Goal: Task Accomplishment & Management: Manage account settings

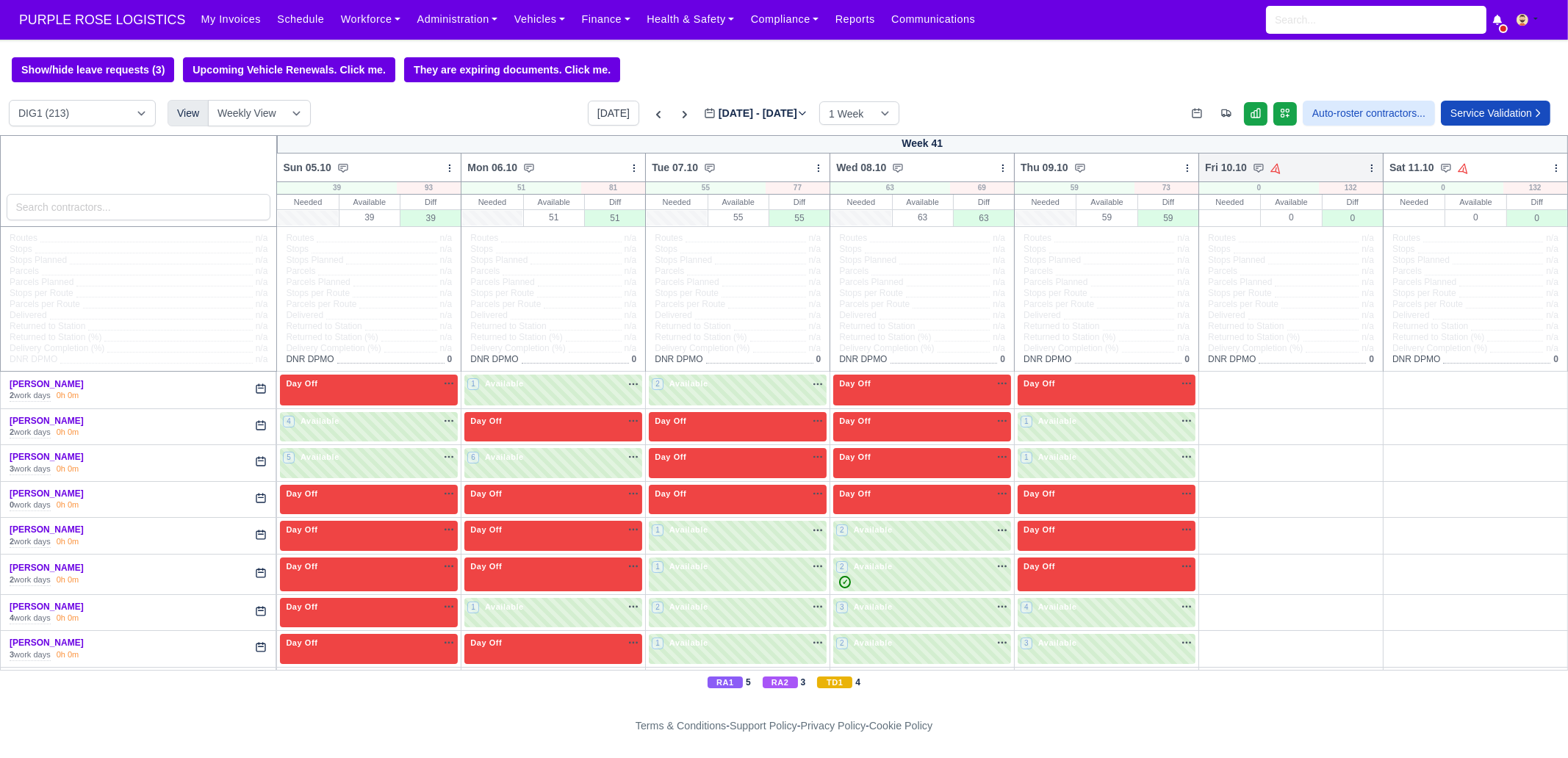
click at [1366, 170] on icon at bounding box center [1372, 168] width 11 height 11
click at [1320, 216] on link "Bulk Status Change" at bounding box center [1294, 220] width 165 height 26
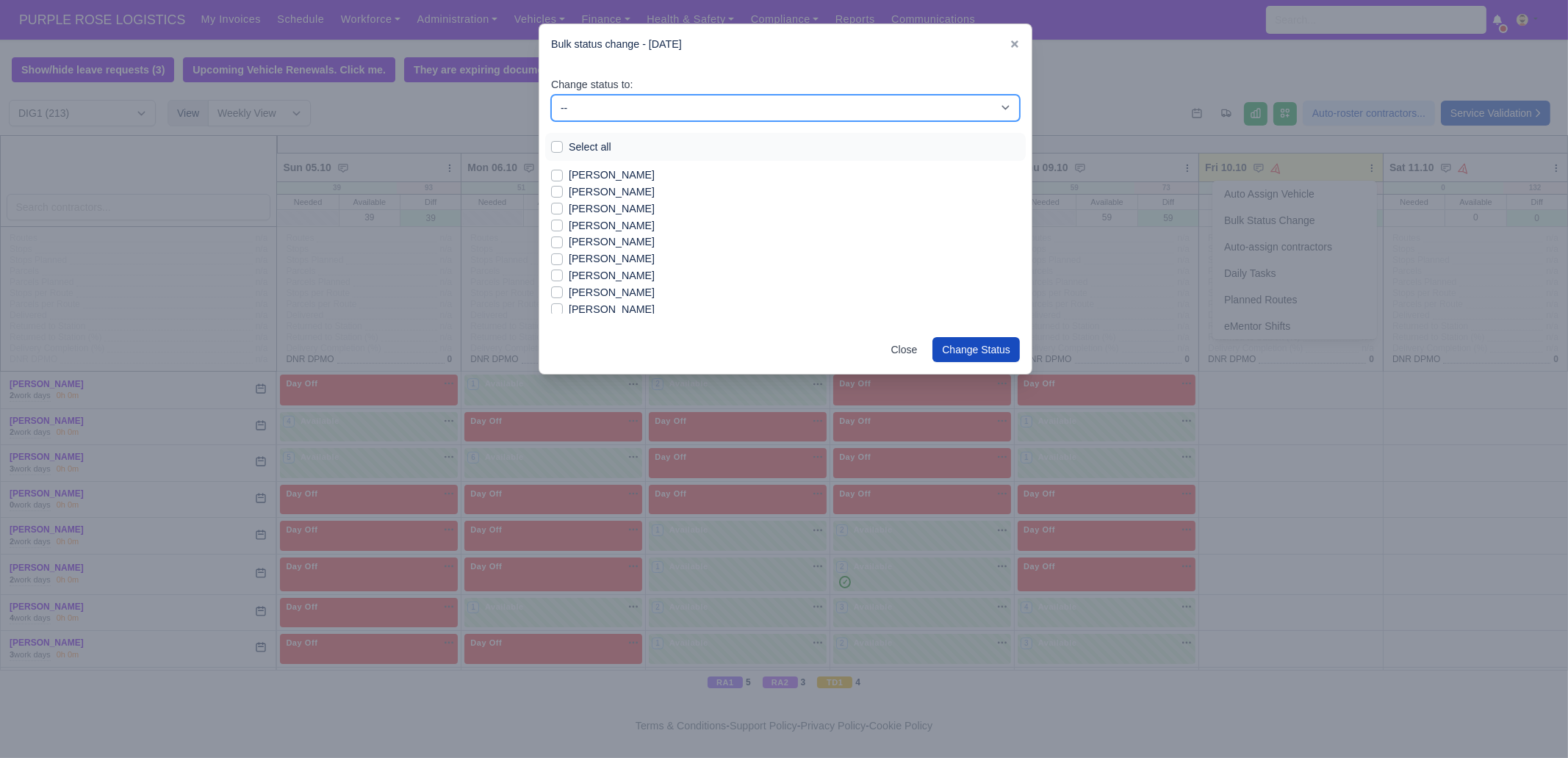
drag, startPoint x: 647, startPoint y: 99, endPoint x: 644, endPoint y: 109, distance: 10.4
click at [646, 99] on select "-- Unasigned Available Day Off Stand By Other Depot" at bounding box center [786, 108] width 469 height 26
select select "Day Off"
click at [551, 95] on select "-- Unasigned Available Day Off Stand By Other Depot" at bounding box center [786, 108] width 469 height 26
click at [595, 153] on label "Select all" at bounding box center [590, 147] width 42 height 17
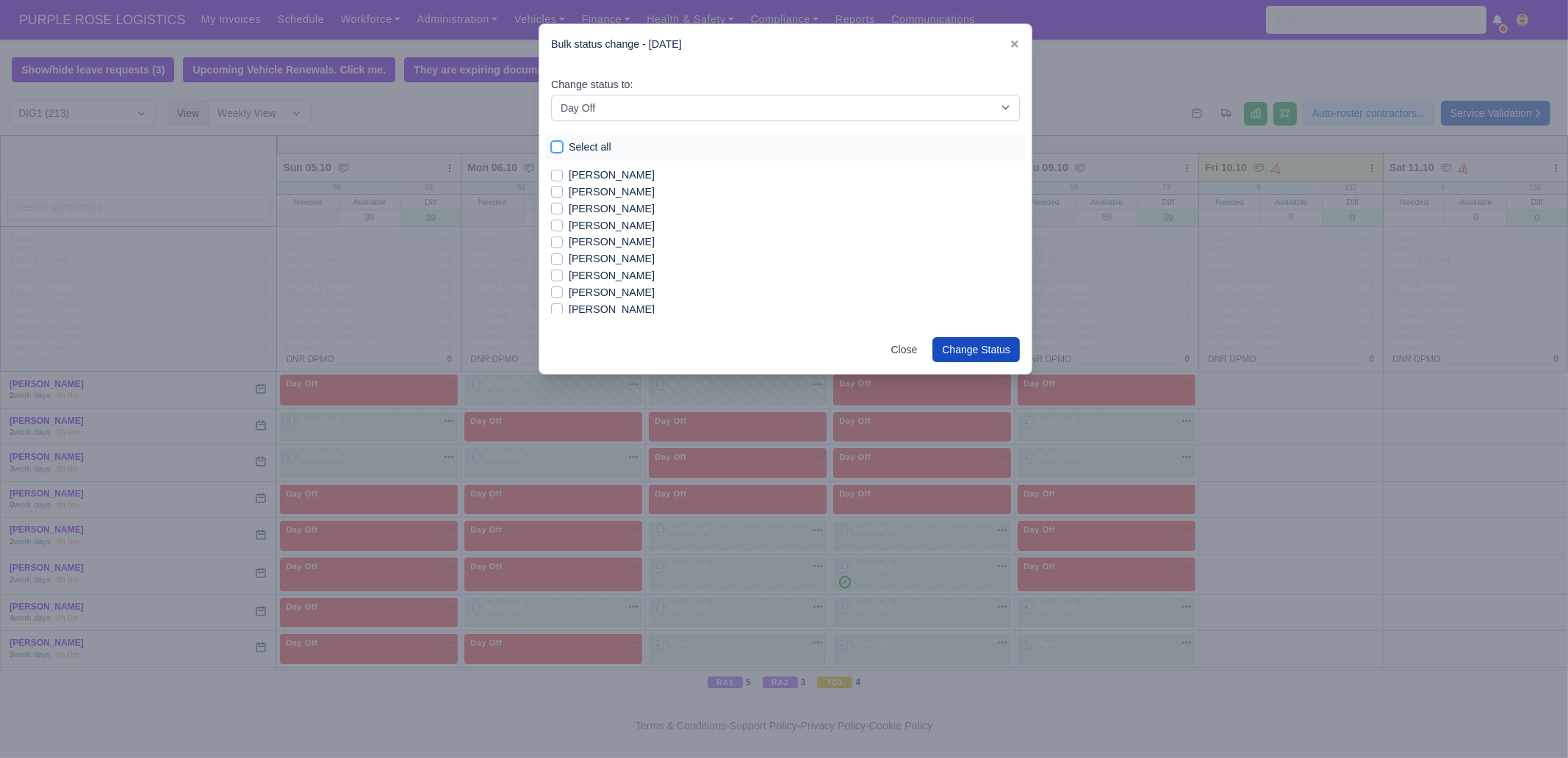
click at [563, 151] on input "Select all" at bounding box center [557, 144] width 11 height 11
checkbox input "true"
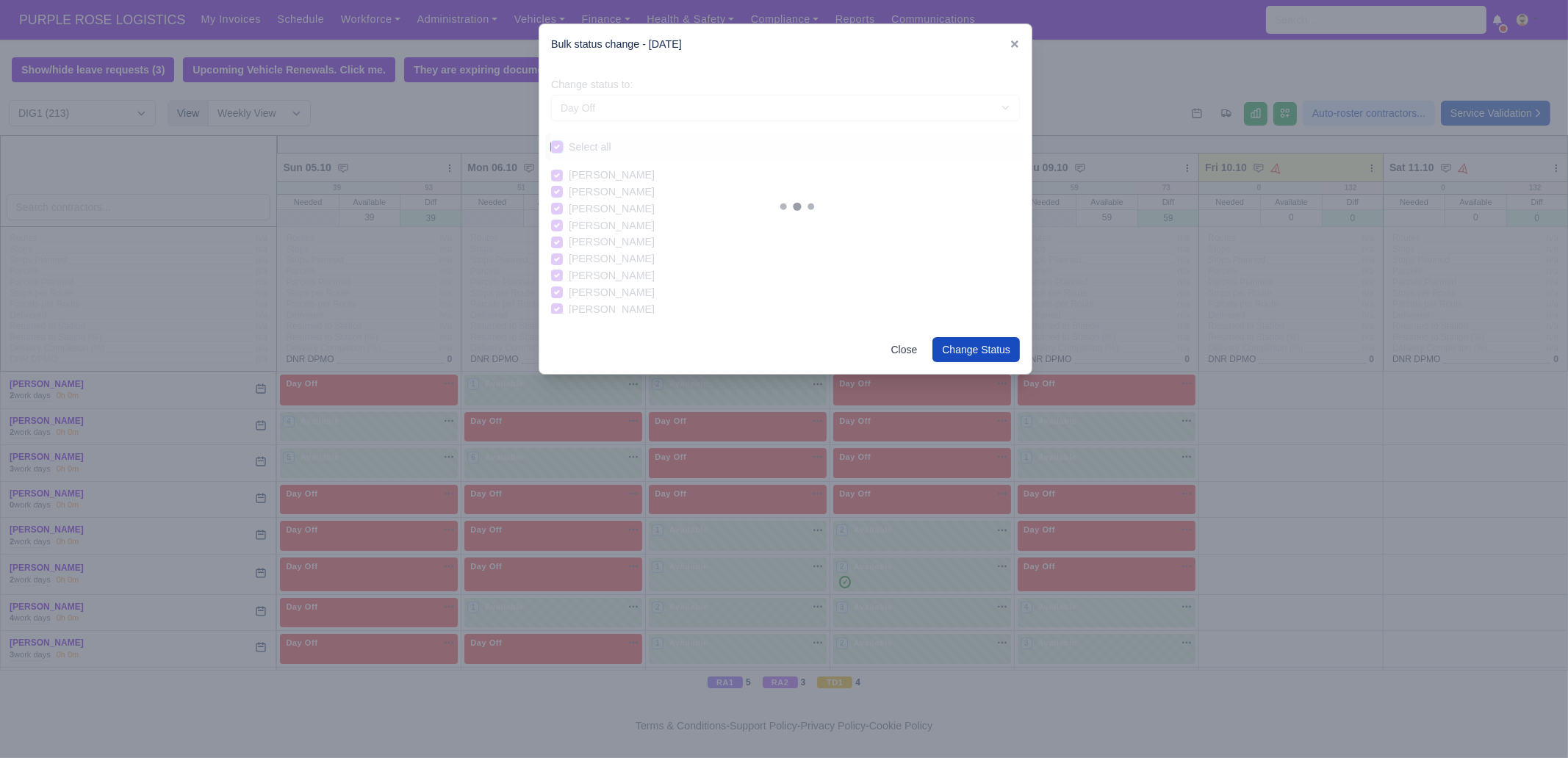
checkbox input "true"
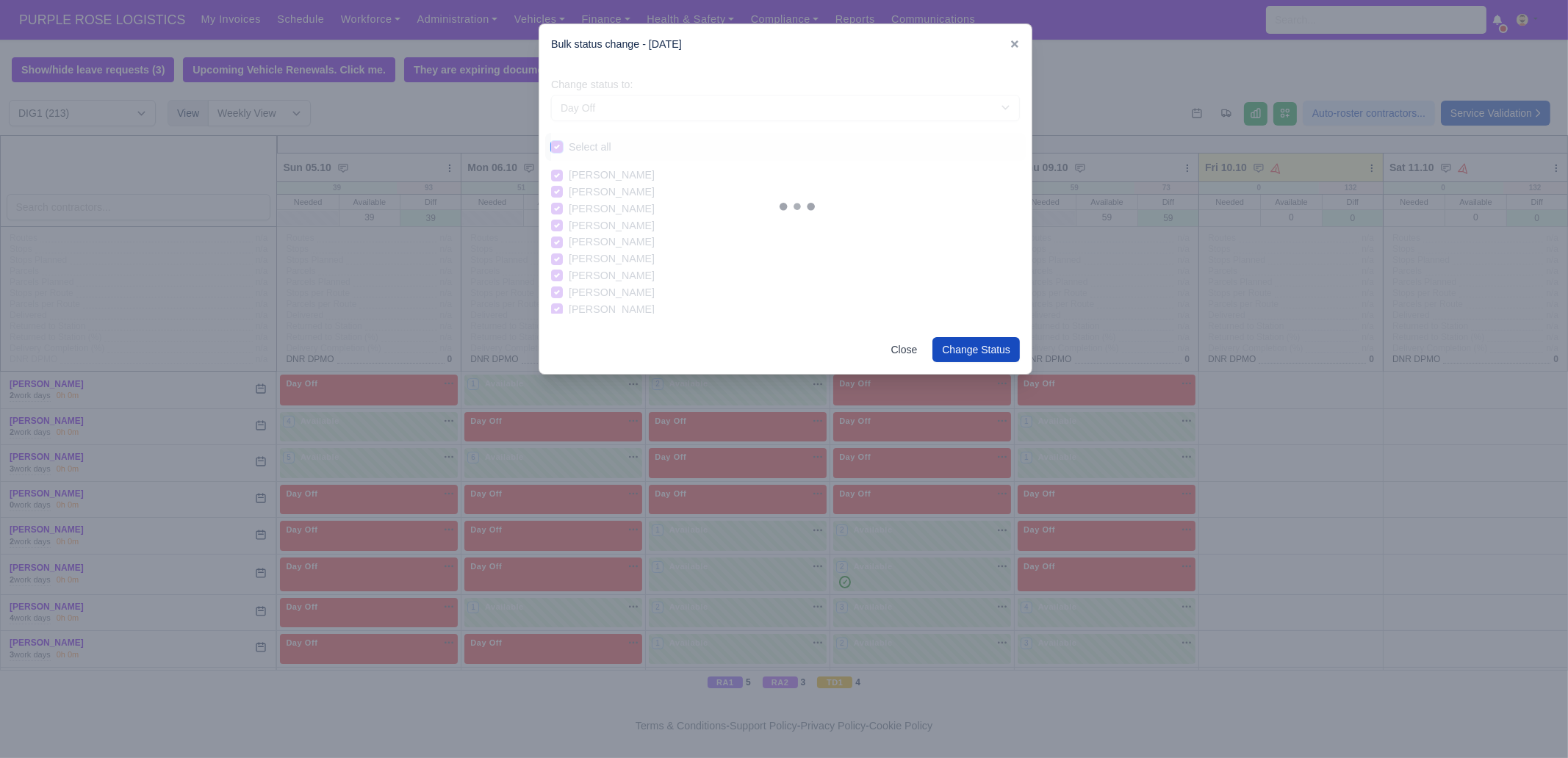
checkbox input "true"
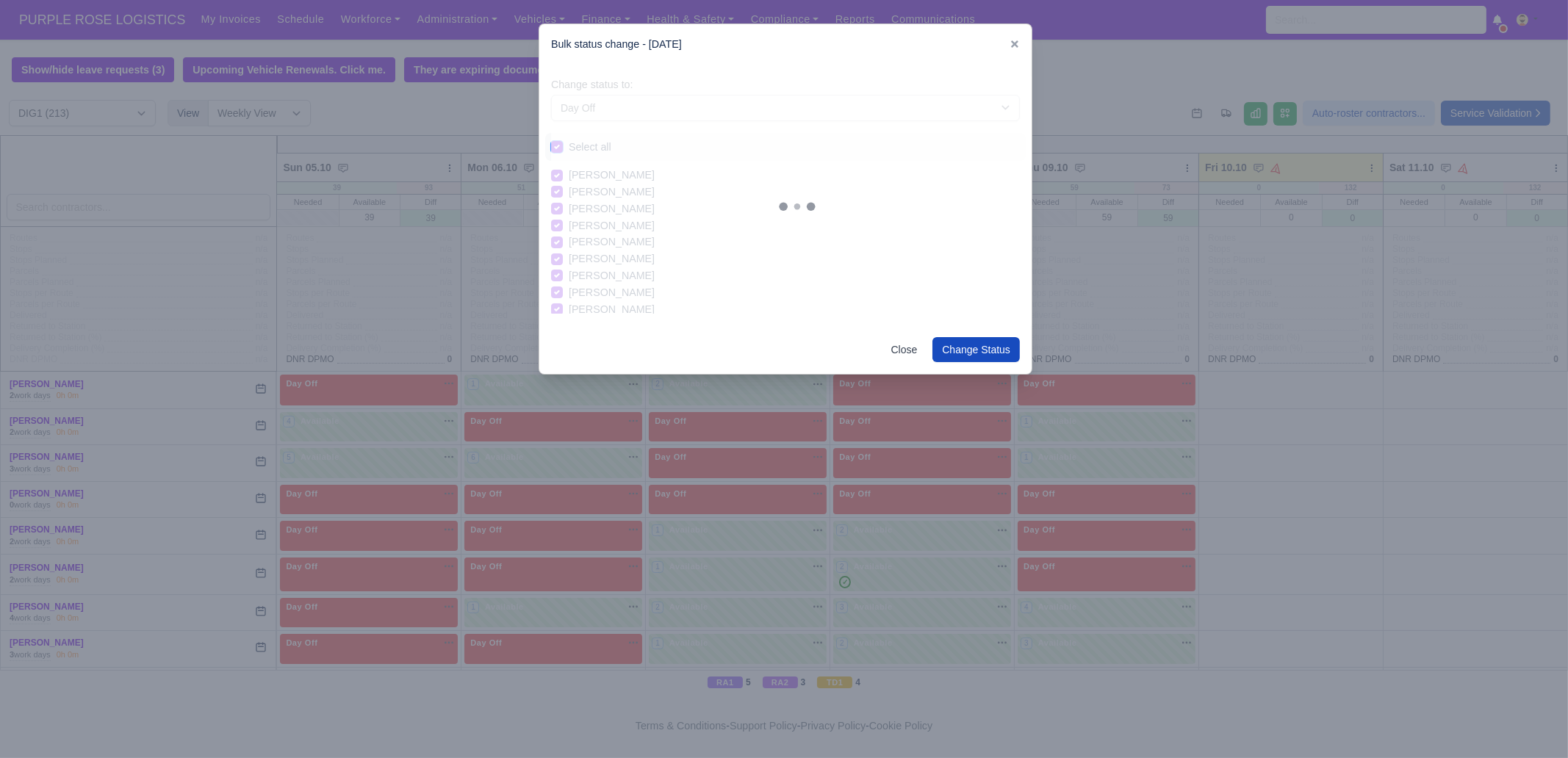
checkbox input "true"
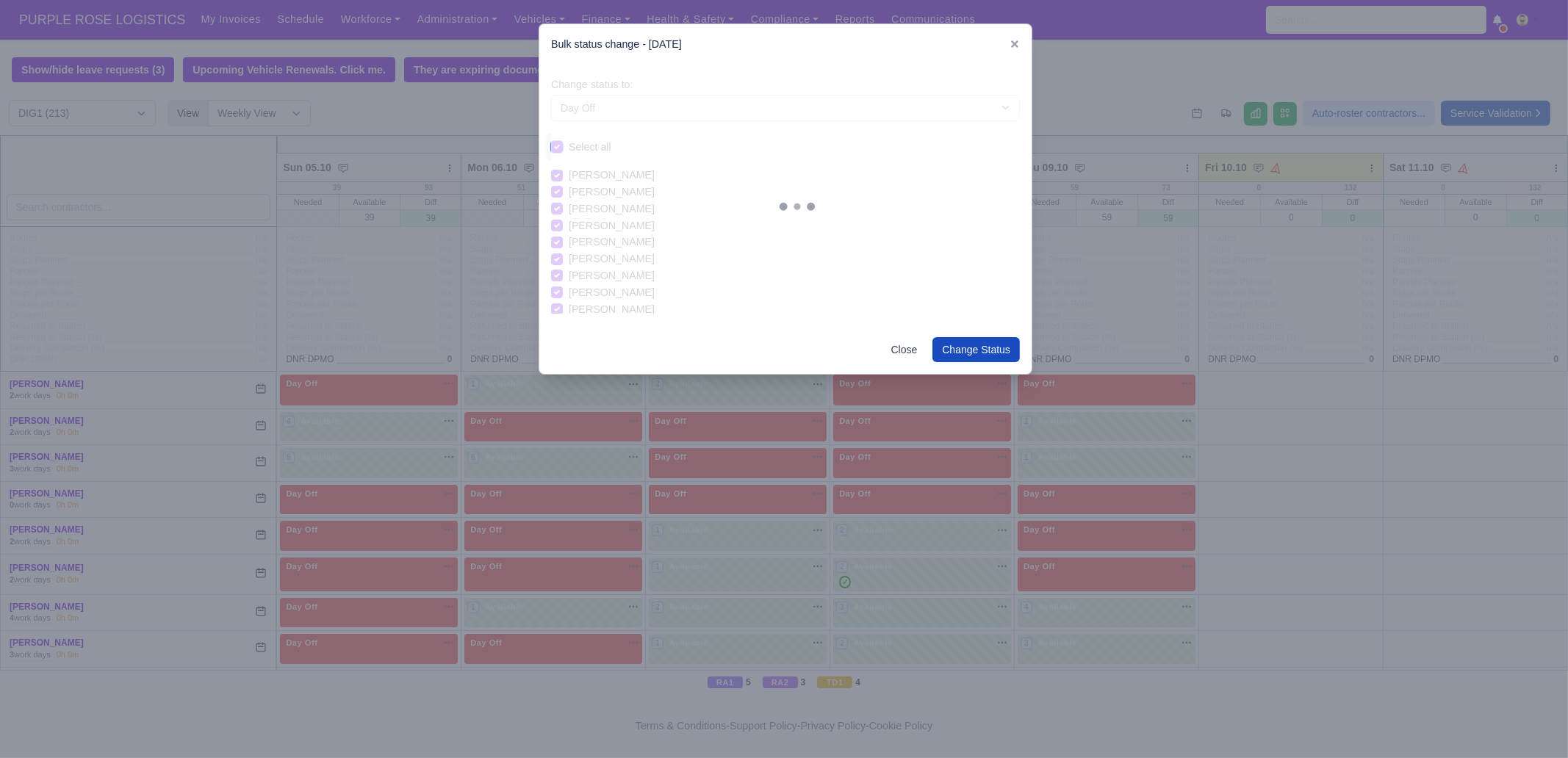
checkbox input "true"
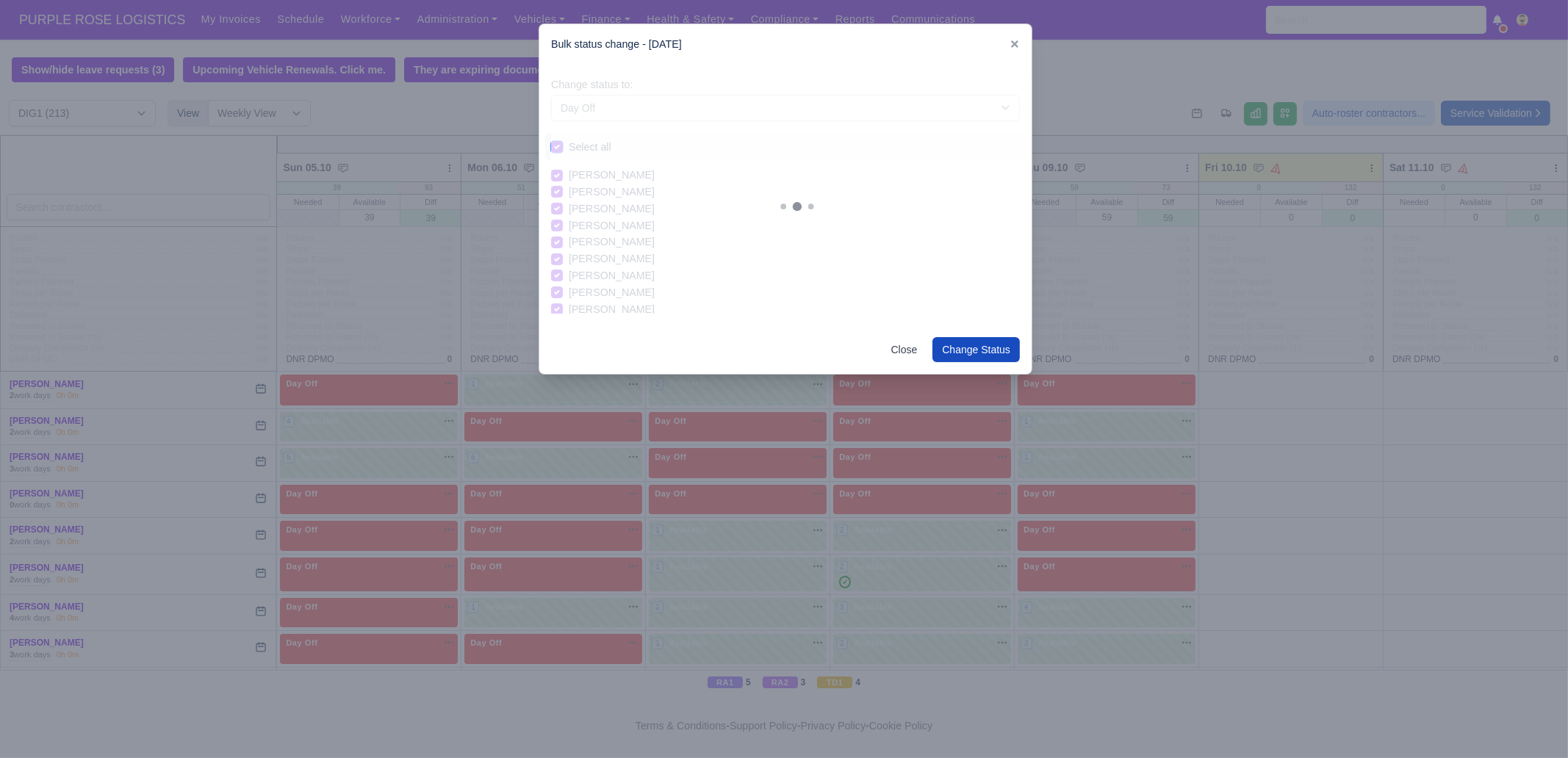
checkbox input "true"
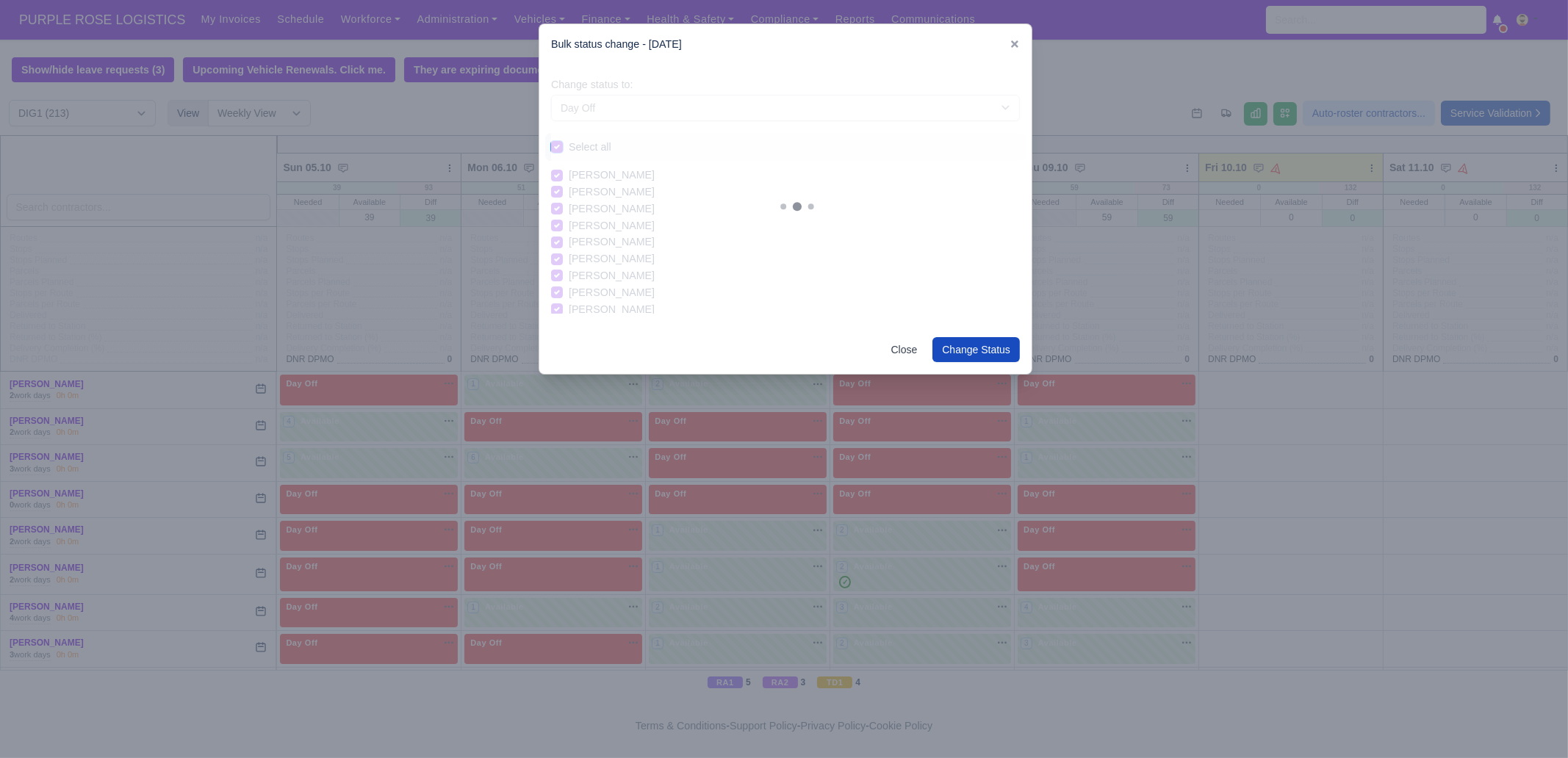
checkbox input "true"
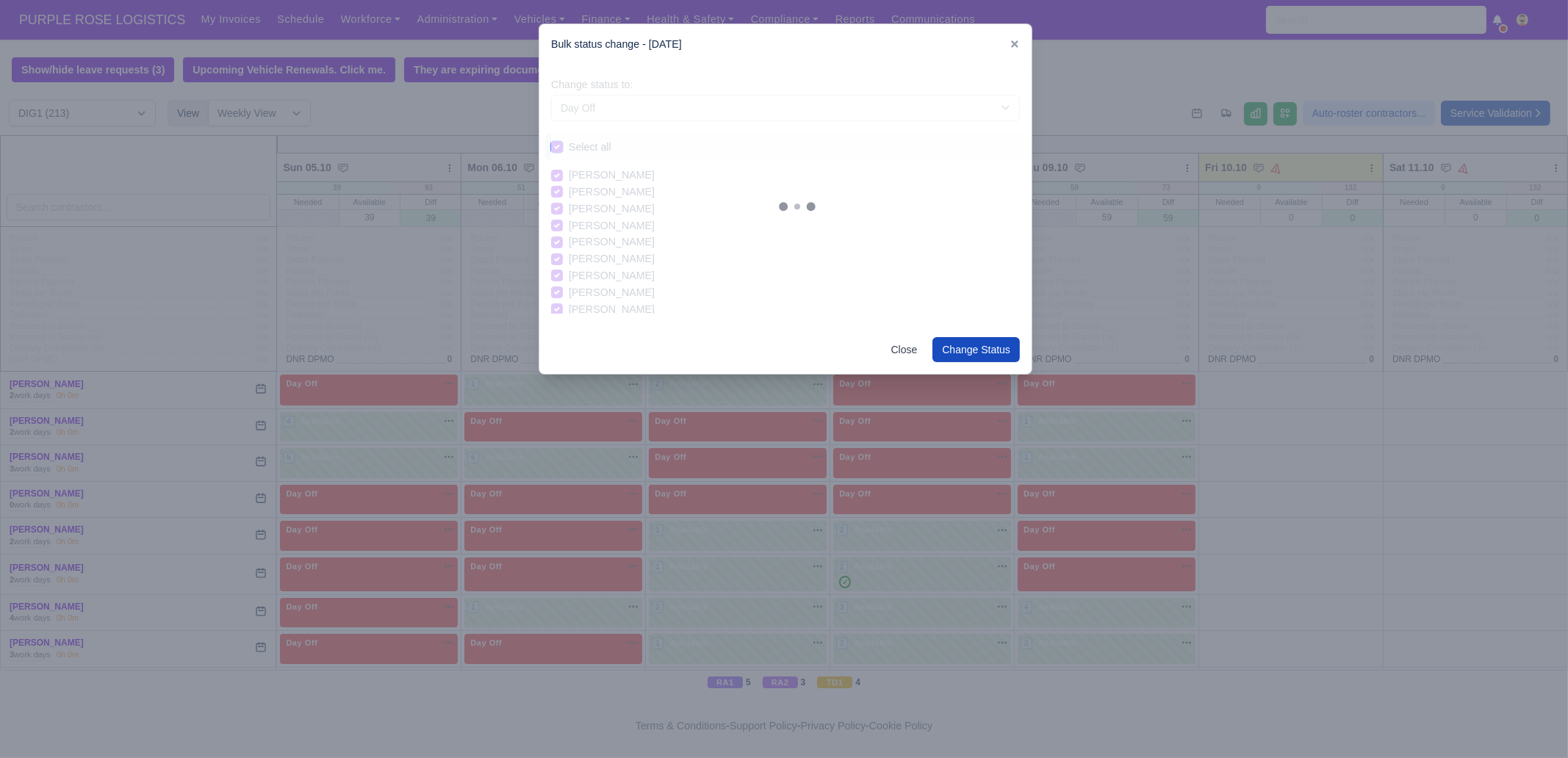
checkbox input "true"
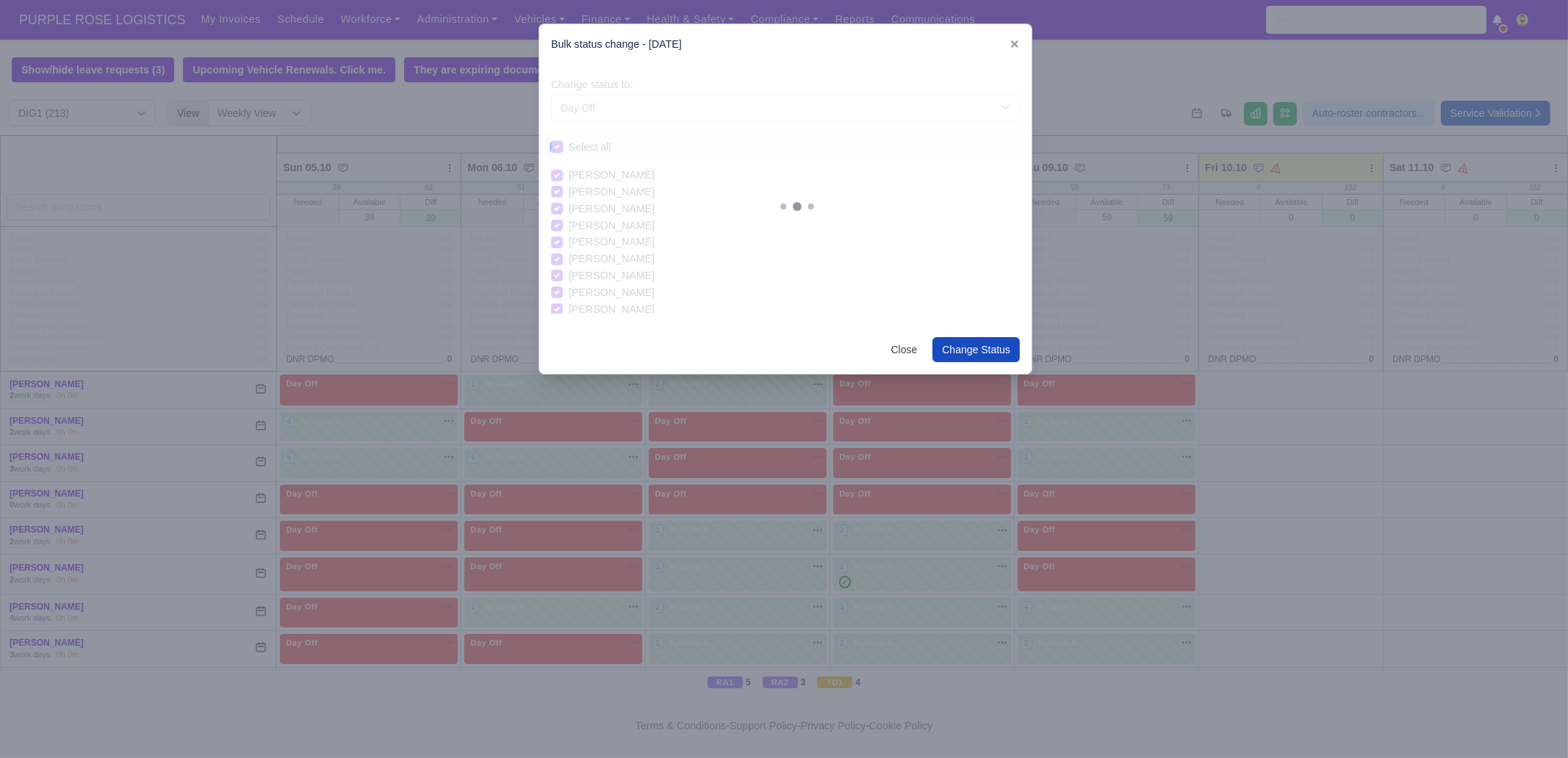
checkbox input "true"
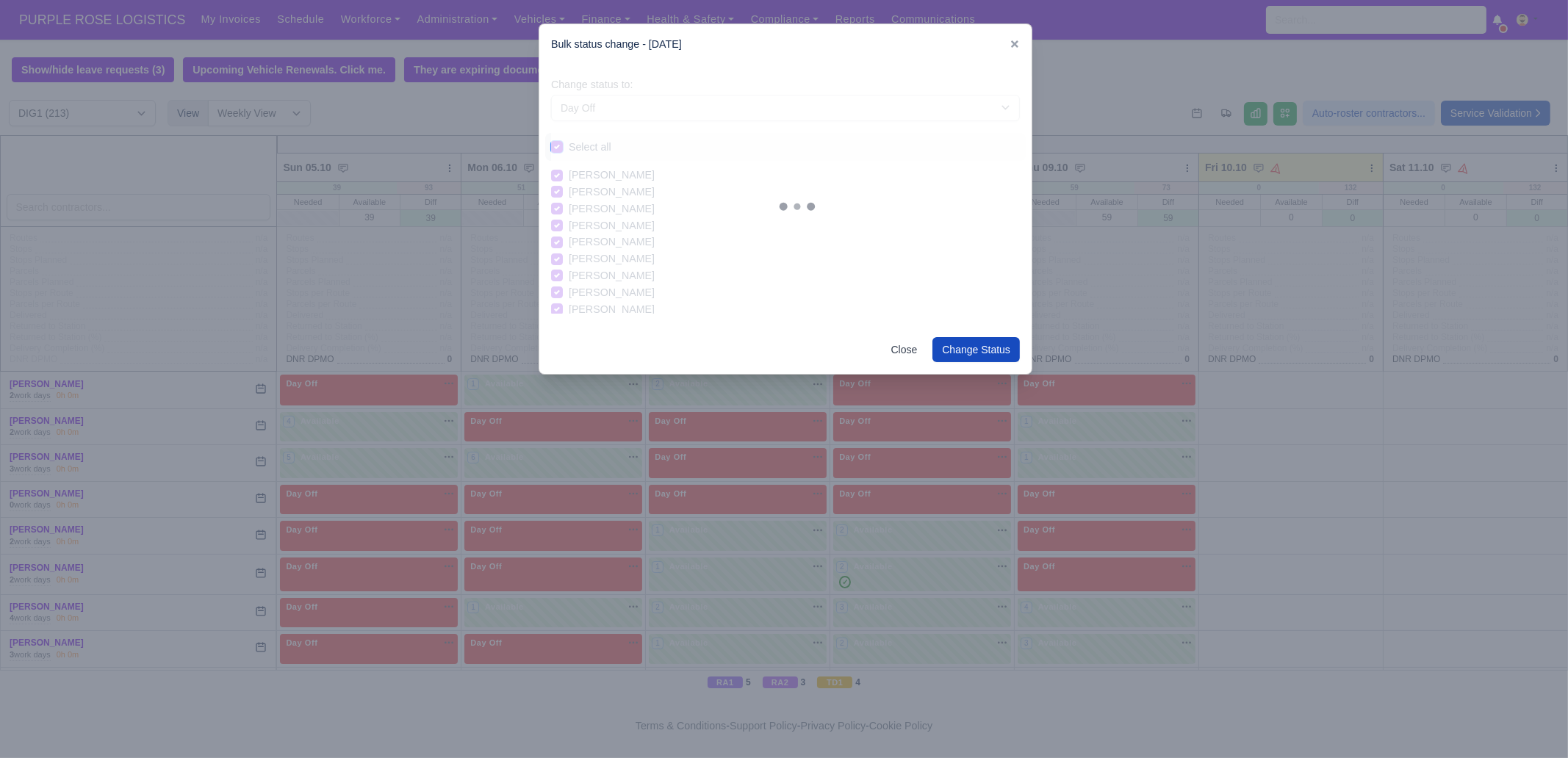
checkbox input "true"
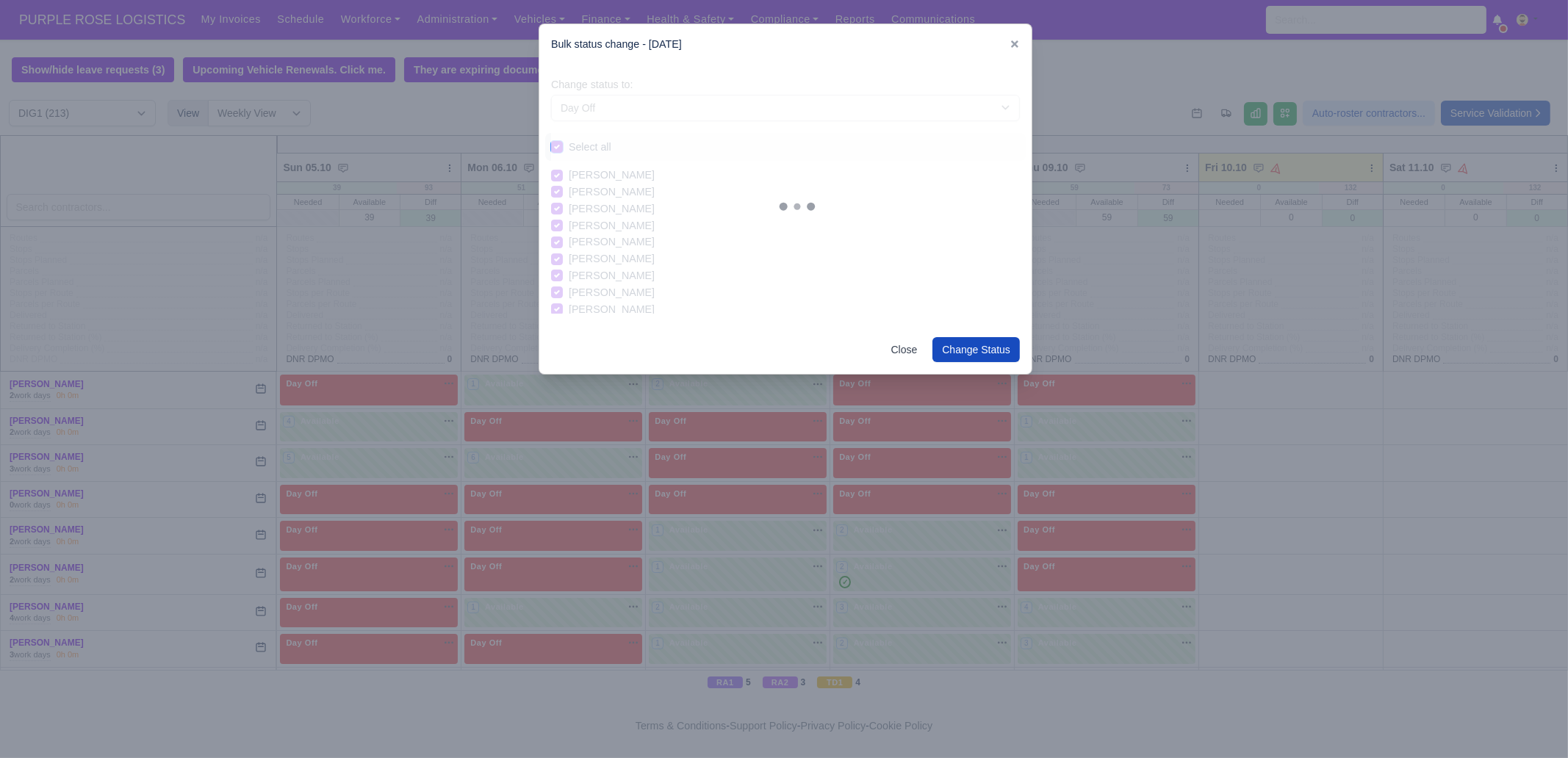
checkbox input "true"
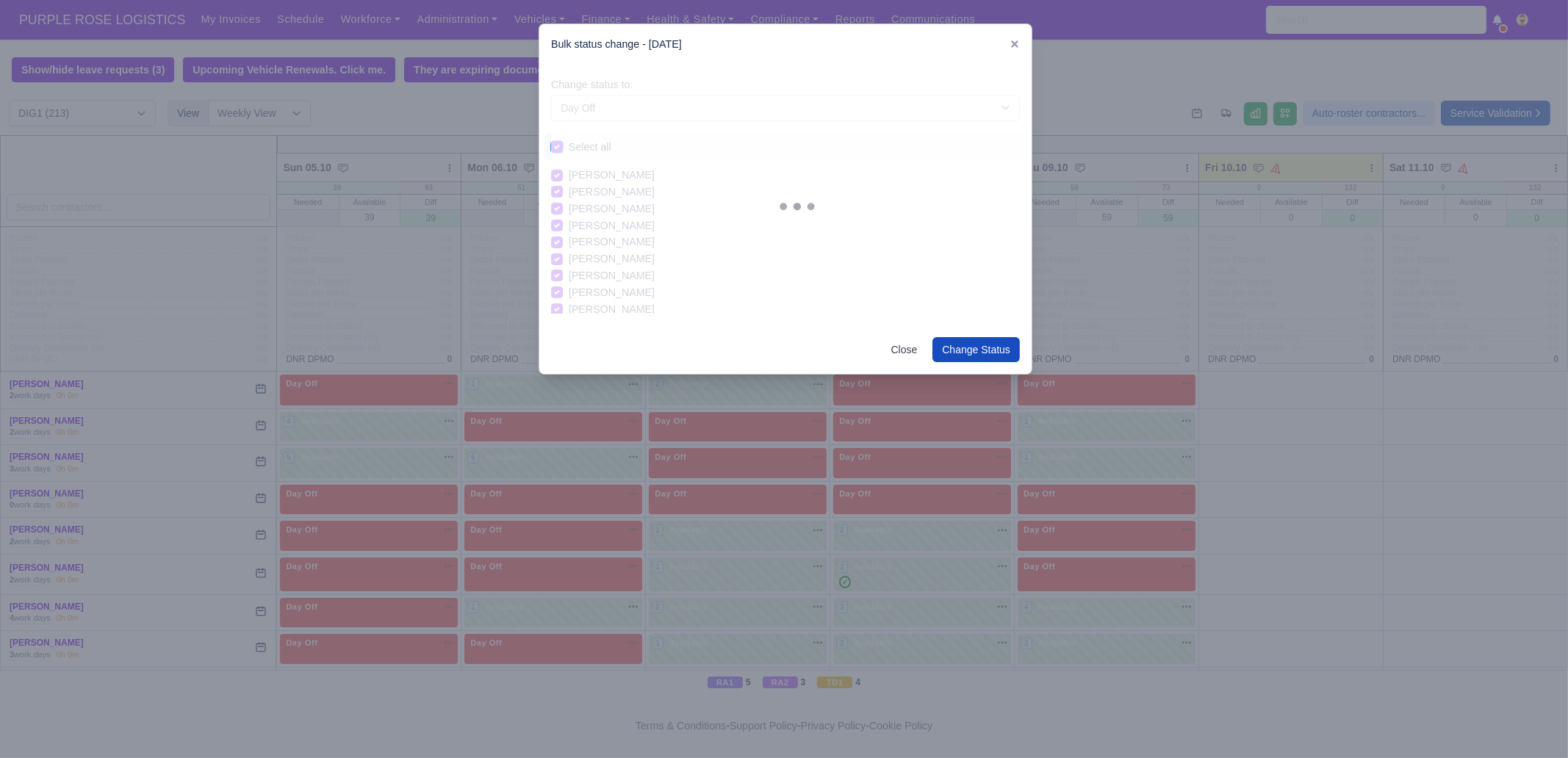
checkbox input "true"
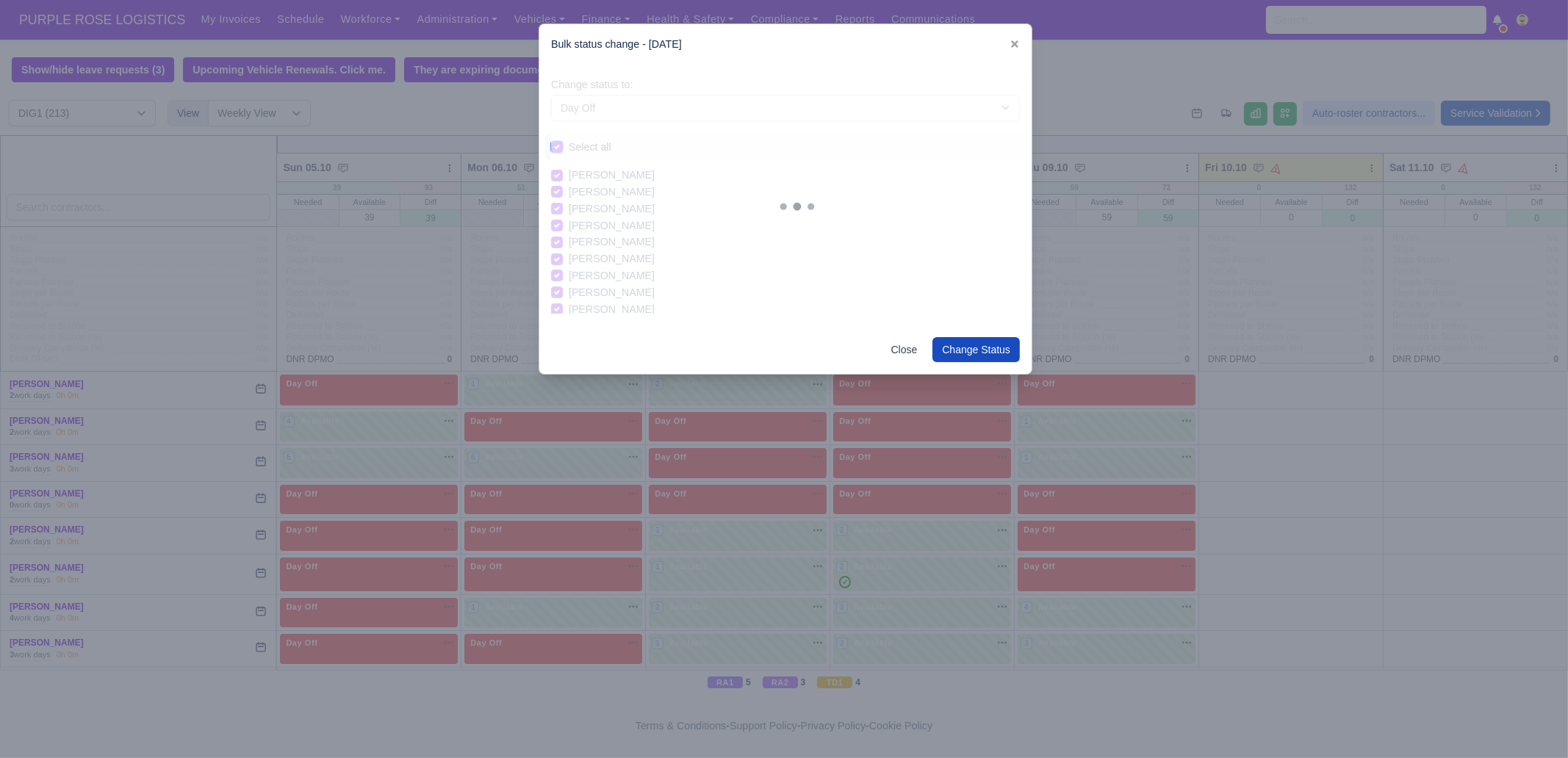
checkbox input "true"
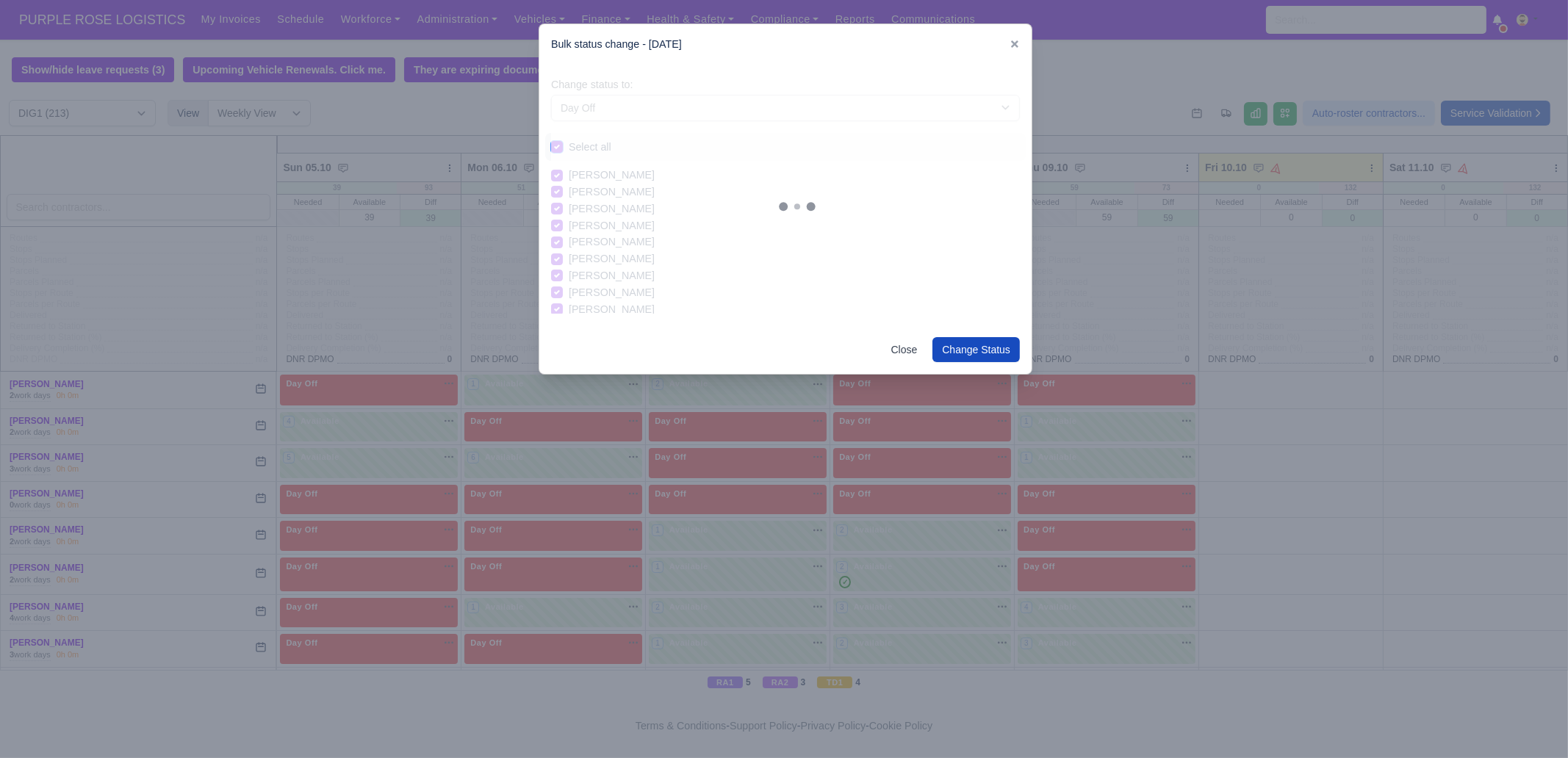
checkbox input "true"
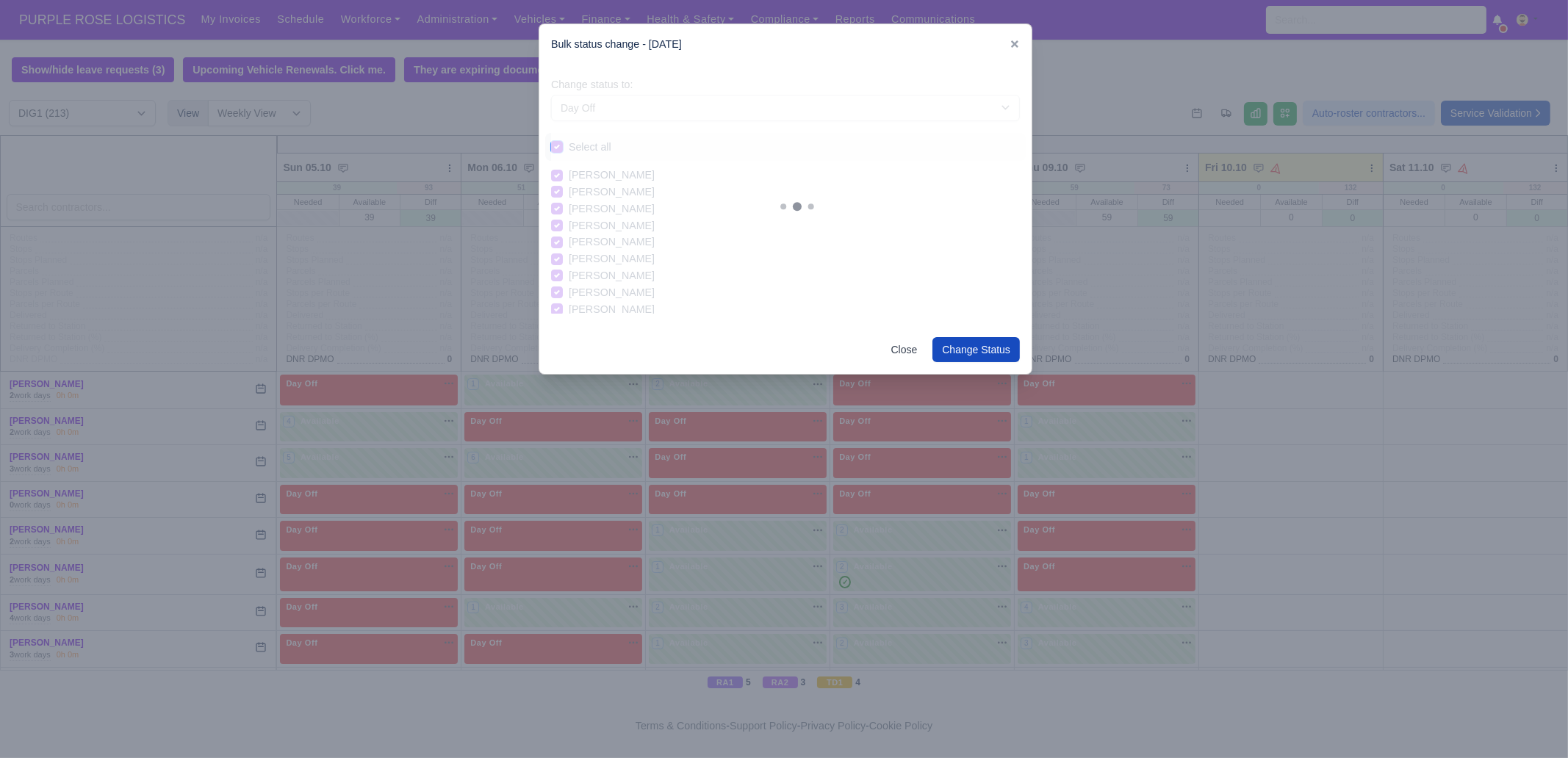
checkbox input "true"
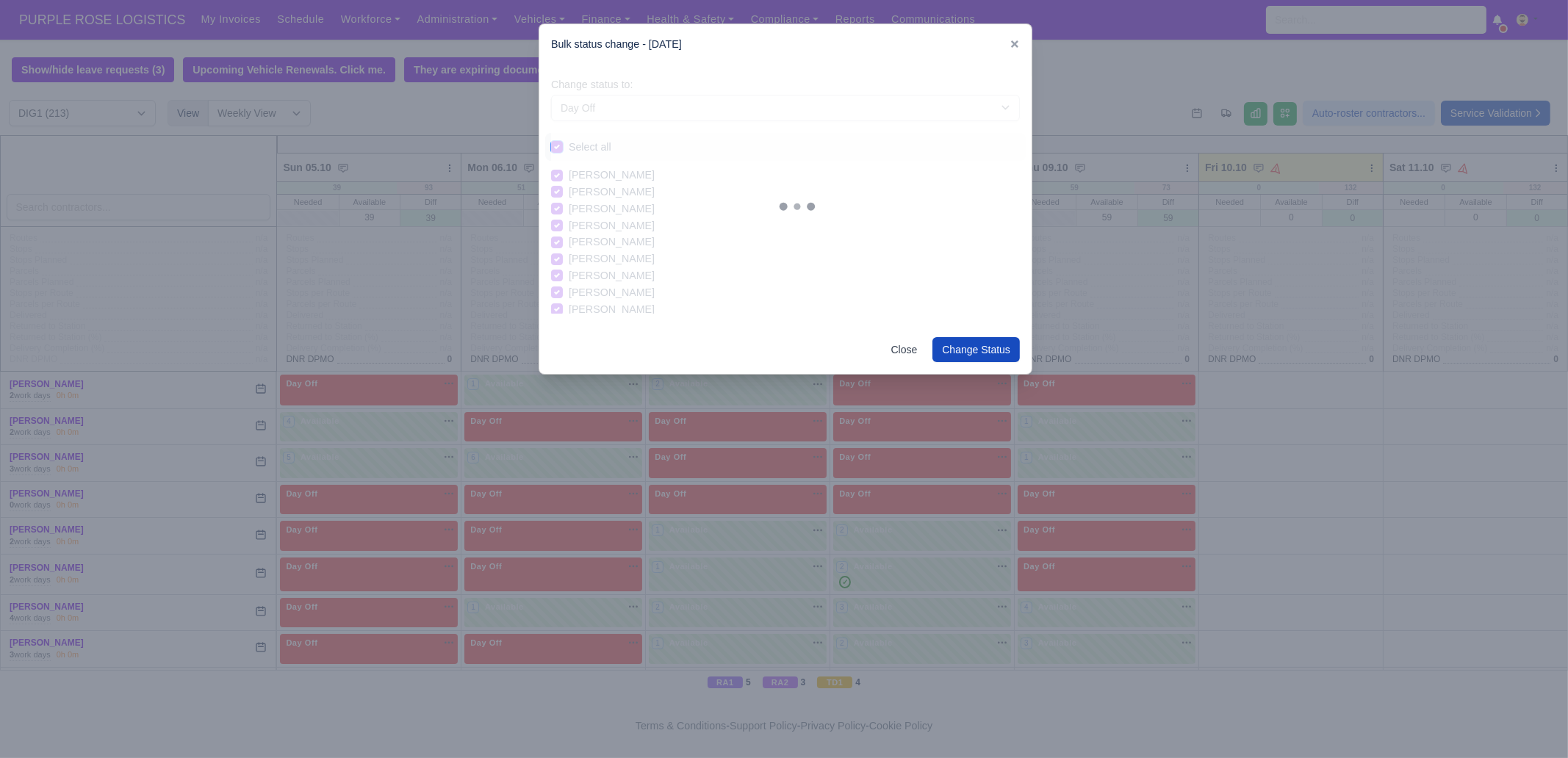
checkbox input "true"
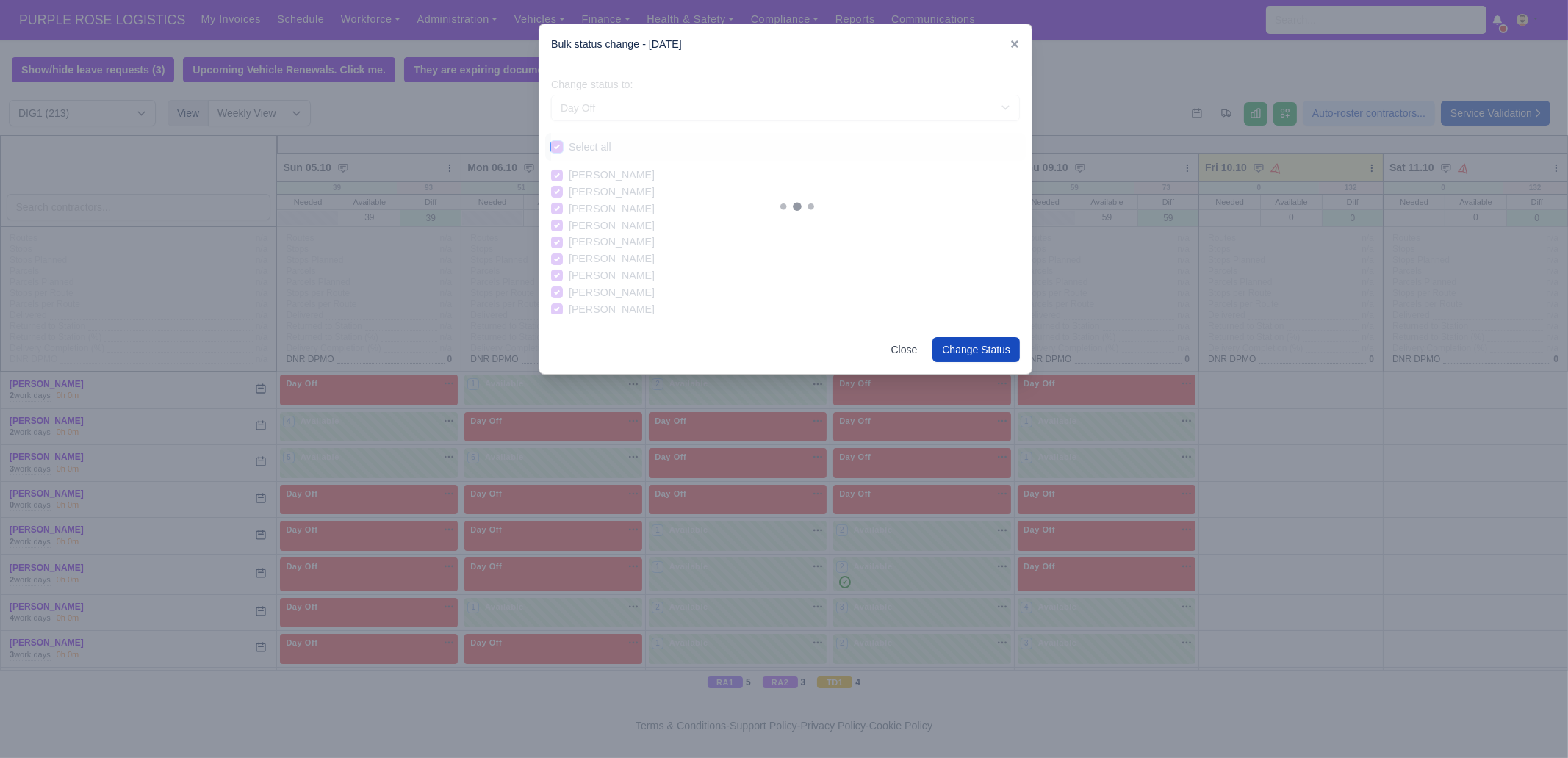
checkbox input "true"
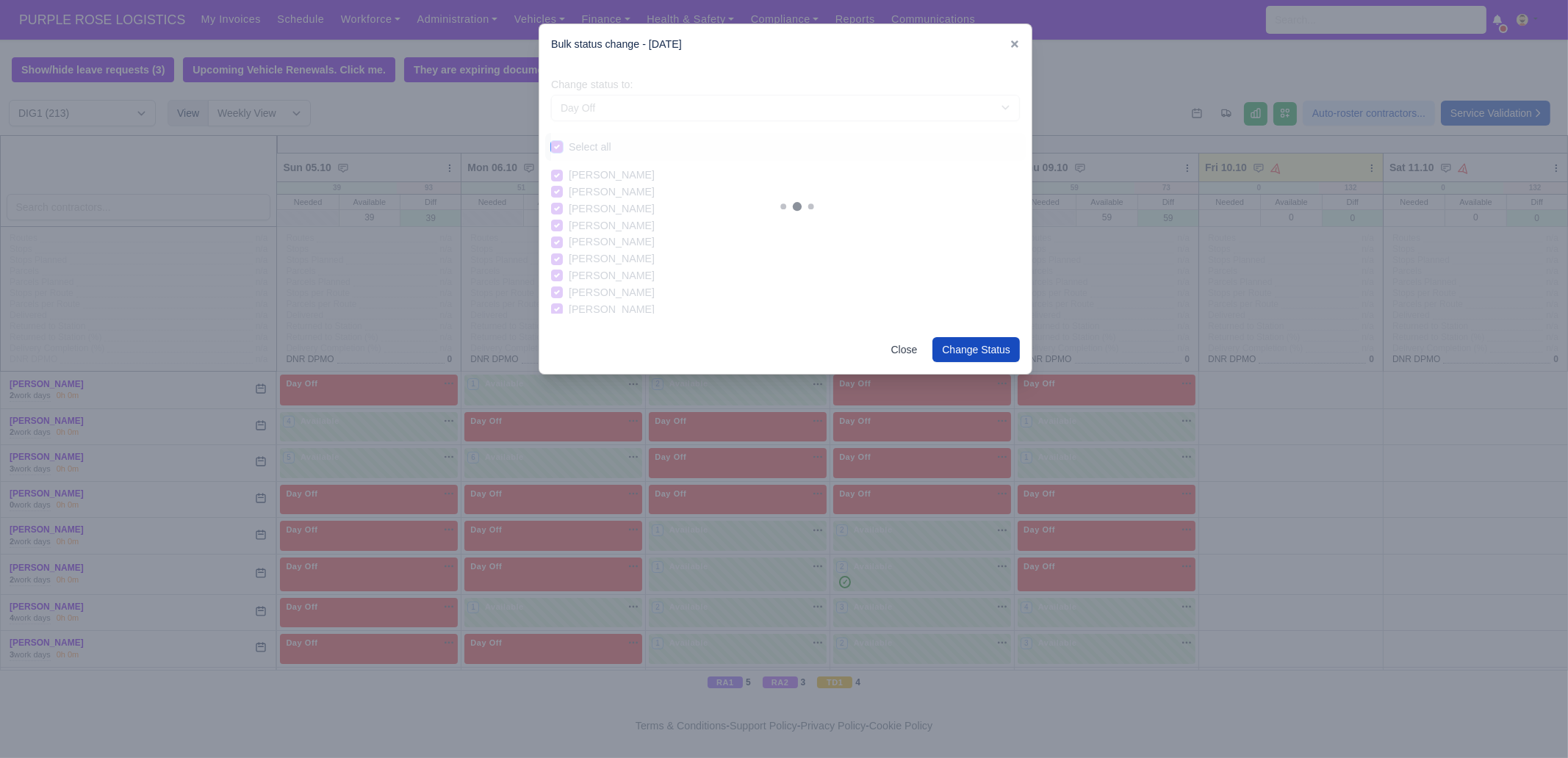
checkbox input "true"
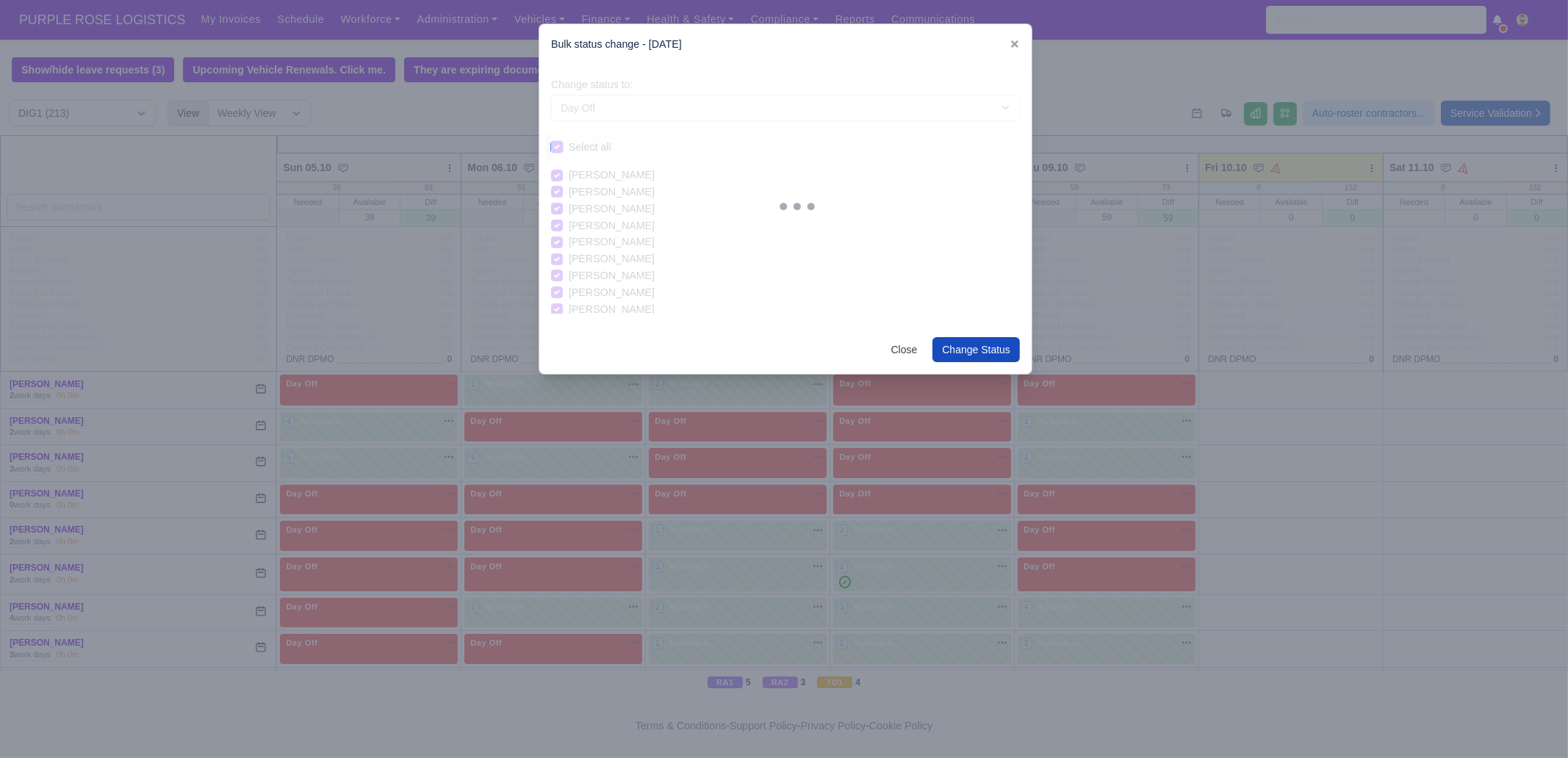
checkbox input "true"
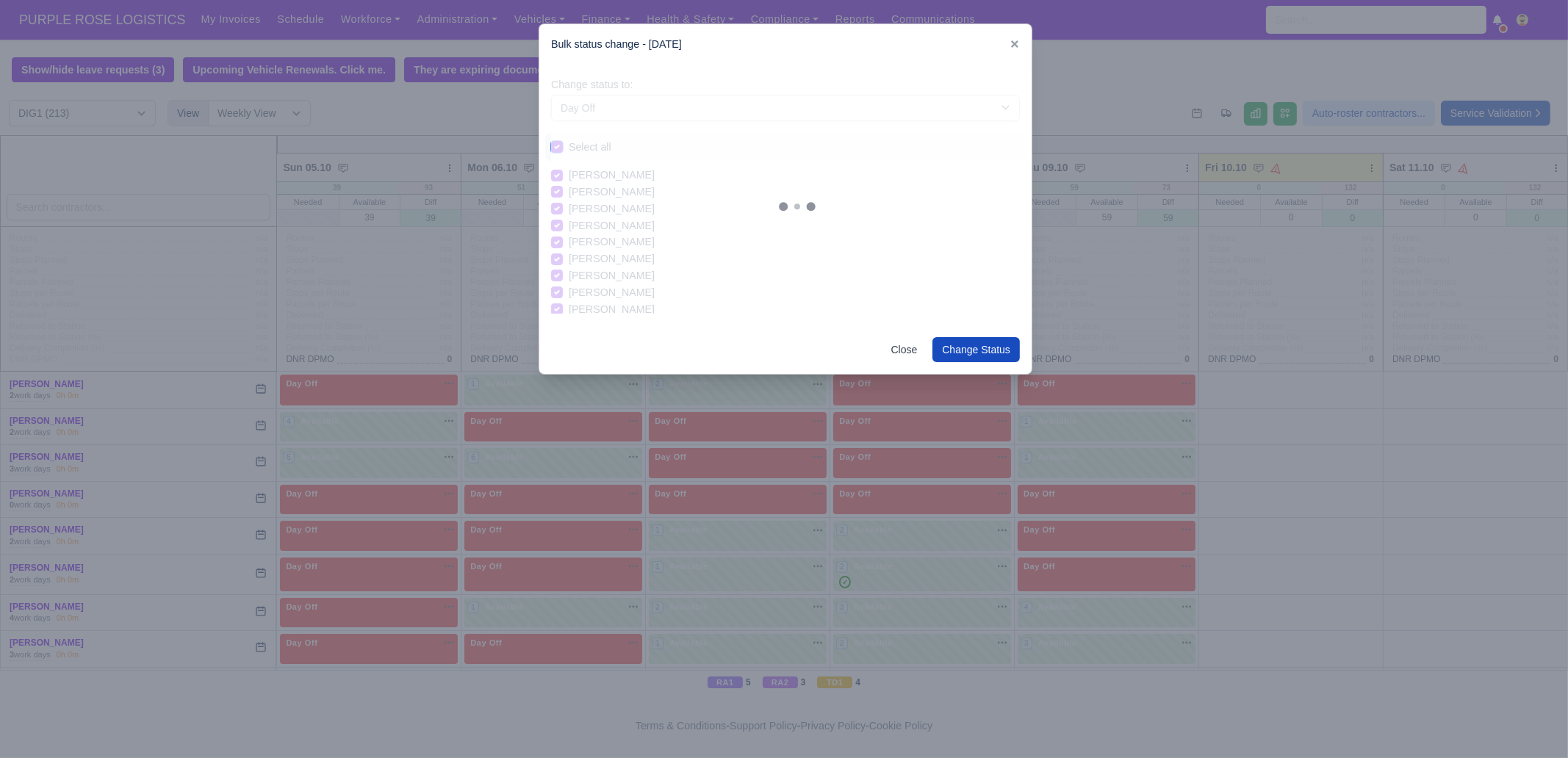
checkbox input "true"
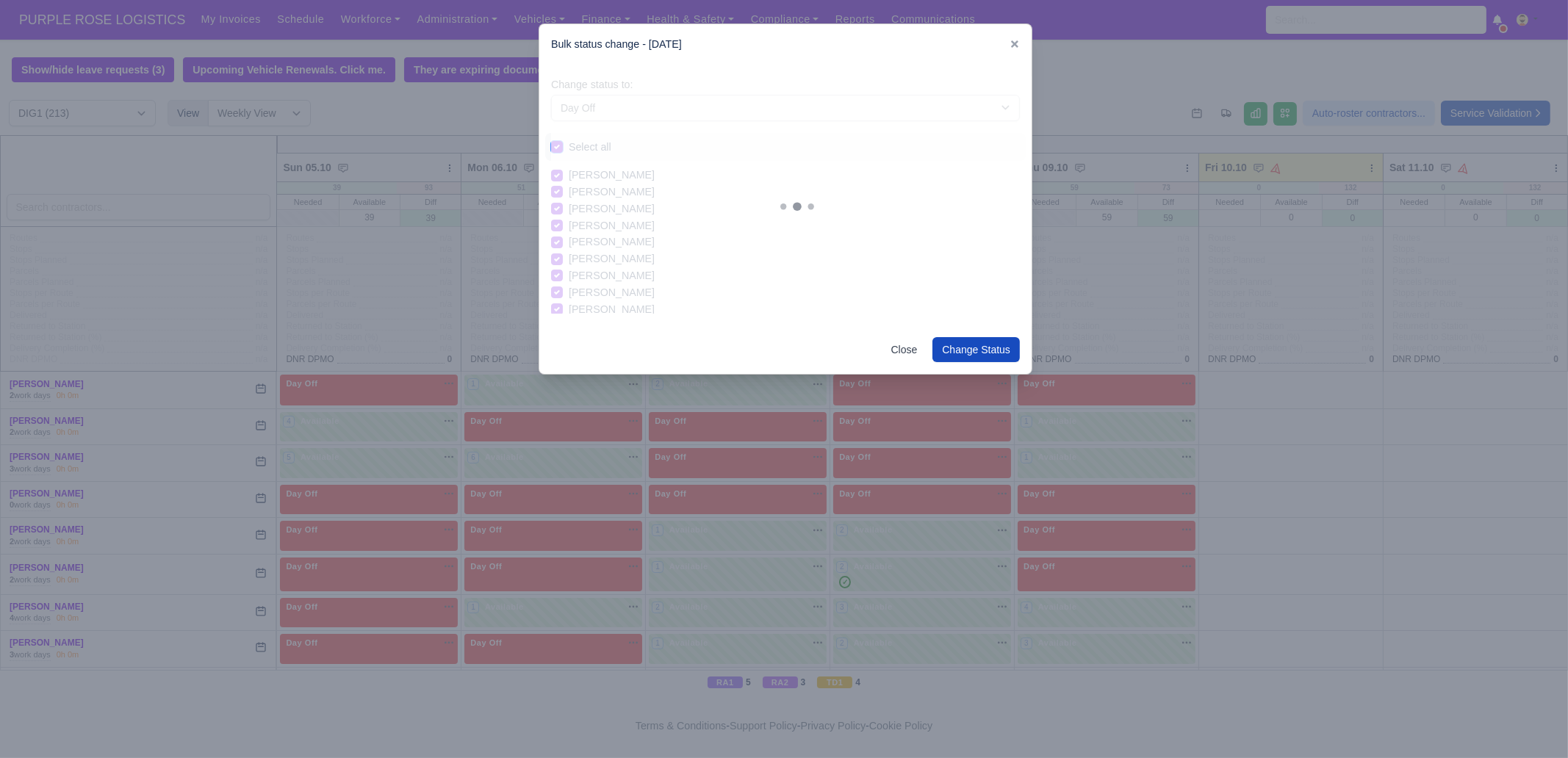
checkbox input "true"
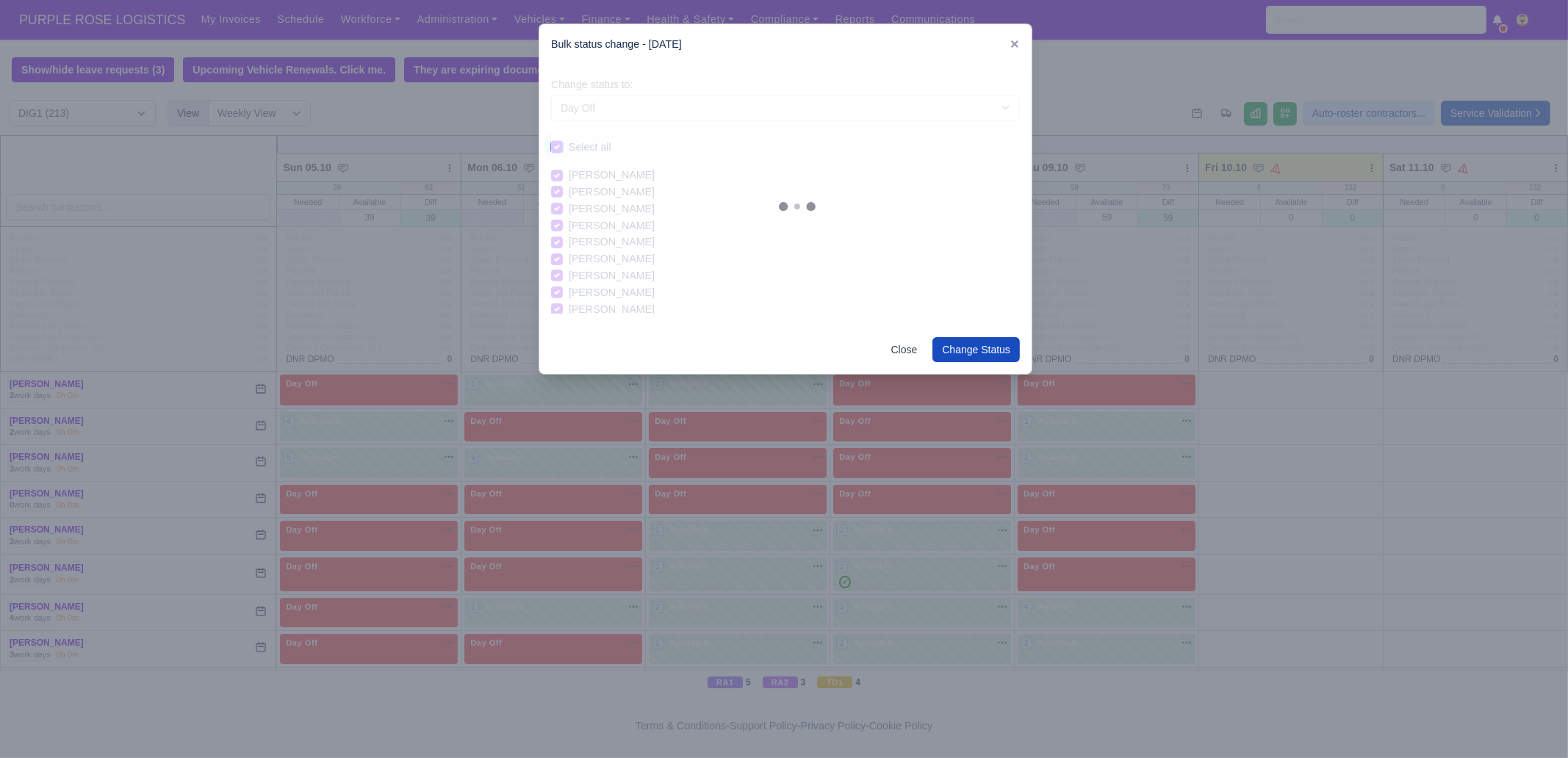
checkbox input "true"
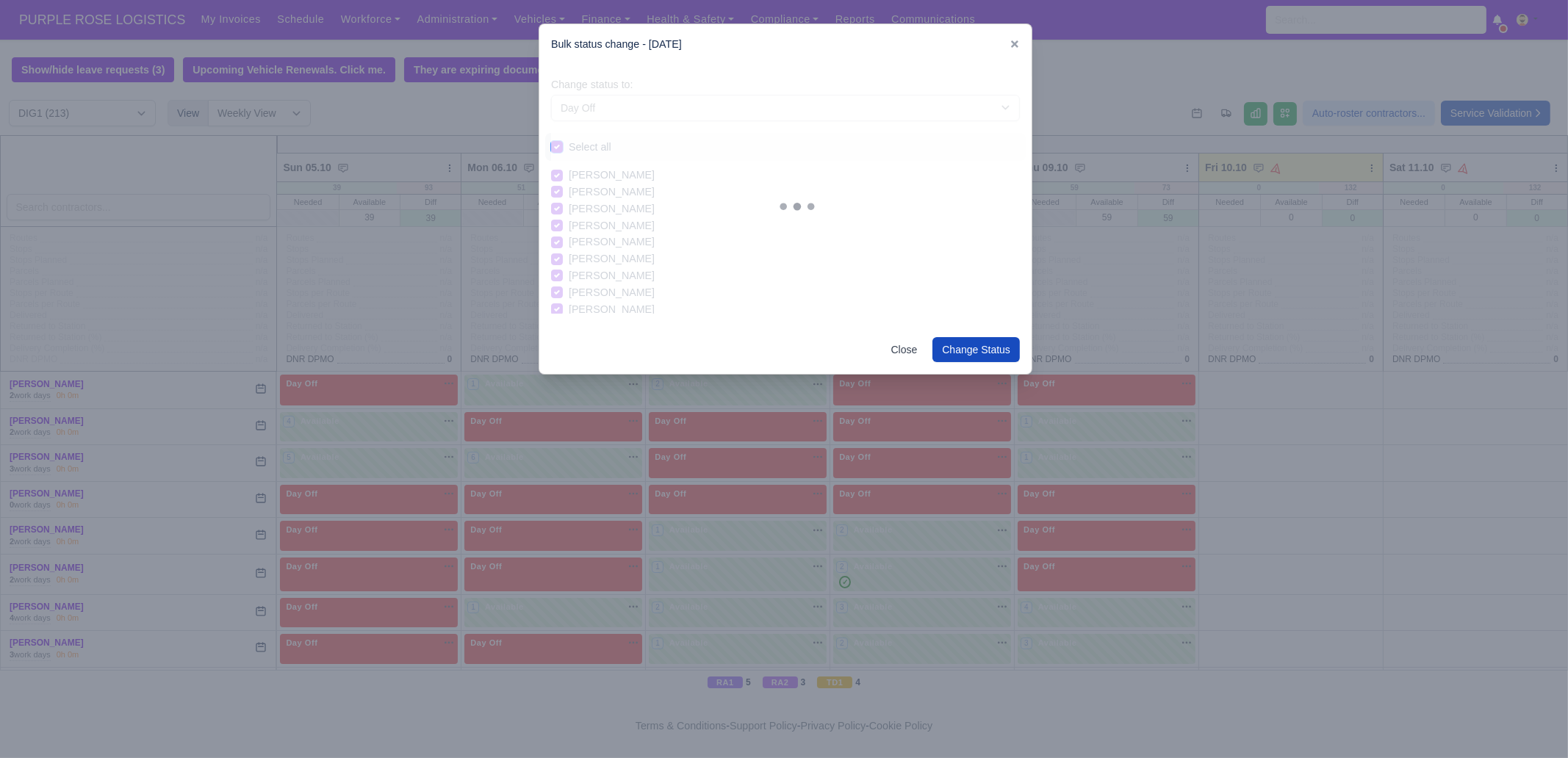
checkbox input "true"
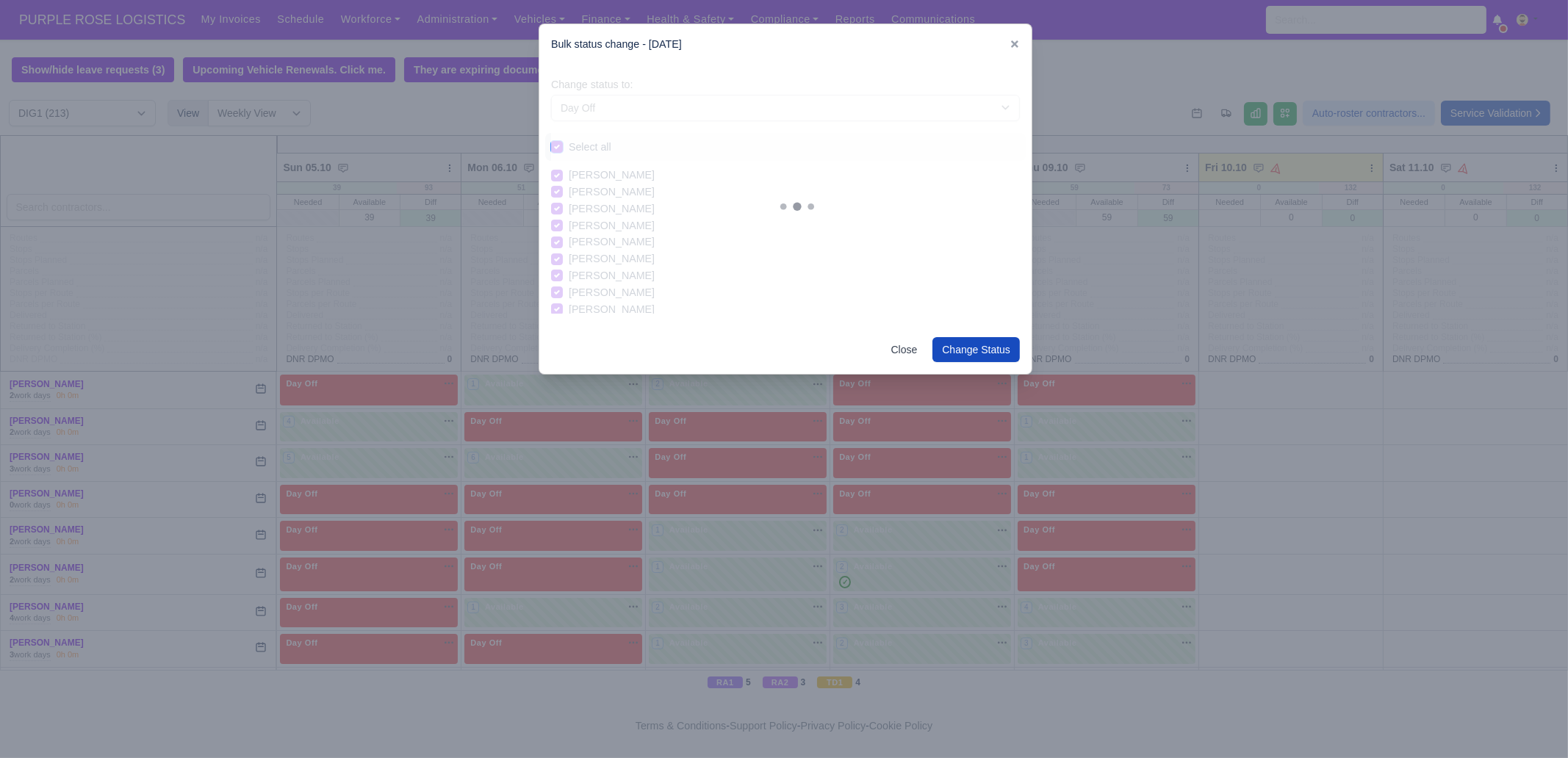
checkbox input "true"
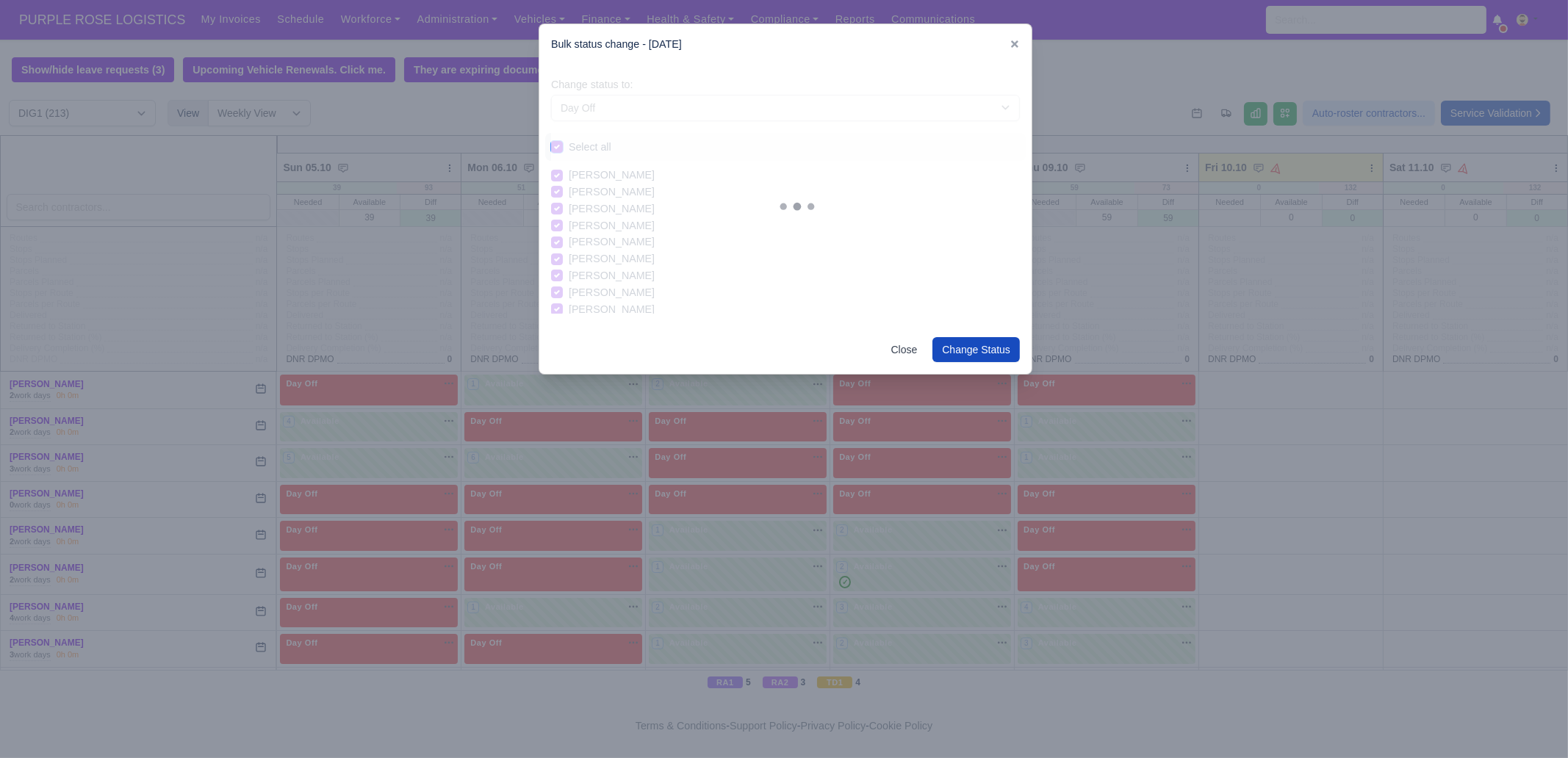
checkbox input "true"
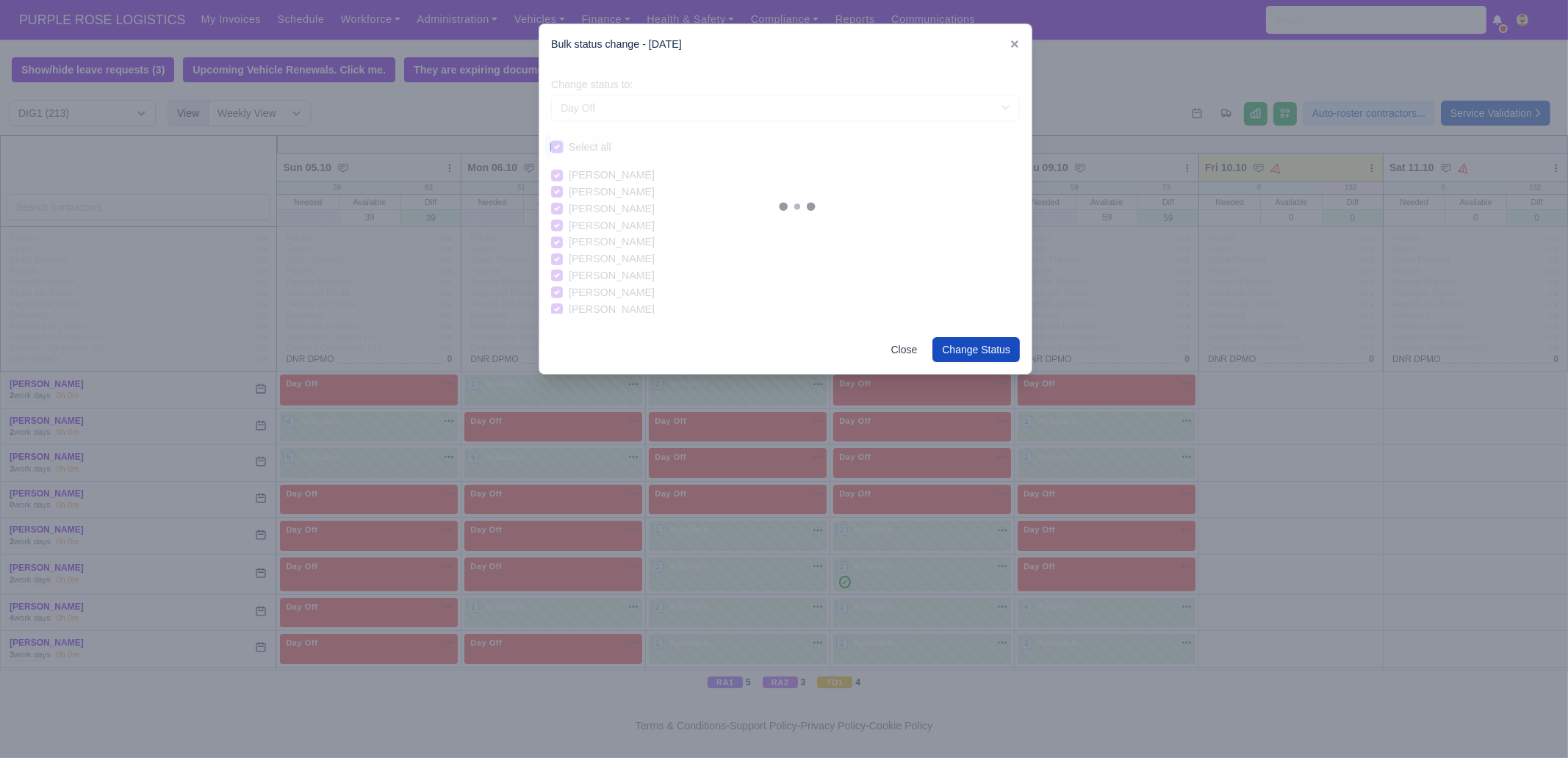
checkbox input "true"
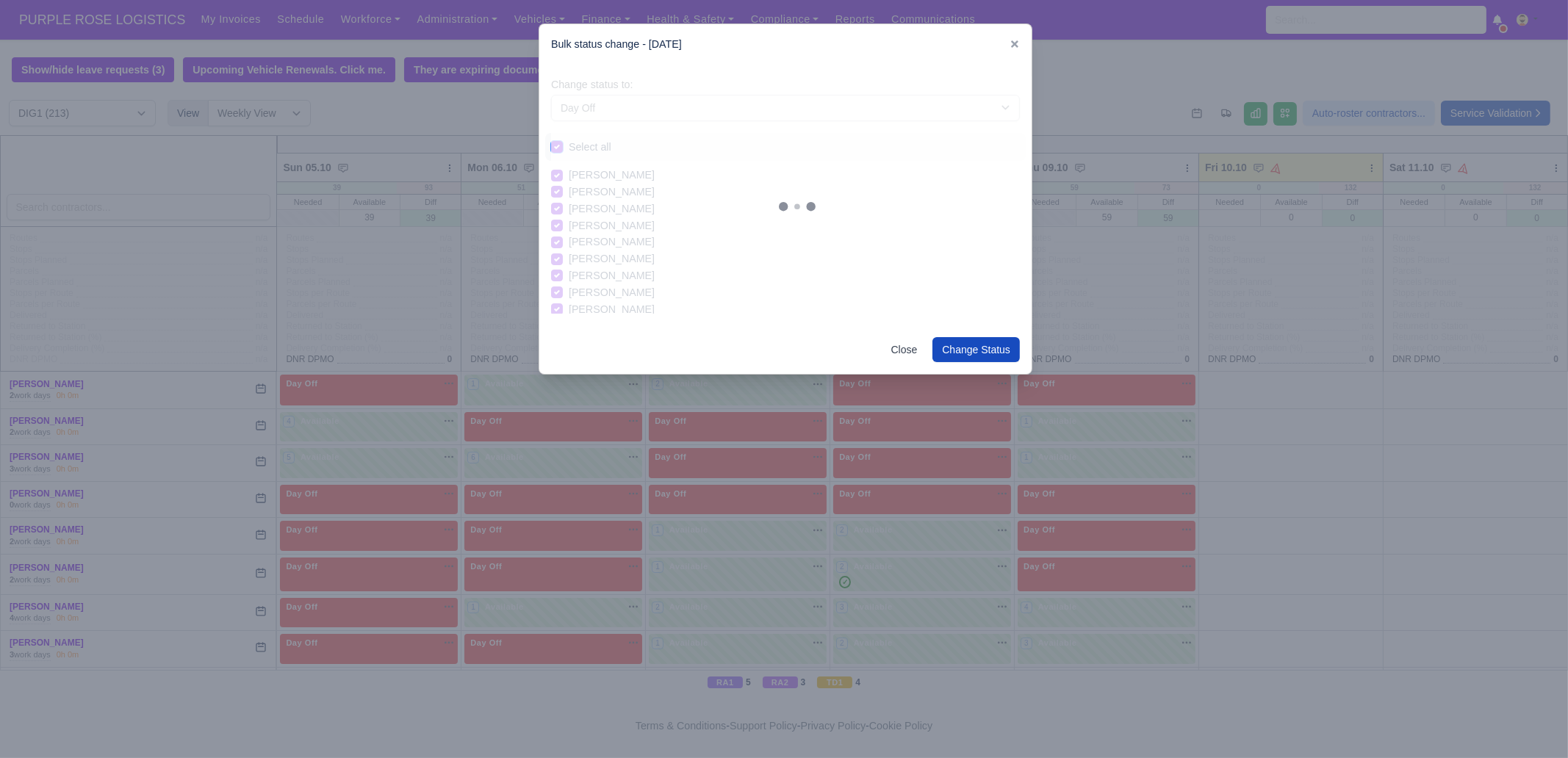
checkbox input "true"
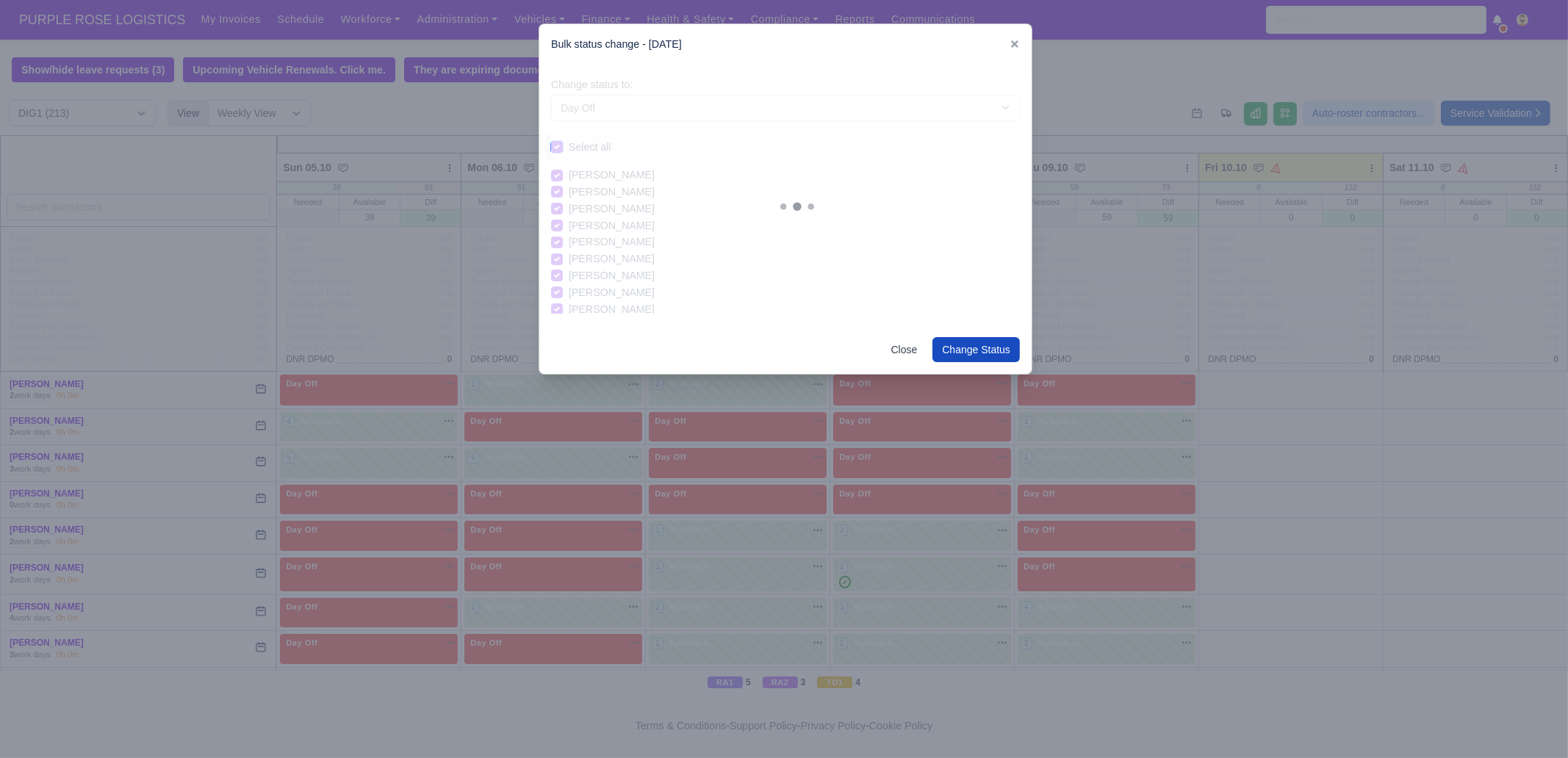
checkbox input "true"
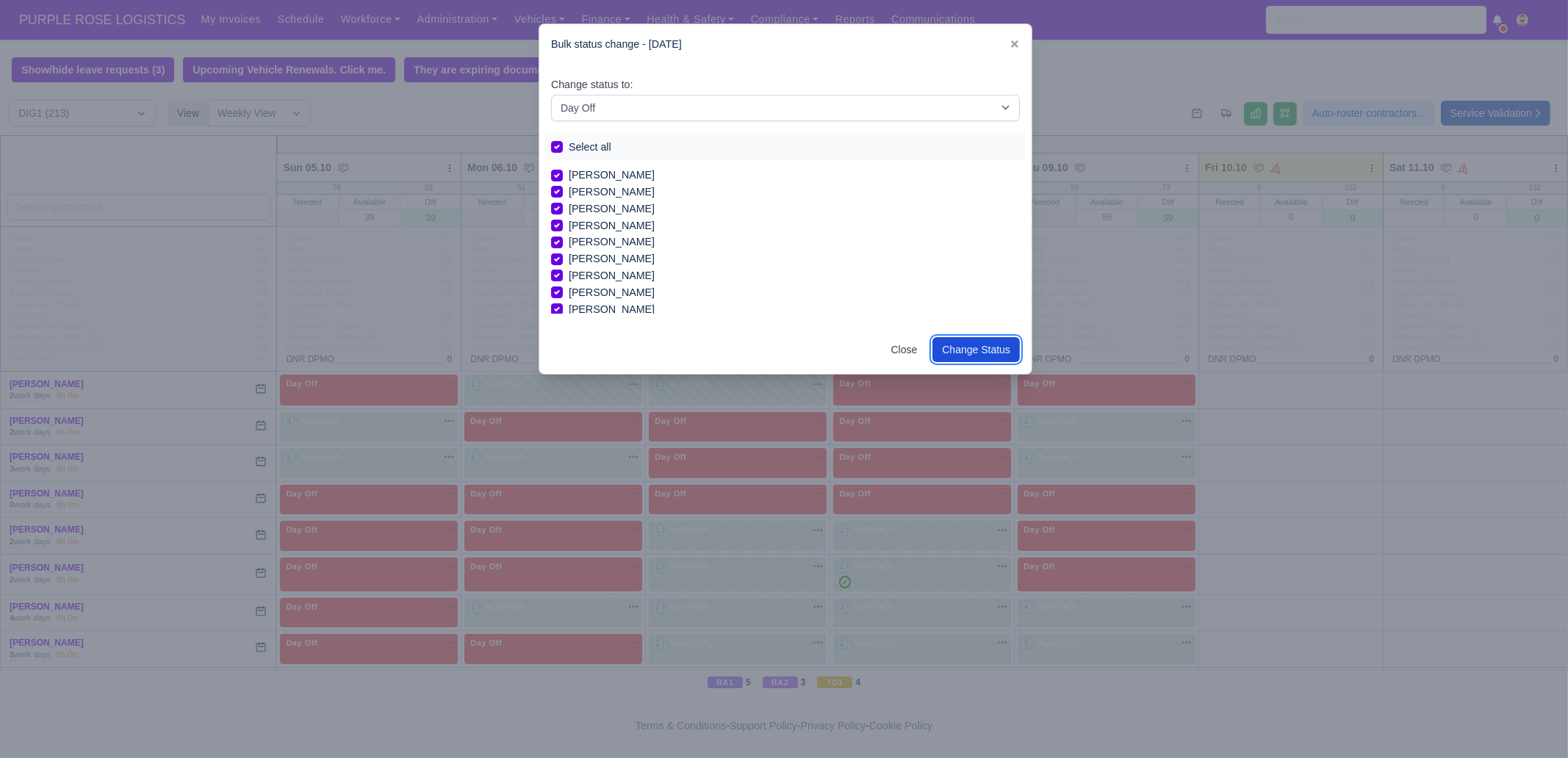
click at [971, 347] on button "Change Status" at bounding box center [975, 350] width 87 height 25
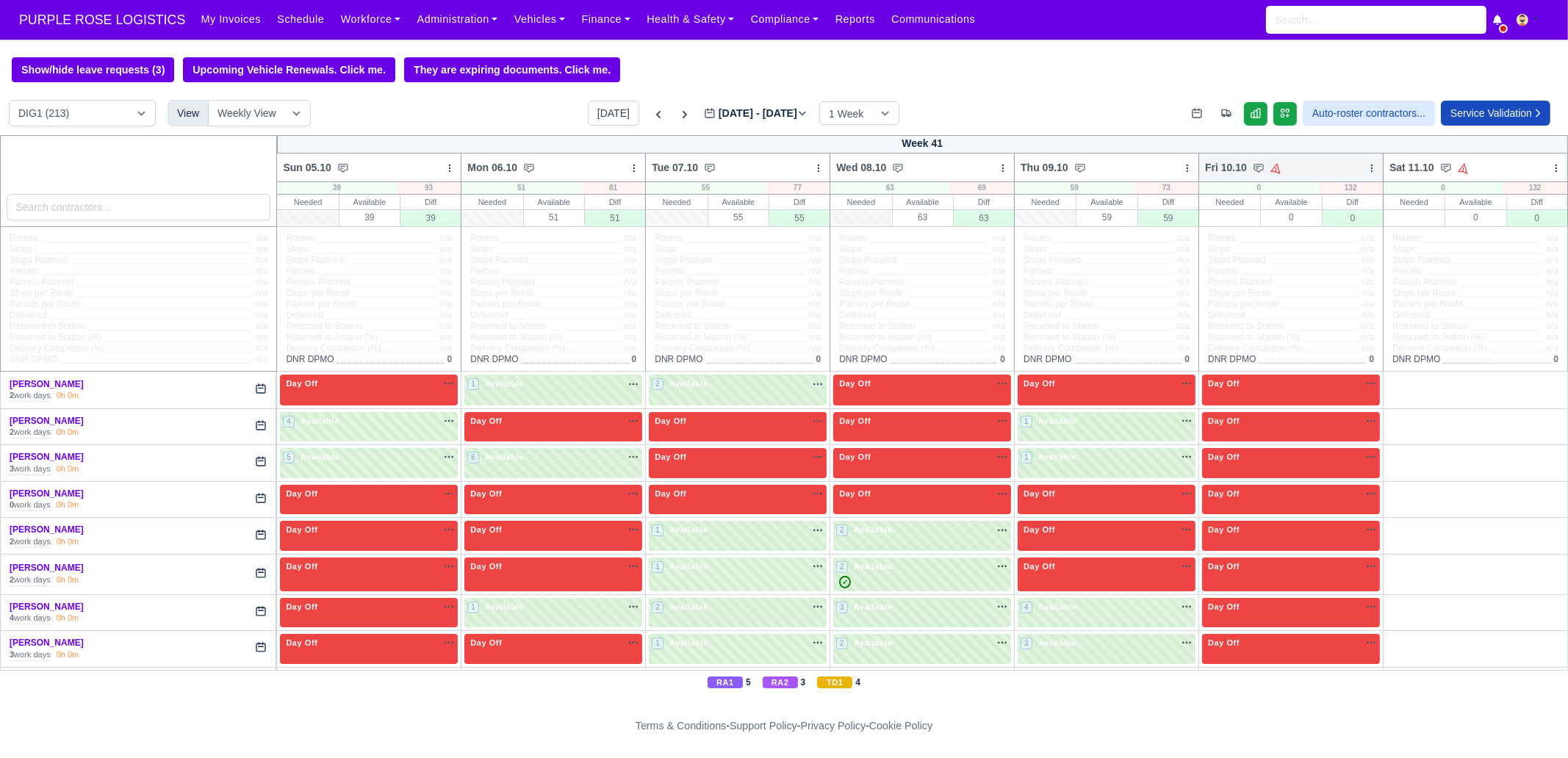
click at [1366, 166] on icon at bounding box center [1372, 168] width 11 height 11
click at [1312, 232] on link "Bulk Status Change" at bounding box center [1294, 220] width 165 height 26
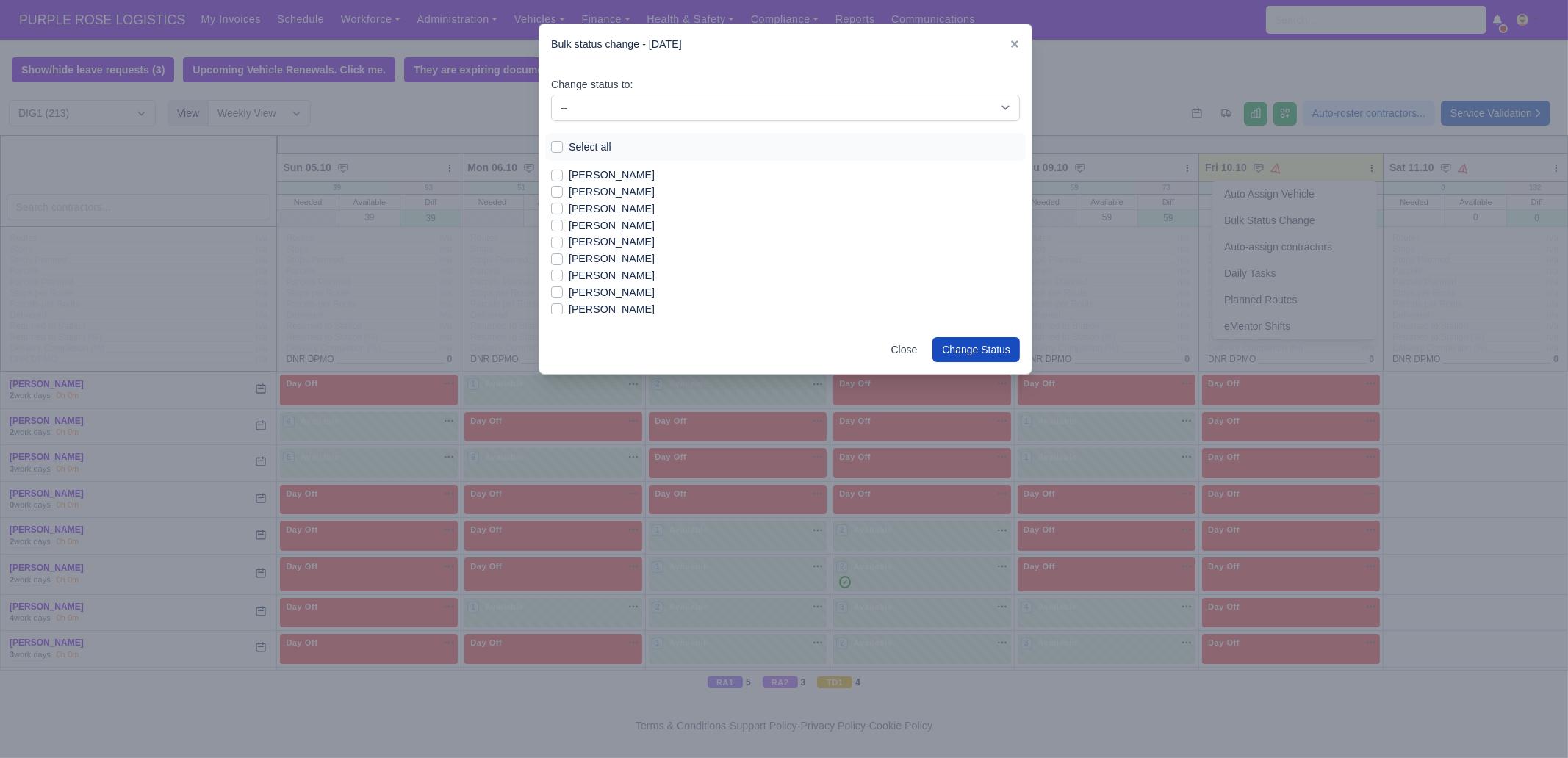
click at [609, 170] on label "[PERSON_NAME]" at bounding box center [612, 174] width 86 height 17
click at [563, 170] on input "[PERSON_NAME]" at bounding box center [557, 172] width 11 height 11
checkbox input "true"
click at [610, 194] on label "[PERSON_NAME]" at bounding box center [612, 192] width 86 height 17
click at [563, 194] on input "[PERSON_NAME]" at bounding box center [557, 189] width 11 height 11
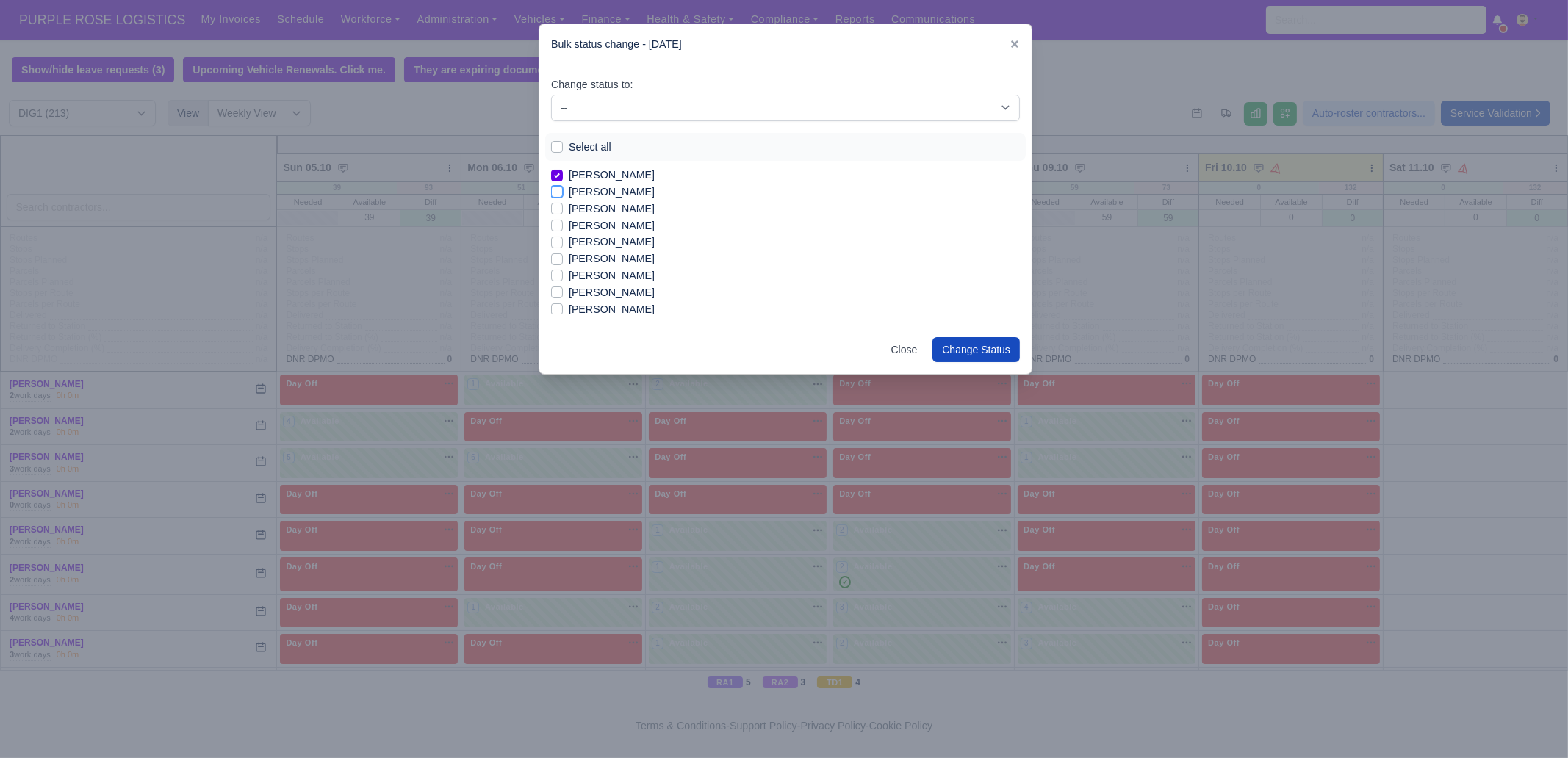
checkbox input "true"
click at [609, 214] on label "[PERSON_NAME]" at bounding box center [612, 209] width 86 height 17
click at [563, 212] on input "[PERSON_NAME]" at bounding box center [557, 206] width 11 height 11
checkbox input "true"
click at [603, 243] on label "[PERSON_NAME]" at bounding box center [612, 241] width 86 height 17
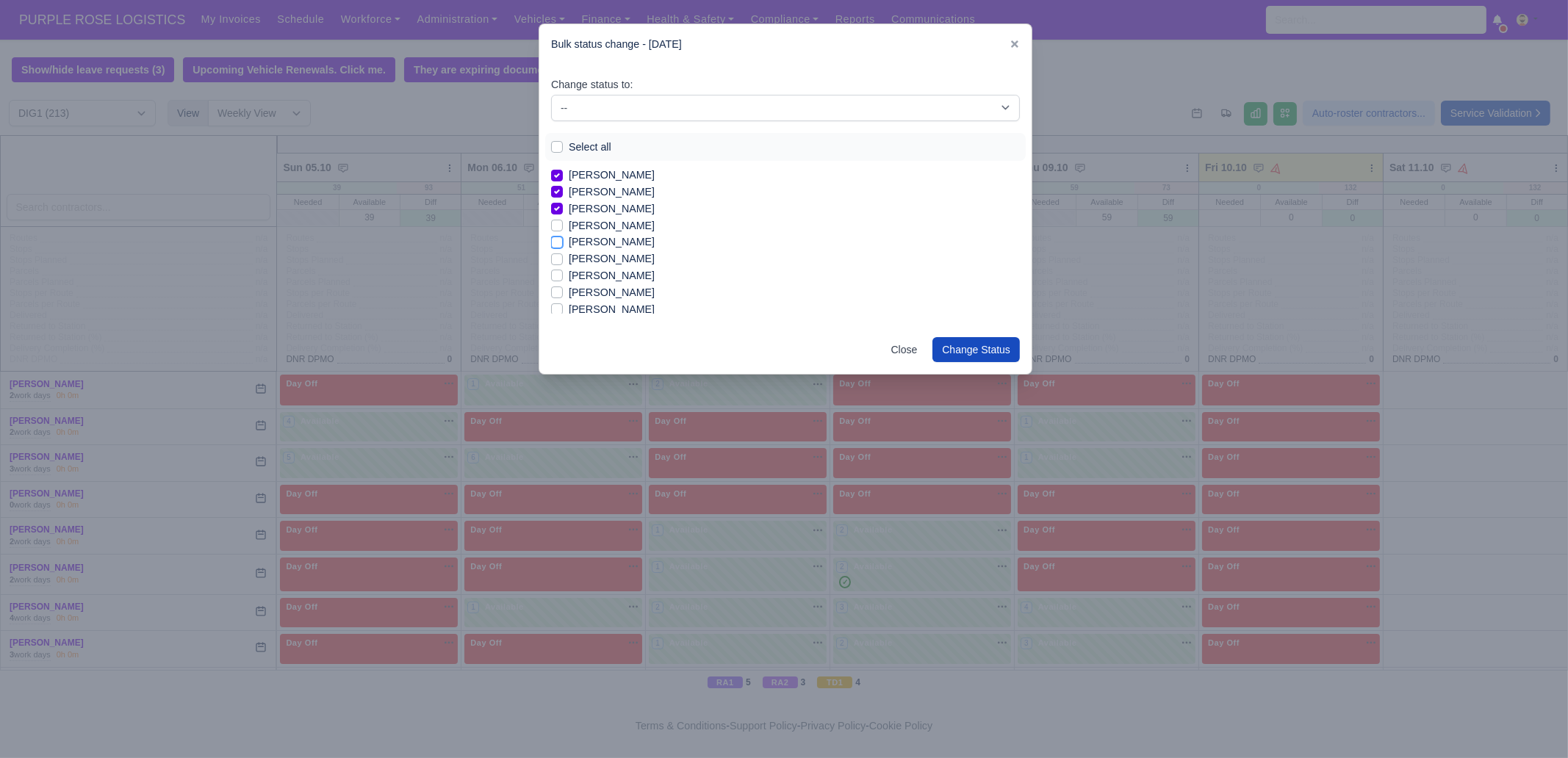
click at [563, 243] on input "[PERSON_NAME]" at bounding box center [557, 239] width 11 height 11
checkbox input "true"
click at [604, 256] on label "[PERSON_NAME]" at bounding box center [612, 258] width 86 height 17
click at [563, 256] on input "[PERSON_NAME]" at bounding box center [557, 255] width 11 height 11
checkbox input "true"
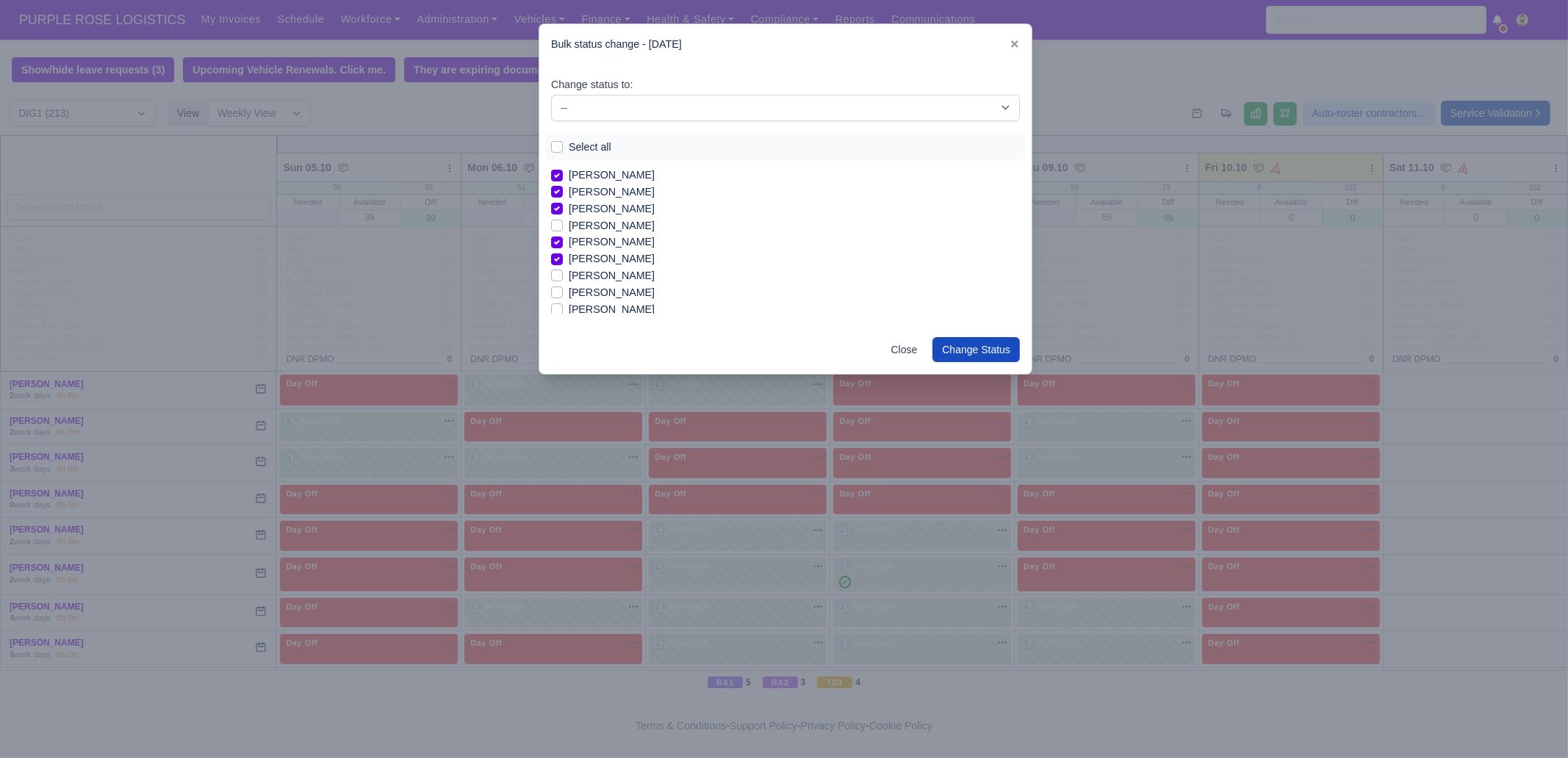
click at [625, 280] on label "[PERSON_NAME]" at bounding box center [612, 276] width 86 height 17
click at [563, 279] on input "[PERSON_NAME]" at bounding box center [557, 273] width 11 height 11
checkbox input "true"
click at [603, 250] on label "[PERSON_NAME]" at bounding box center [612, 251] width 86 height 17
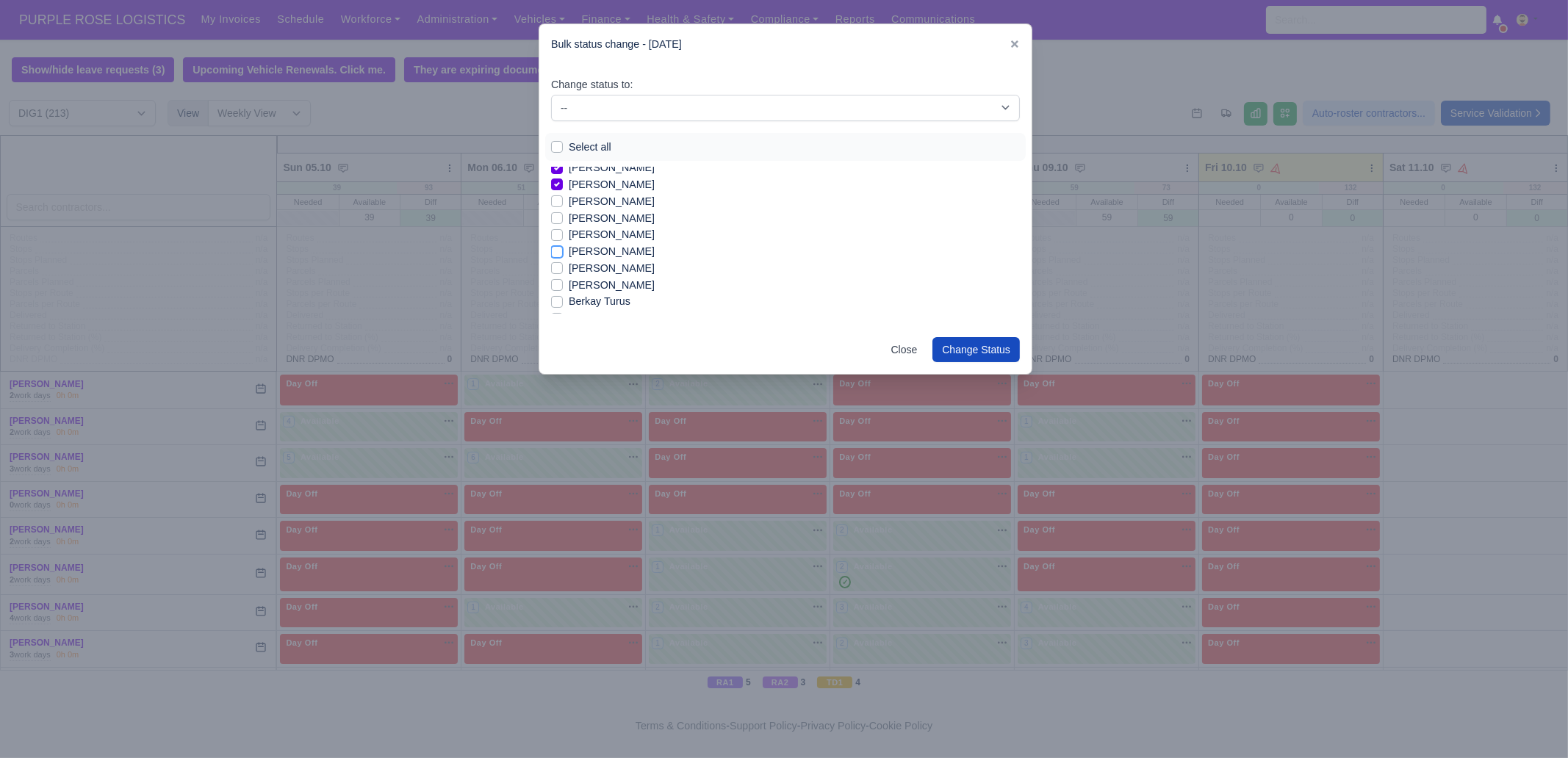
click at [563, 250] on input "[PERSON_NAME]" at bounding box center [557, 248] width 11 height 11
checkbox input "true"
click at [618, 270] on label "[PERSON_NAME]" at bounding box center [612, 268] width 86 height 17
click at [563, 270] on input "[PERSON_NAME]" at bounding box center [557, 265] width 11 height 11
checkbox input "true"
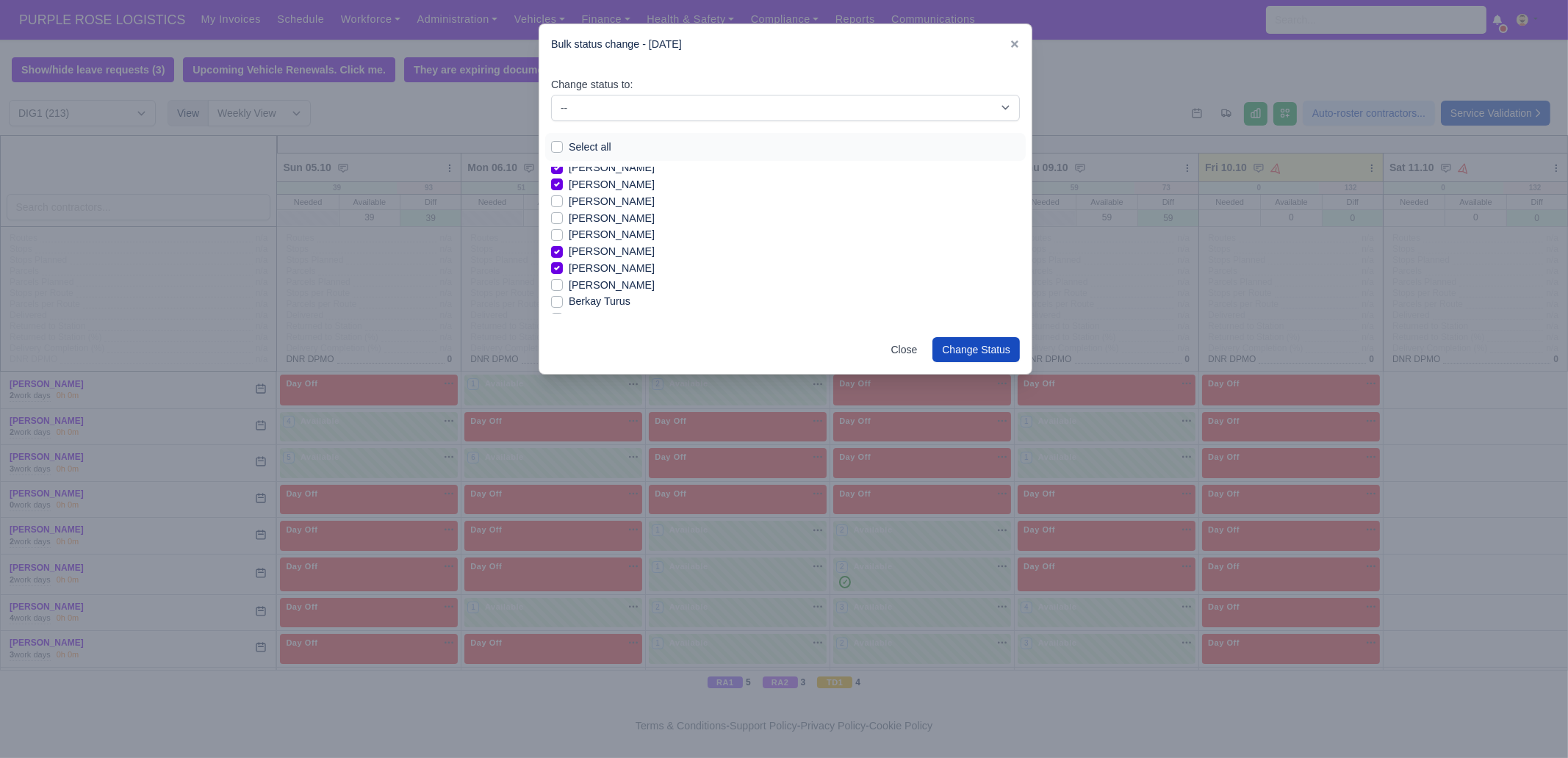
click at [612, 285] on label "[PERSON_NAME]" at bounding box center [612, 284] width 86 height 17
click at [563, 285] on input "[PERSON_NAME]" at bounding box center [557, 282] width 11 height 11
checkbox input "true"
click at [604, 302] on label "Berkay Turus" at bounding box center [600, 301] width 62 height 17
click at [563, 302] on input "Berkay Turus" at bounding box center [557, 298] width 11 height 11
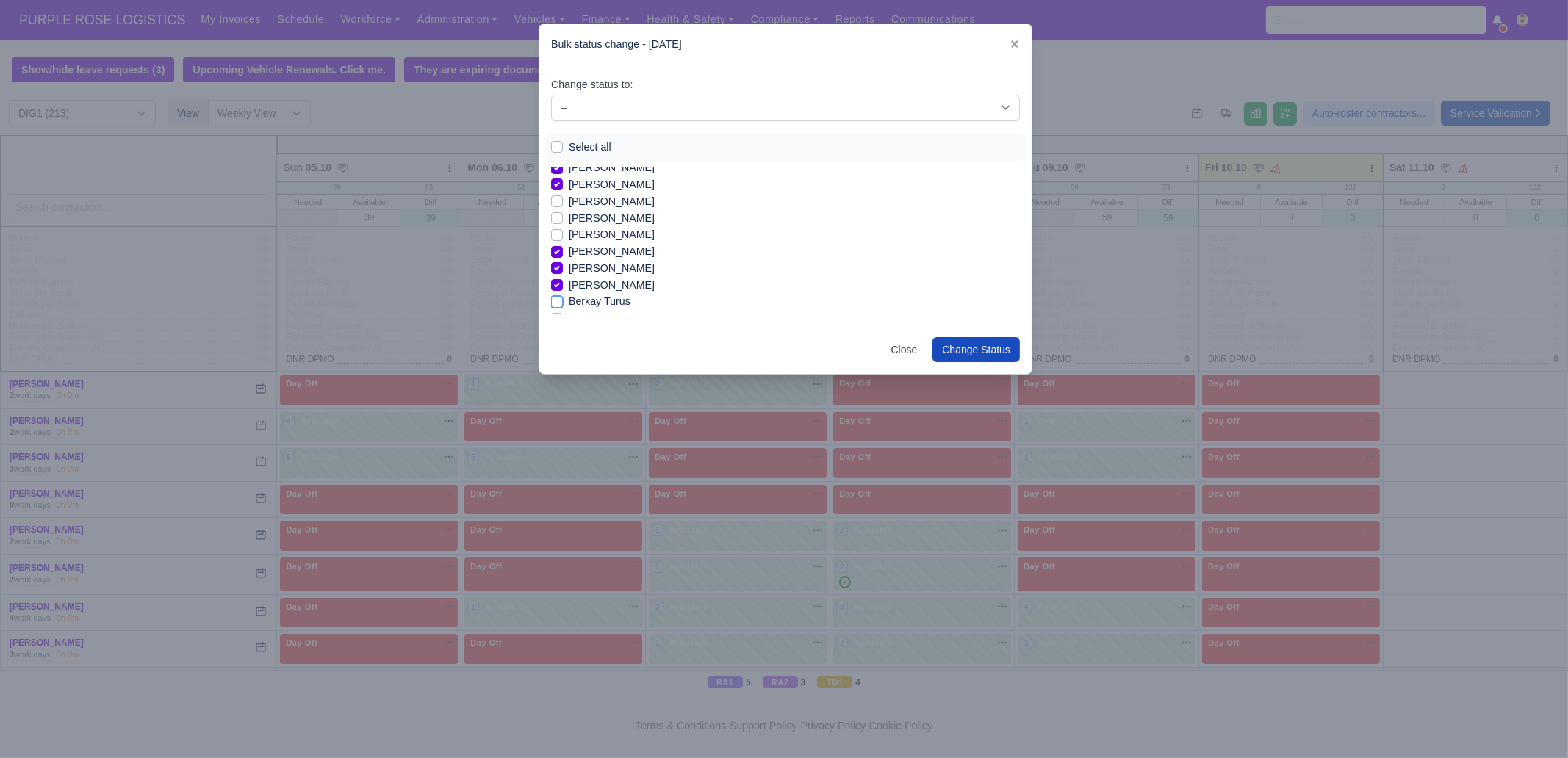
checkbox input "true"
click at [613, 228] on label "[PERSON_NAME]" at bounding box center [612, 226] width 86 height 17
click at [563, 228] on input "[PERSON_NAME]" at bounding box center [557, 224] width 11 height 11
checkbox input "true"
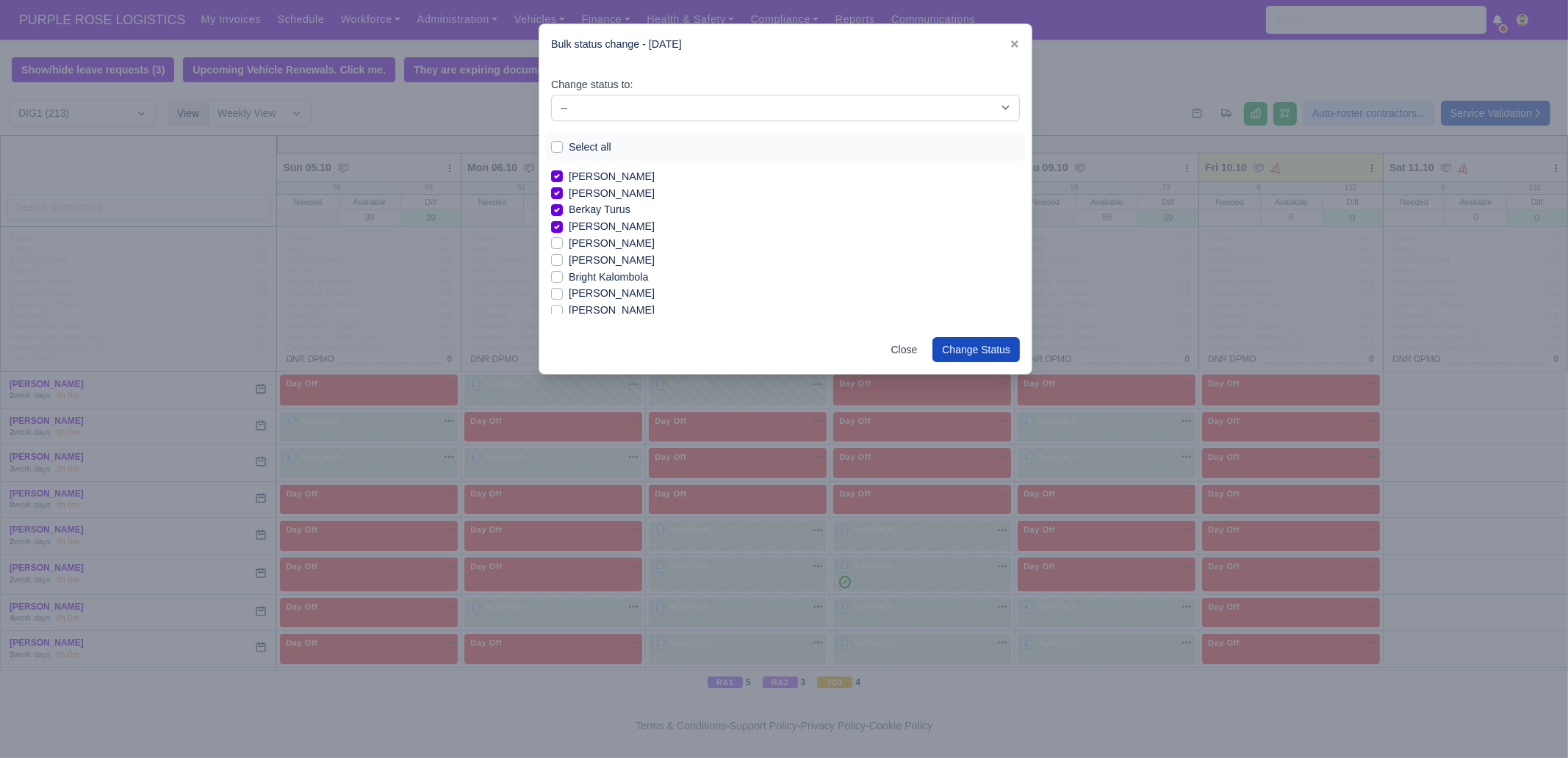
click at [609, 245] on label "[PERSON_NAME]" at bounding box center [612, 243] width 86 height 17
click at [563, 245] on input "[PERSON_NAME]" at bounding box center [557, 240] width 11 height 11
checkbox input "true"
click at [613, 291] on label "[PERSON_NAME]" at bounding box center [612, 293] width 86 height 17
click at [563, 291] on input "[PERSON_NAME]" at bounding box center [557, 291] width 11 height 11
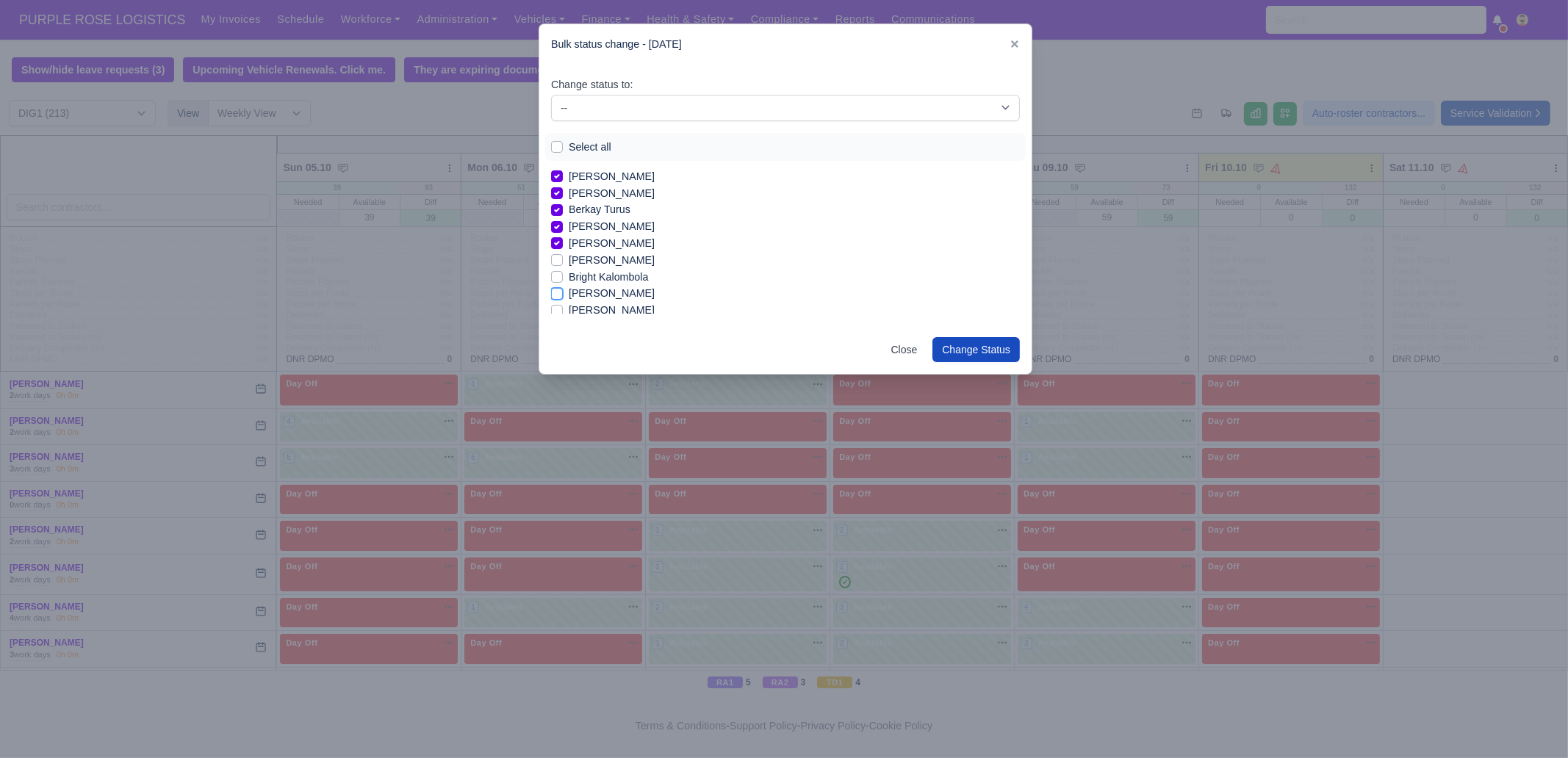
checkbox input "true"
click at [608, 307] on label "[PERSON_NAME]" at bounding box center [612, 310] width 86 height 17
click at [563, 307] on input "[PERSON_NAME]" at bounding box center [557, 307] width 11 height 11
checkbox input "true"
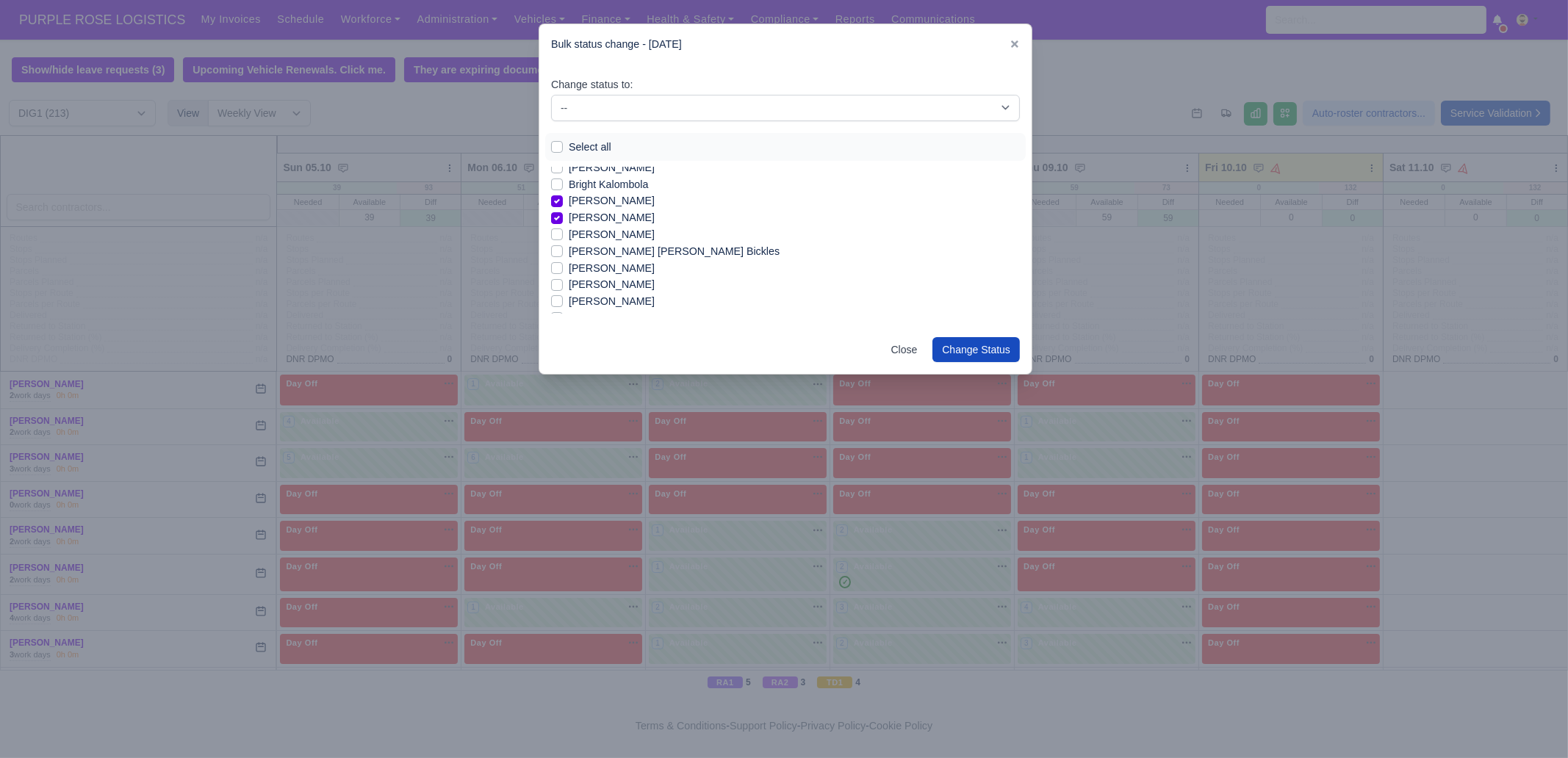
click at [613, 240] on label "[PERSON_NAME]" at bounding box center [612, 234] width 86 height 17
click at [563, 238] on input "[PERSON_NAME]" at bounding box center [557, 232] width 11 height 11
checkbox input "true"
click at [610, 262] on label "[PERSON_NAME]" at bounding box center [612, 268] width 86 height 17
click at [563, 262] on input "[PERSON_NAME]" at bounding box center [557, 265] width 11 height 11
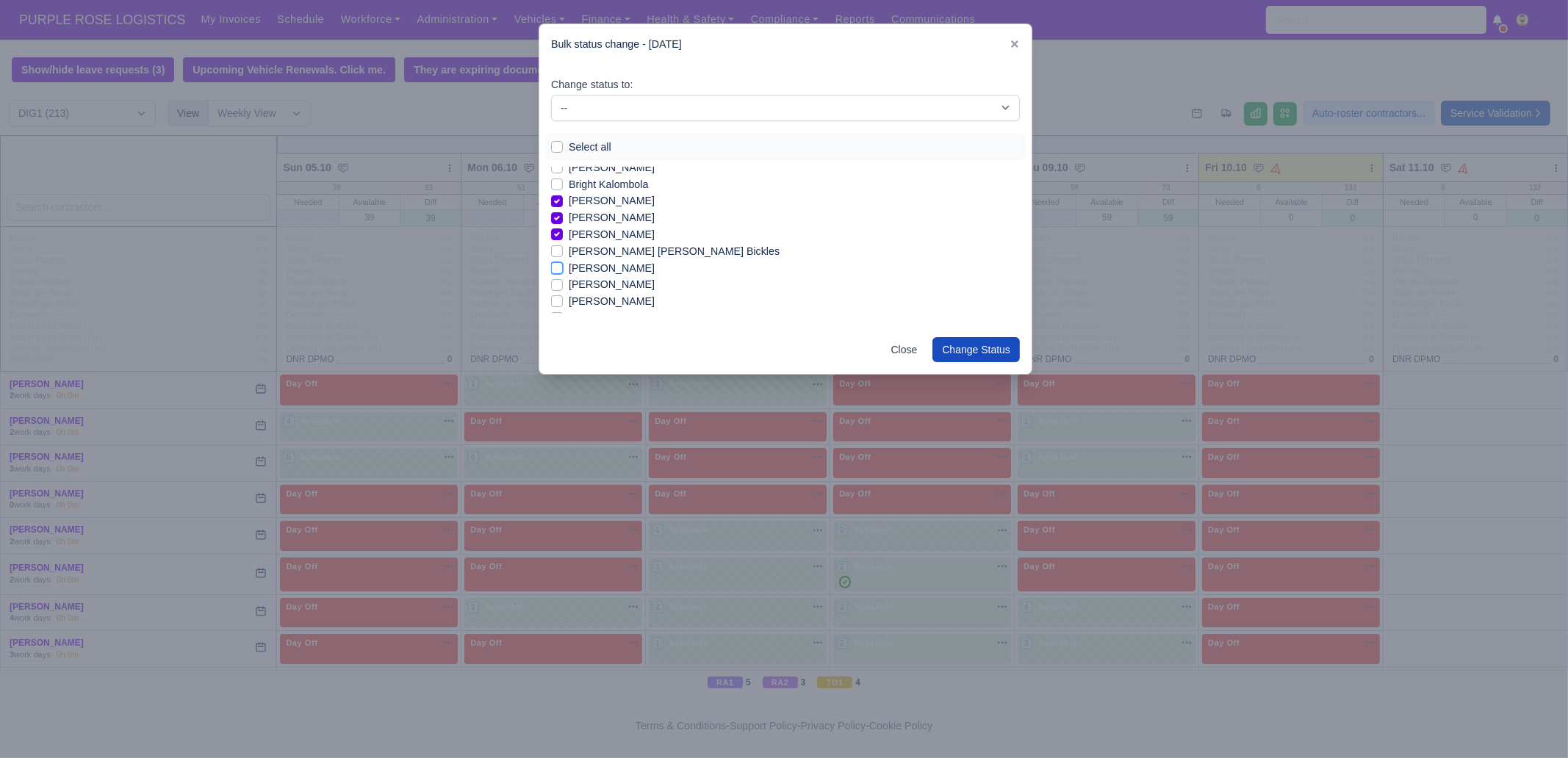
checkbox input "true"
click at [603, 227] on label "[PERSON_NAME]" at bounding box center [612, 227] width 86 height 17
click at [563, 227] on input "[PERSON_NAME]" at bounding box center [557, 224] width 11 height 11
checkbox input "true"
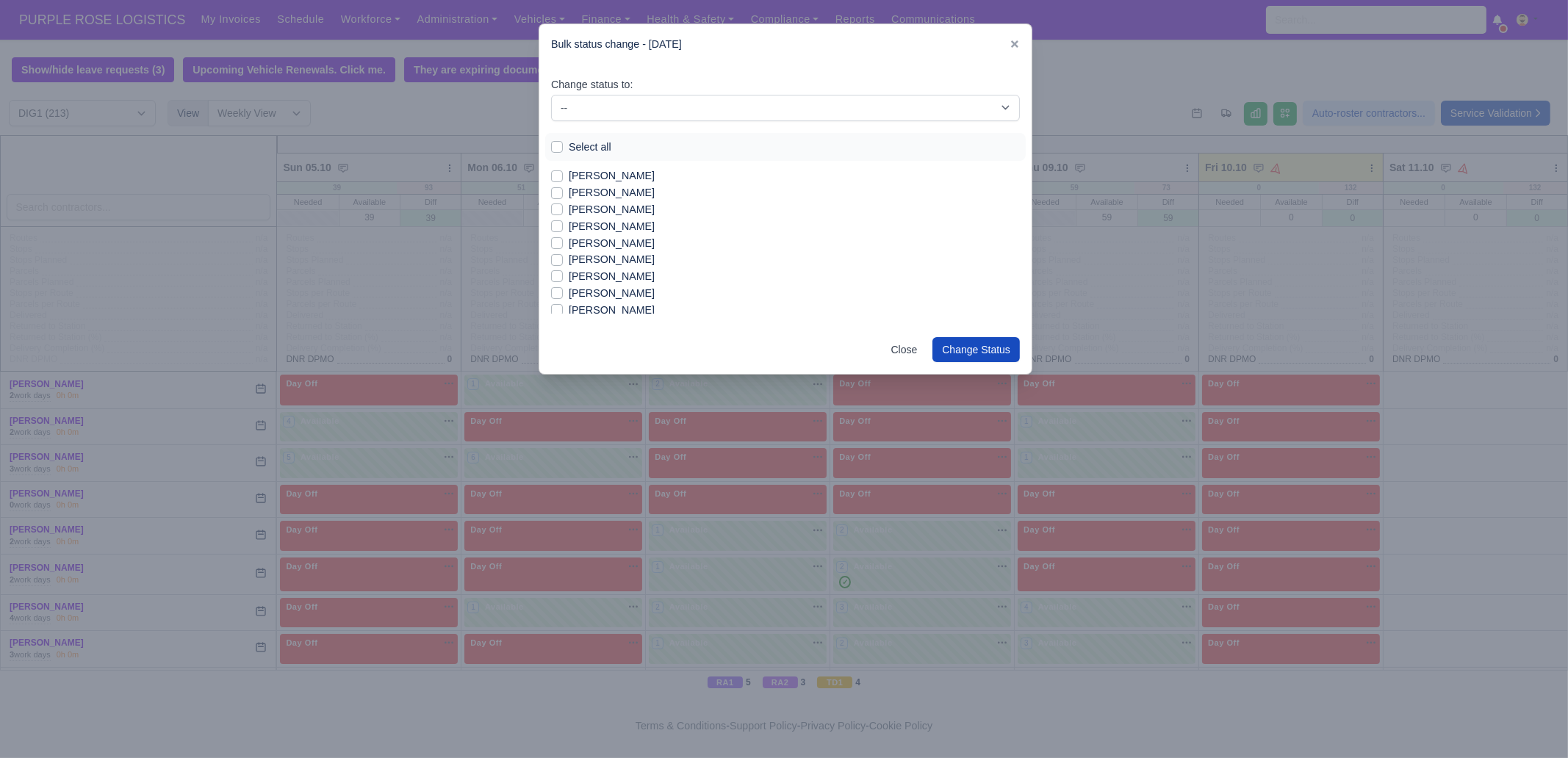
scroll to position [459, 0]
click at [596, 251] on label "[PERSON_NAME]" at bounding box center [612, 251] width 86 height 17
click at [563, 251] on input "[PERSON_NAME]" at bounding box center [557, 248] width 11 height 11
checkbox input "true"
click at [598, 297] on label "[PERSON_NAME]" at bounding box center [612, 302] width 86 height 17
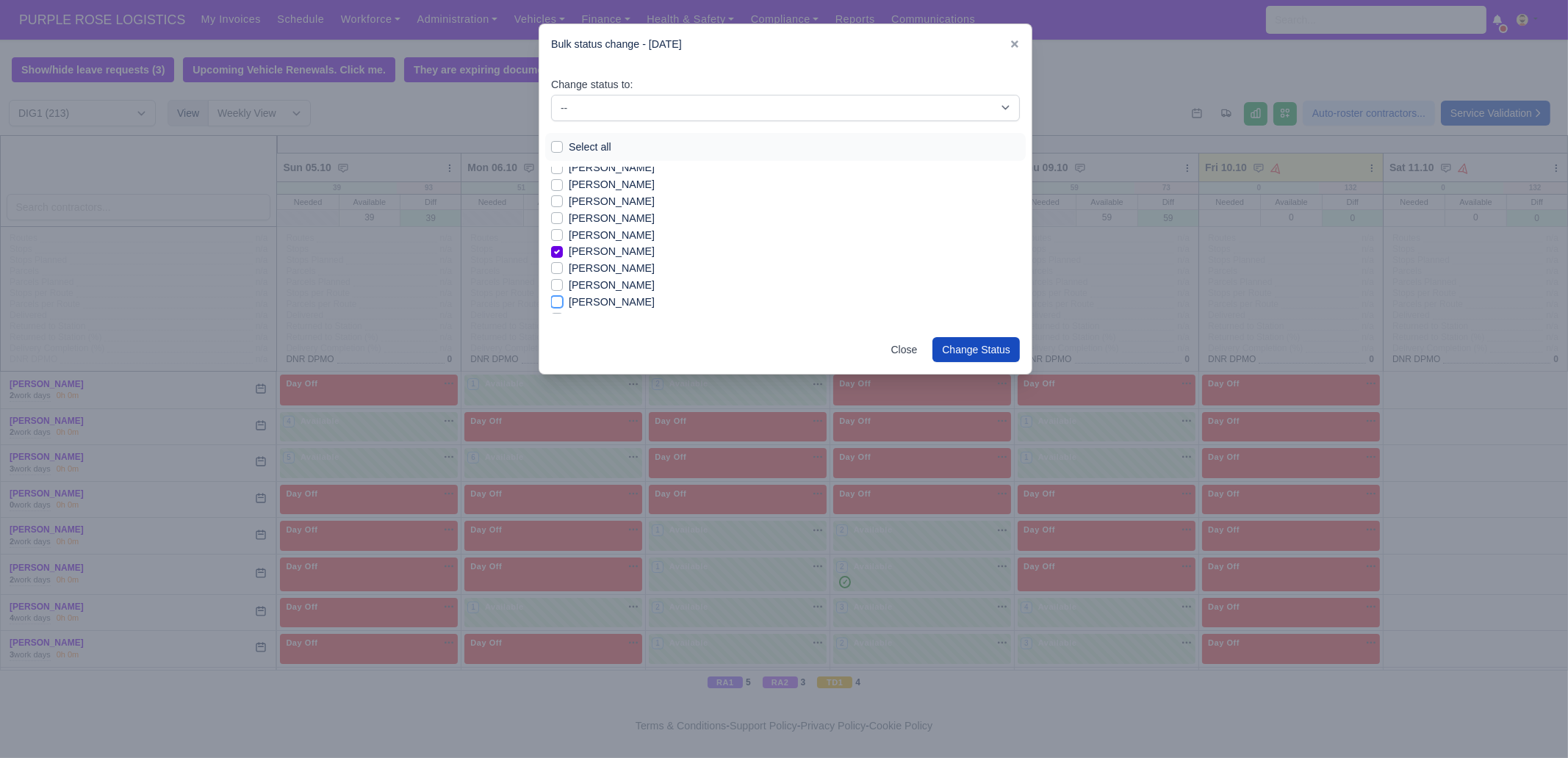
click at [563, 297] on input "[PERSON_NAME]" at bounding box center [557, 299] width 11 height 11
checkbox input "true"
click at [599, 224] on label "[PERSON_NAME]" at bounding box center [612, 226] width 86 height 17
click at [604, 223] on label "[PERSON_NAME]" at bounding box center [612, 226] width 86 height 17
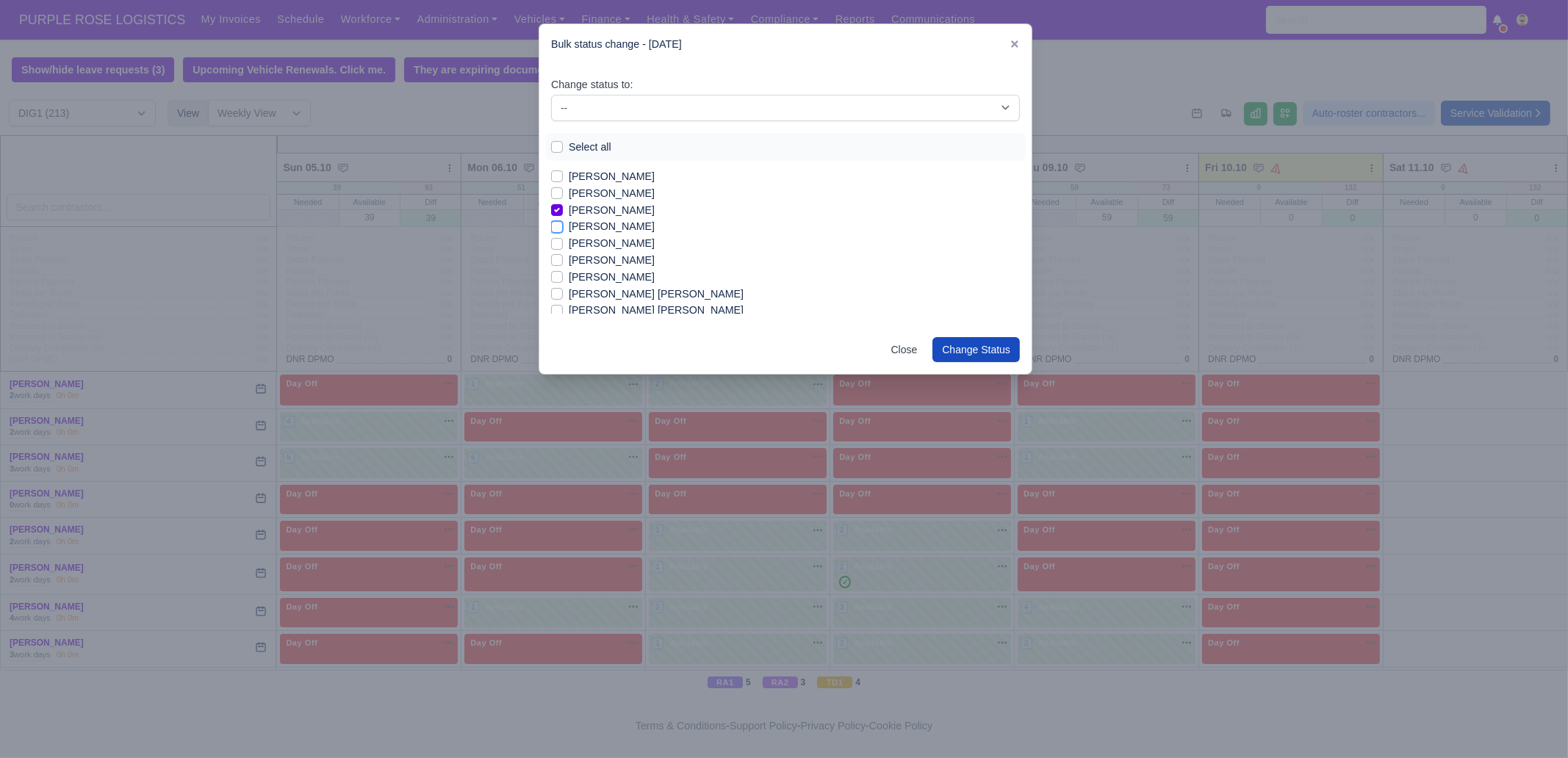
click at [563, 223] on input "[PERSON_NAME]" at bounding box center [557, 224] width 11 height 11
checkbox input "true"
click at [598, 241] on label "[PERSON_NAME]" at bounding box center [612, 243] width 86 height 17
click at [563, 241] on input "[PERSON_NAME]" at bounding box center [557, 240] width 11 height 11
checkbox input "true"
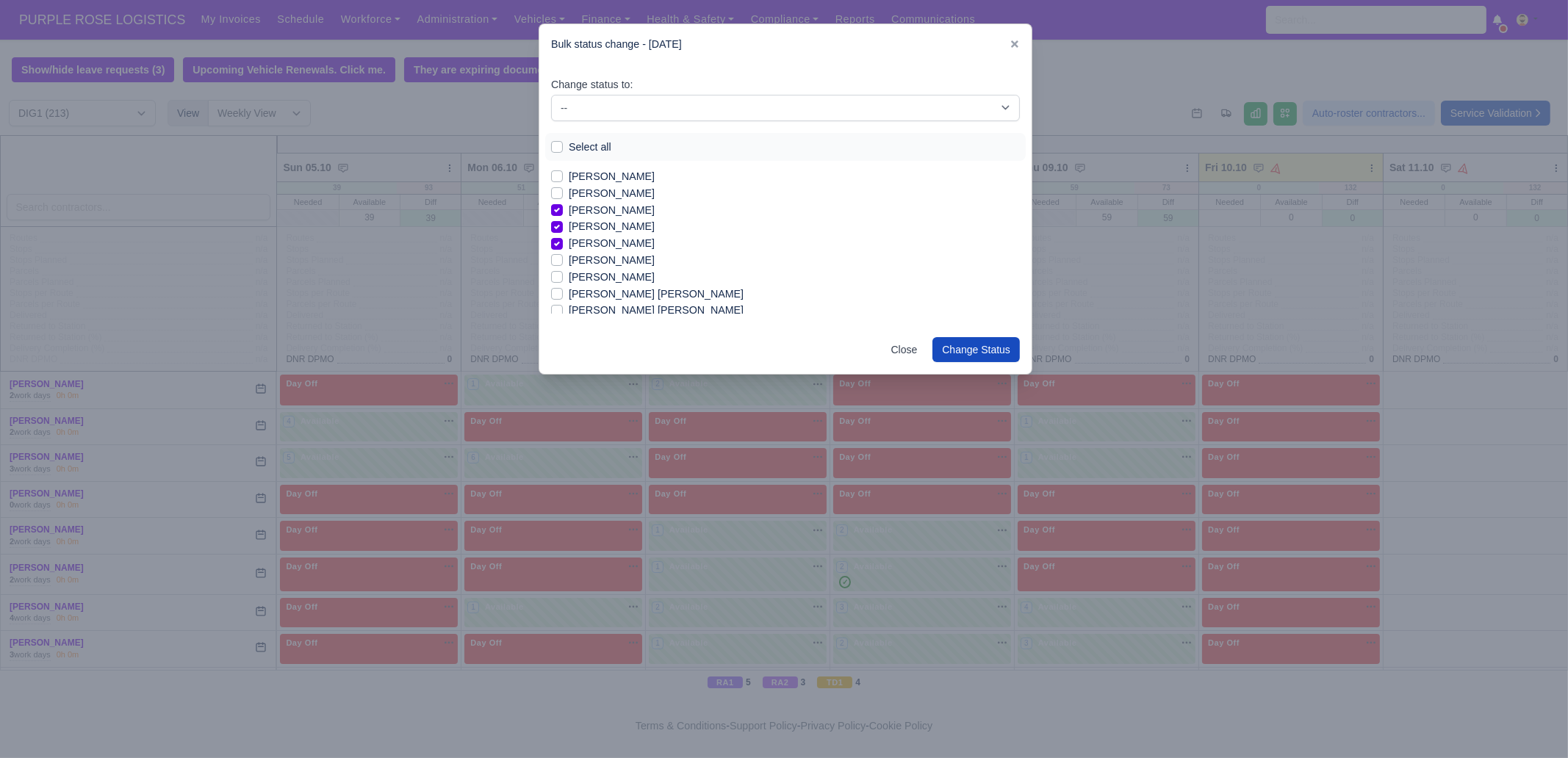
click at [598, 258] on label "[PERSON_NAME]" at bounding box center [612, 260] width 86 height 17
click at [563, 258] on input "[PERSON_NAME]" at bounding box center [557, 257] width 11 height 11
checkbox input "true"
click at [602, 297] on label "[PERSON_NAME] [PERSON_NAME]" at bounding box center [656, 293] width 175 height 17
click at [563, 297] on input "[PERSON_NAME] [PERSON_NAME]" at bounding box center [557, 291] width 11 height 11
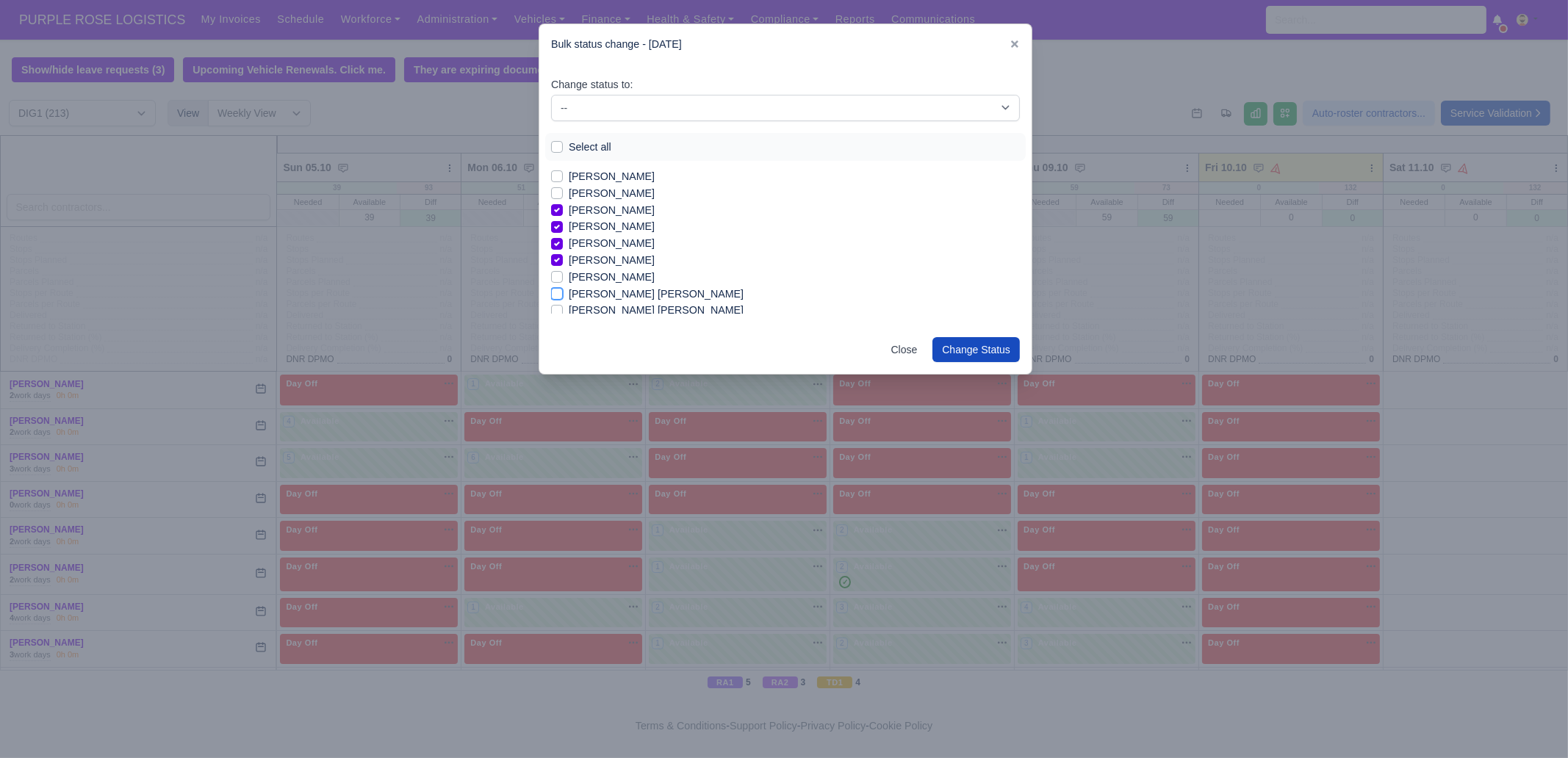
checkbox input "true"
click at [595, 242] on label "[PERSON_NAME]" at bounding box center [612, 236] width 86 height 17
click at [563, 239] on input "[PERSON_NAME]" at bounding box center [557, 233] width 11 height 11
checkbox input "true"
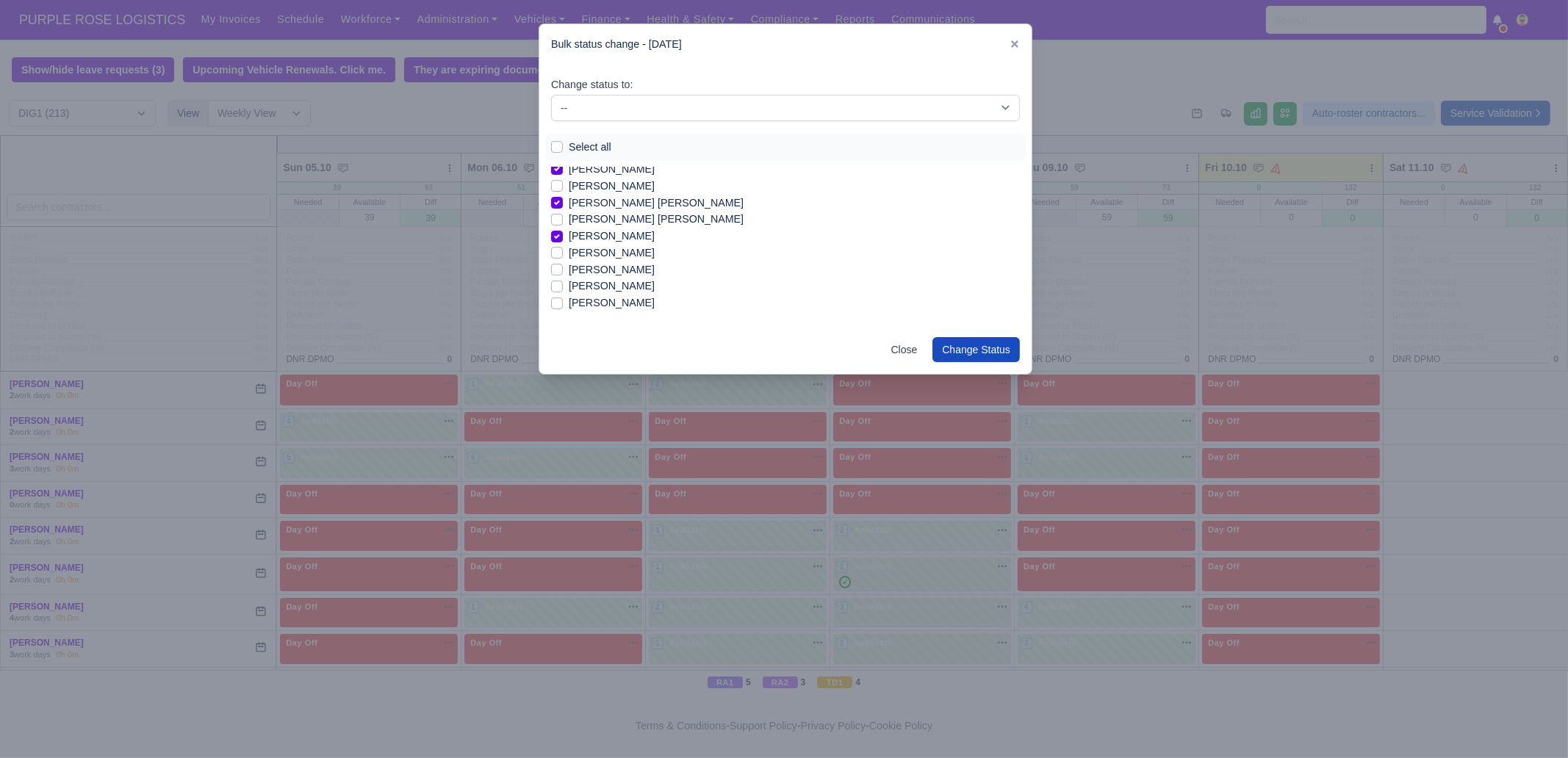
drag, startPoint x: 595, startPoint y: 252, endPoint x: 590, endPoint y: 263, distance: 12.1
click at [595, 253] on label "[PERSON_NAME]" at bounding box center [612, 253] width 86 height 17
click at [563, 253] on input "[PERSON_NAME]" at bounding box center [557, 250] width 11 height 11
checkbox input "true"
click at [590, 263] on label "[PERSON_NAME]" at bounding box center [612, 269] width 86 height 17
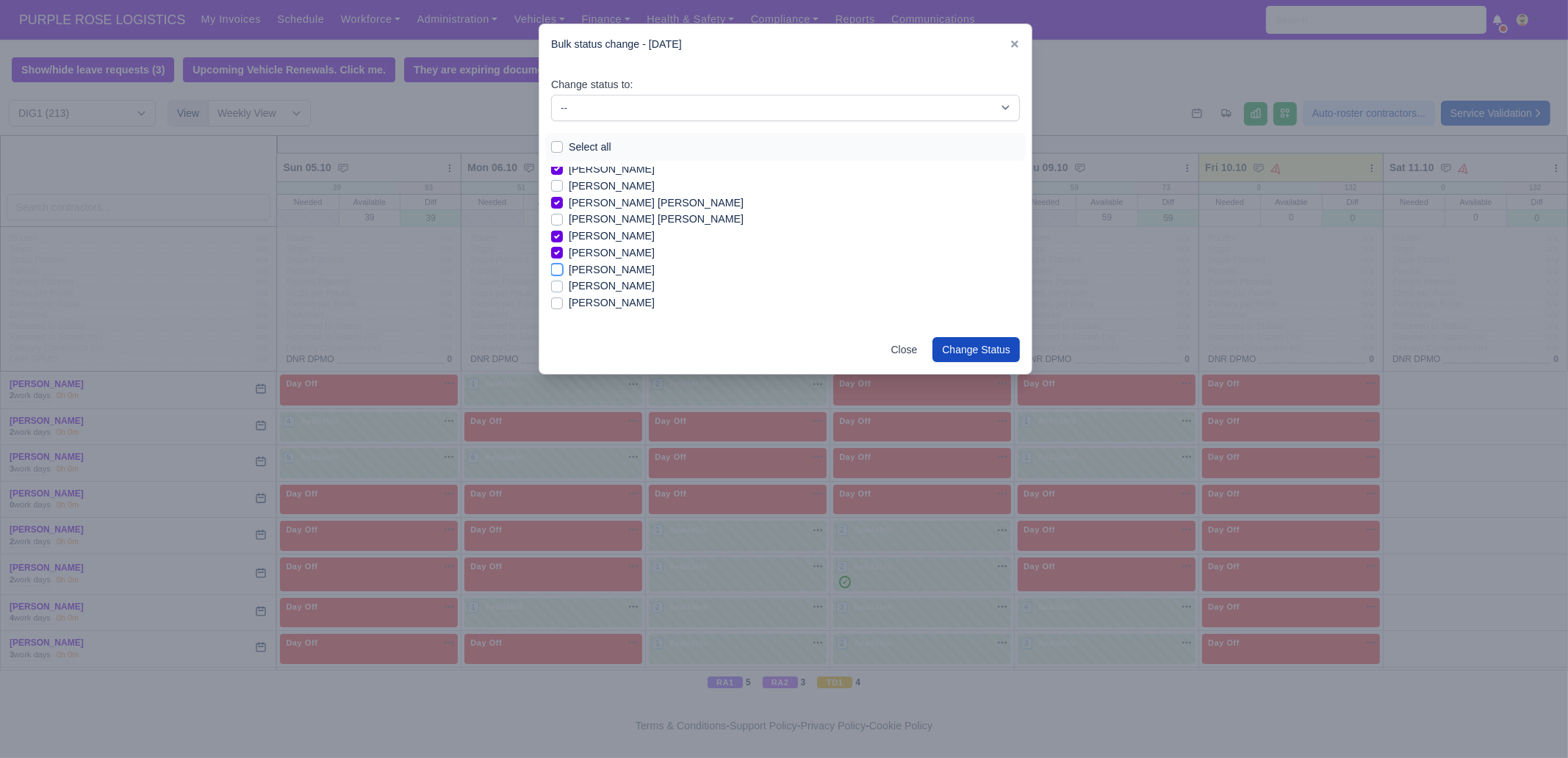
click at [563, 263] on input "[PERSON_NAME]" at bounding box center [557, 267] width 11 height 11
checkbox input "true"
click at [587, 301] on label "[PERSON_NAME]" at bounding box center [612, 302] width 86 height 17
click at [563, 301] on input "[PERSON_NAME]" at bounding box center [557, 299] width 11 height 11
checkbox input "true"
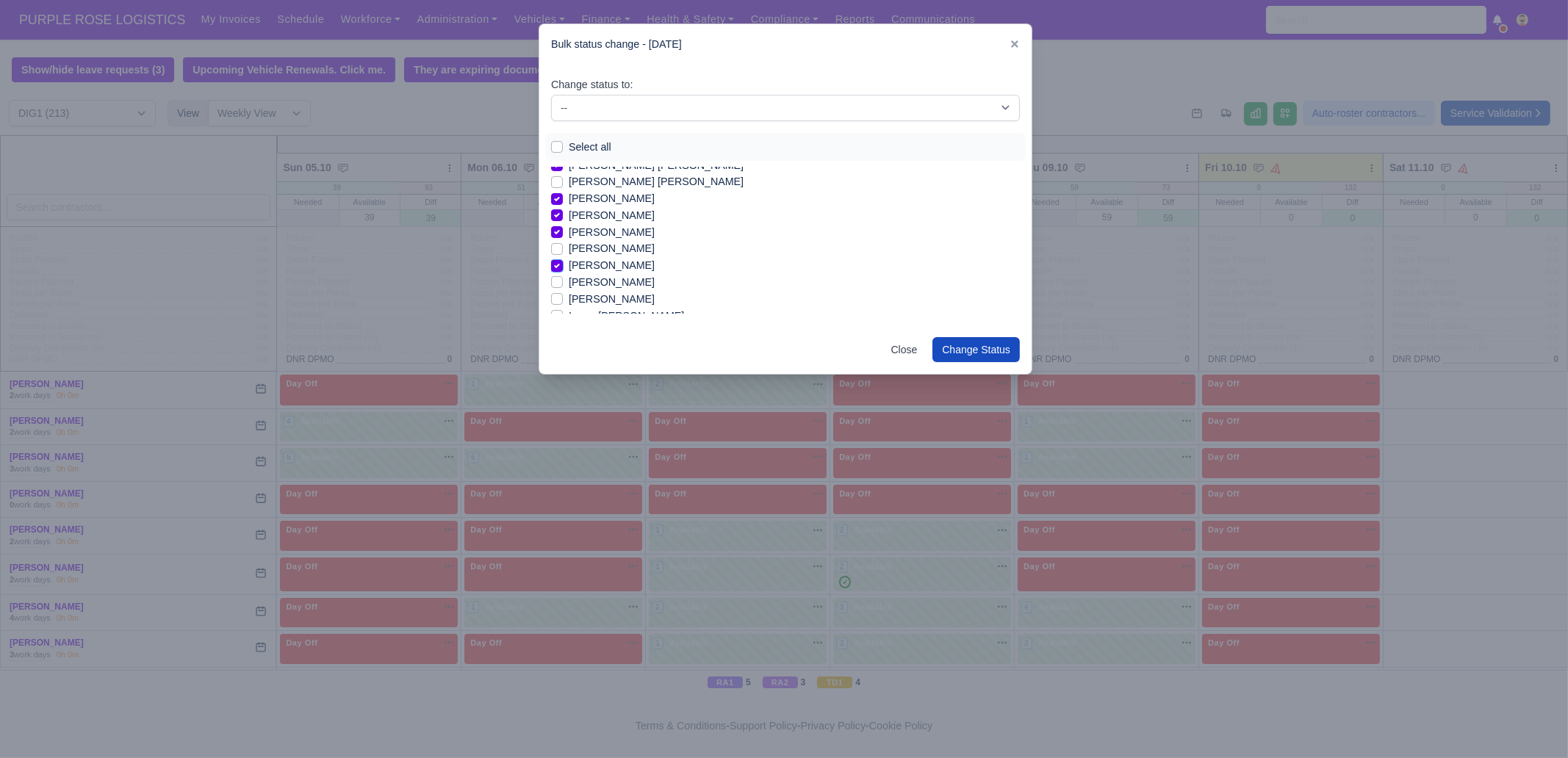
scroll to position [733, 0]
click at [605, 225] on label "[PERSON_NAME]" at bounding box center [612, 227] width 86 height 17
click at [563, 225] on input "[PERSON_NAME]" at bounding box center [557, 224] width 11 height 11
checkbox input "true"
click at [605, 262] on label "Iqram [PERSON_NAME]" at bounding box center [626, 261] width 115 height 17
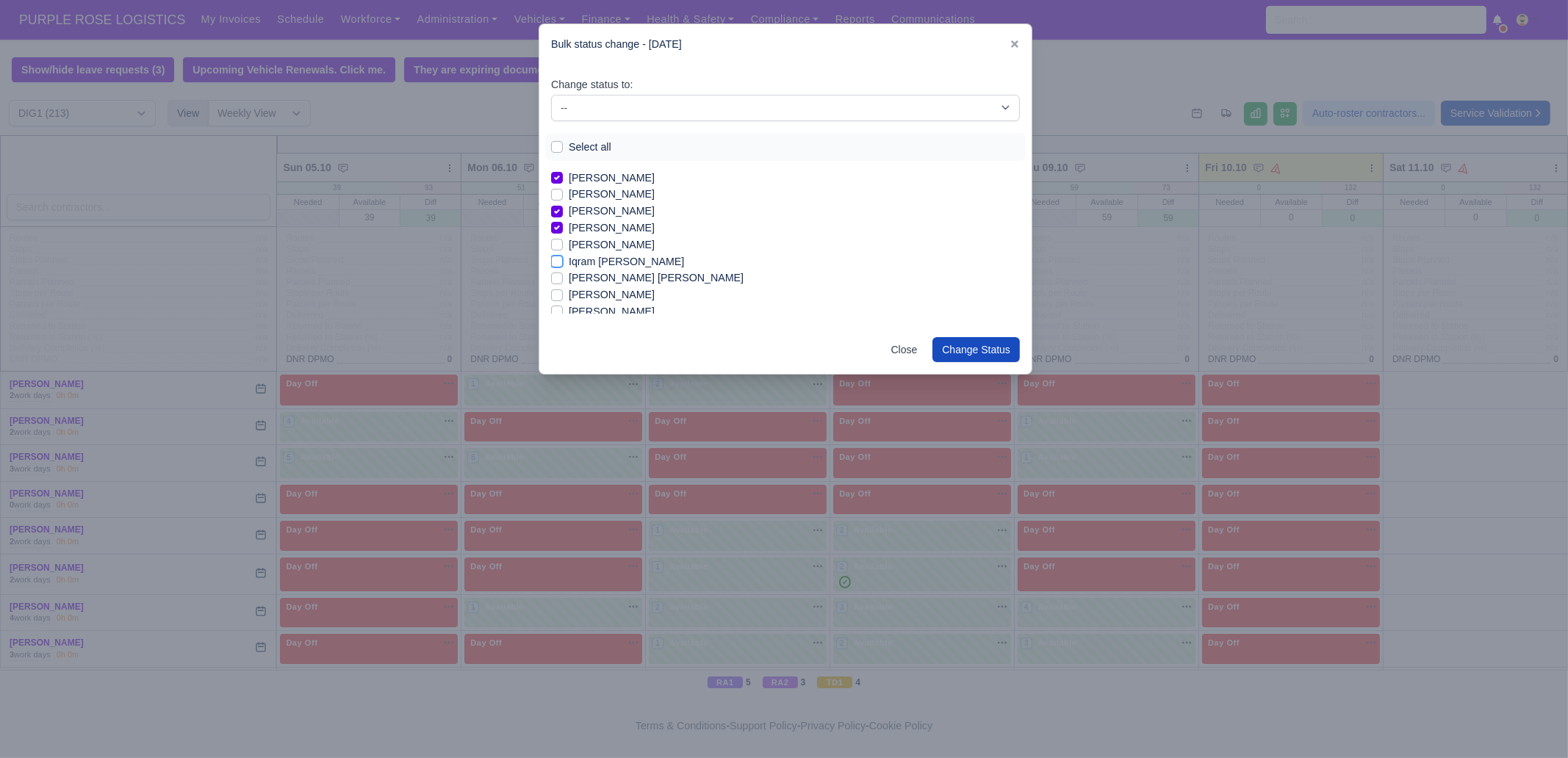
click at [563, 262] on input "Iqram [PERSON_NAME]" at bounding box center [557, 259] width 11 height 11
checkbox input "true"
click at [603, 276] on label "[PERSON_NAME] [PERSON_NAME]" at bounding box center [656, 277] width 175 height 17
click at [563, 276] on input "[PERSON_NAME] [PERSON_NAME]" at bounding box center [557, 275] width 11 height 11
checkbox input "true"
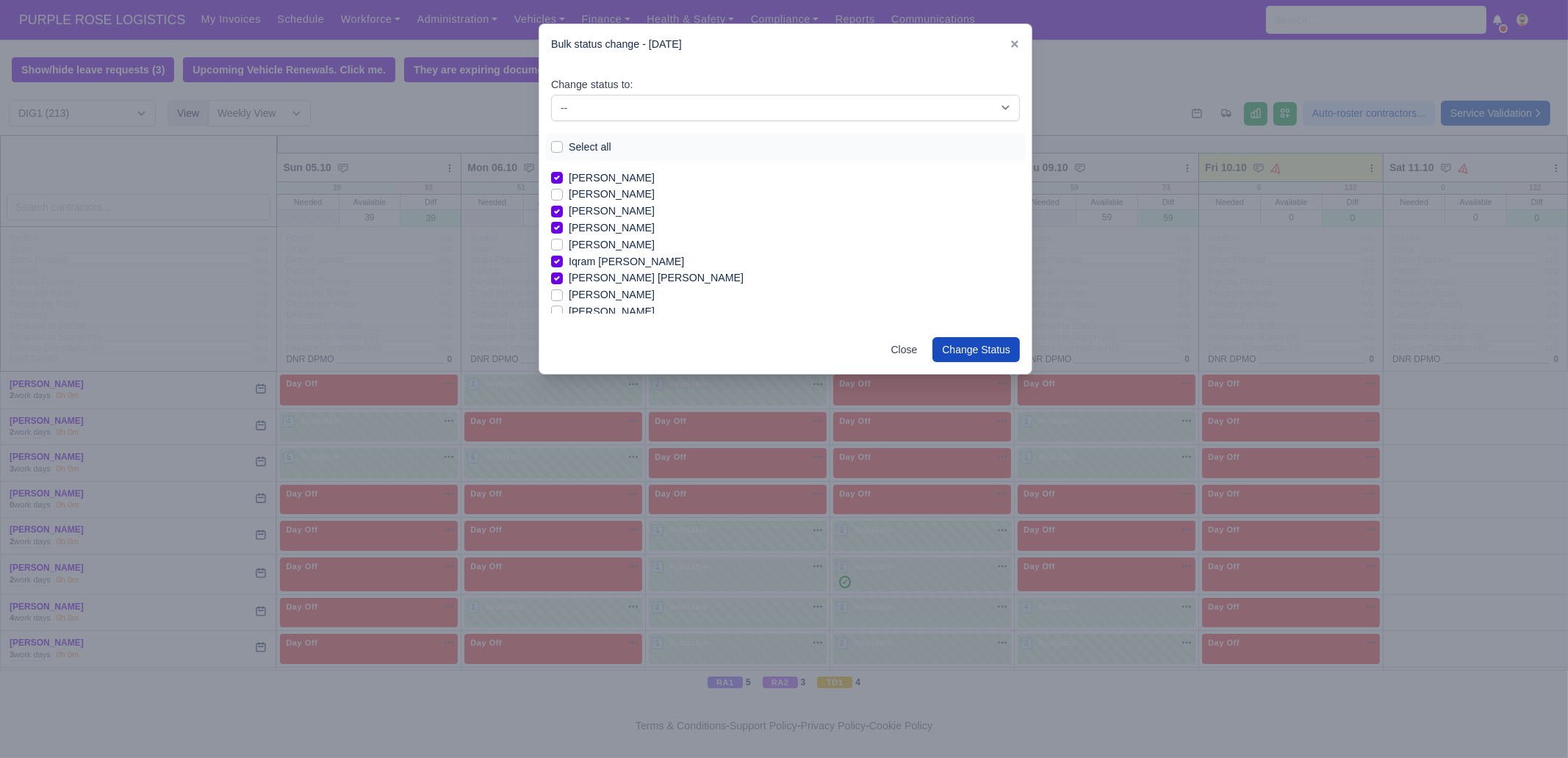
click at [600, 291] on label "[PERSON_NAME]" at bounding box center [612, 294] width 86 height 17
click at [563, 291] on input "[PERSON_NAME]" at bounding box center [557, 291] width 11 height 11
checkbox input "true"
click at [609, 212] on label "[PERSON_NAME]" at bounding box center [612, 218] width 86 height 17
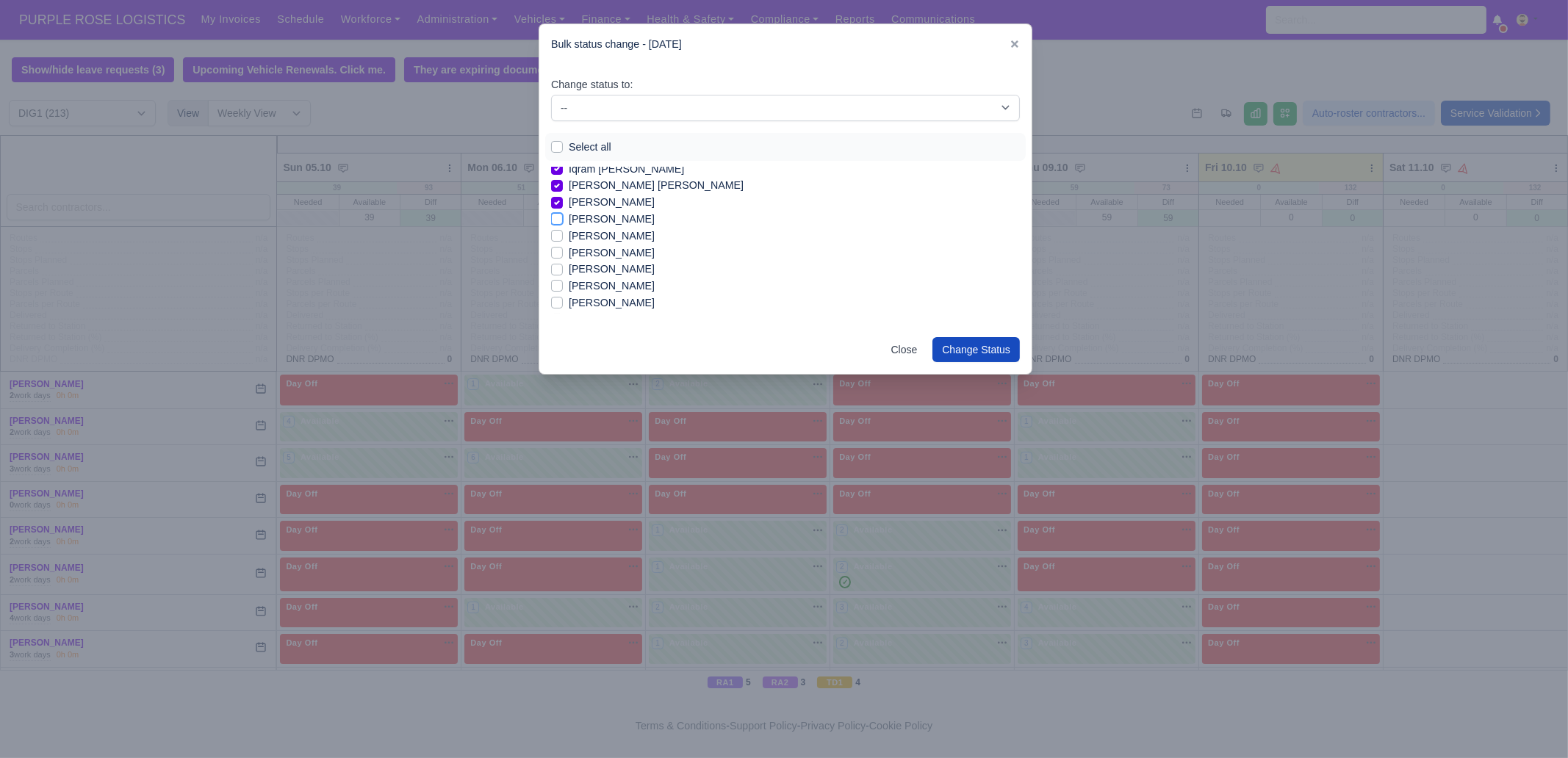
click at [563, 212] on input "[PERSON_NAME]" at bounding box center [557, 216] width 11 height 11
checkbox input "true"
click at [618, 240] on label "[PERSON_NAME]" at bounding box center [612, 236] width 86 height 17
click at [563, 239] on input "[PERSON_NAME]" at bounding box center [557, 233] width 11 height 11
checkbox input "true"
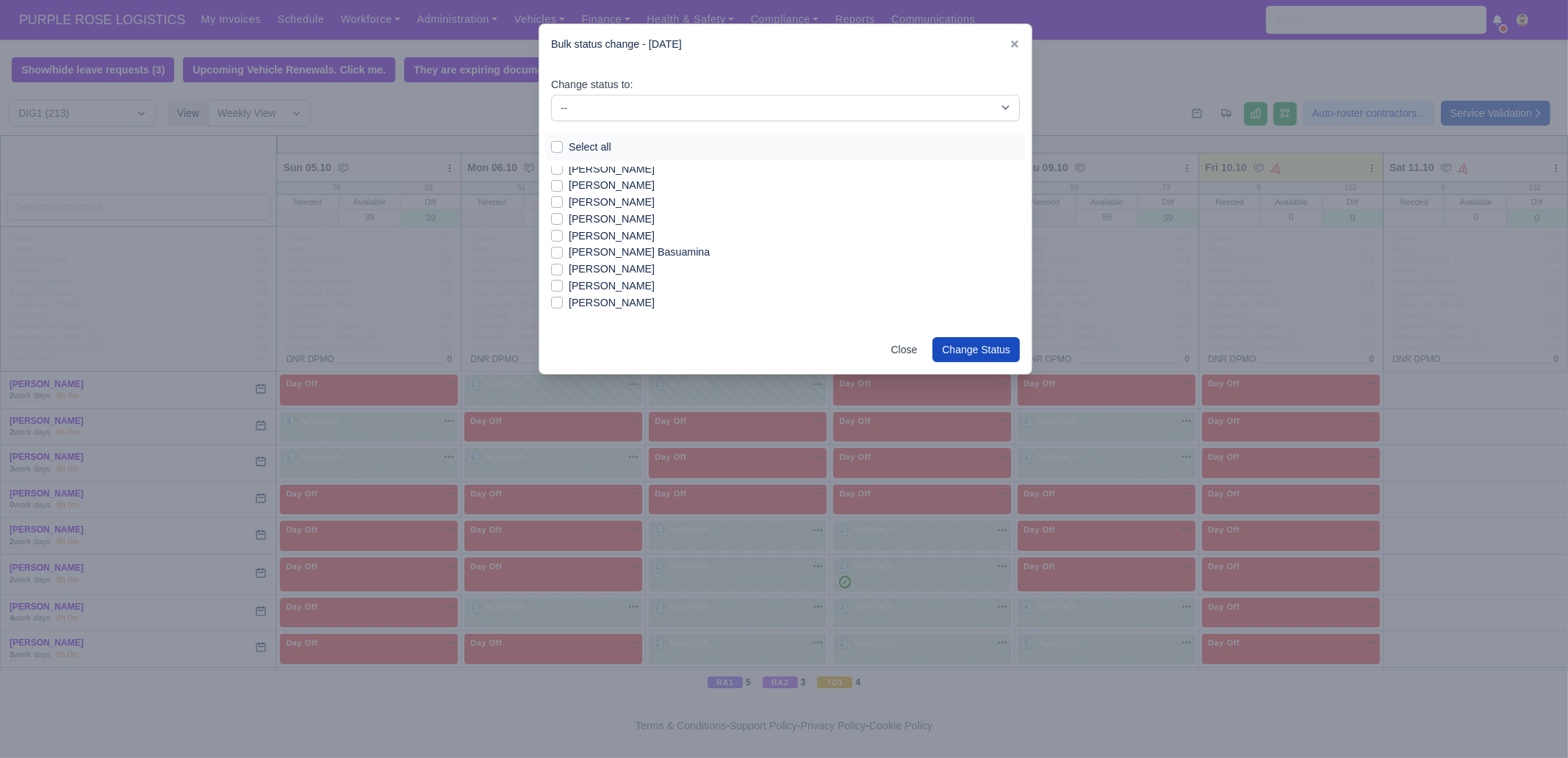
scroll to position [918, 0]
click at [613, 245] on label "[PERSON_NAME] Basuamina" at bounding box center [640, 244] width 141 height 17
click at [563, 245] on input "[PERSON_NAME] Basuamina" at bounding box center [557, 241] width 11 height 11
checkbox input "true"
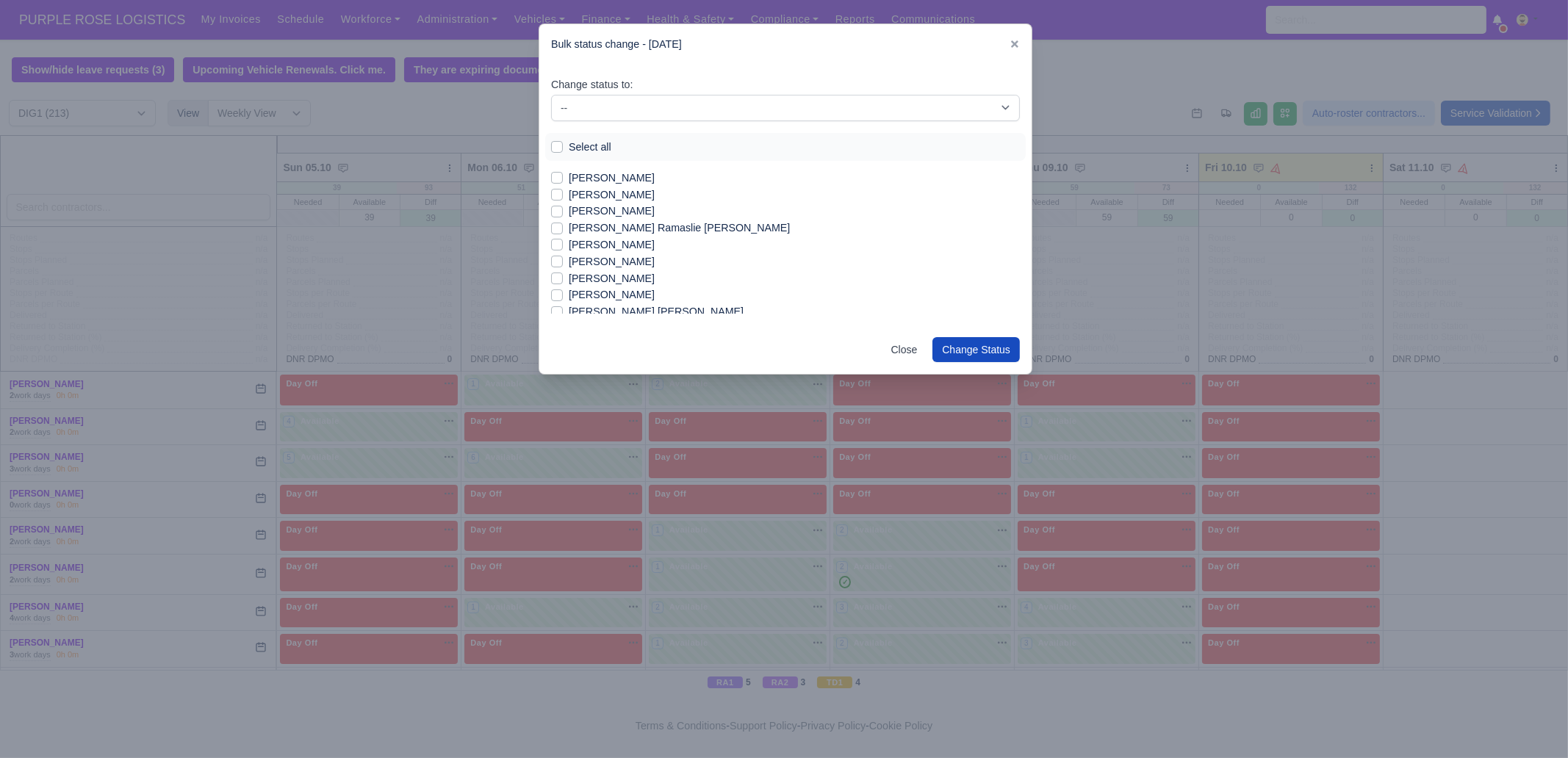
click at [651, 276] on label "[PERSON_NAME]" at bounding box center [612, 278] width 86 height 17
click at [563, 276] on input "[PERSON_NAME]" at bounding box center [557, 276] width 11 height 11
checkbox input "true"
click at [648, 288] on label "[PERSON_NAME] [PERSON_NAME]" at bounding box center [656, 292] width 175 height 17
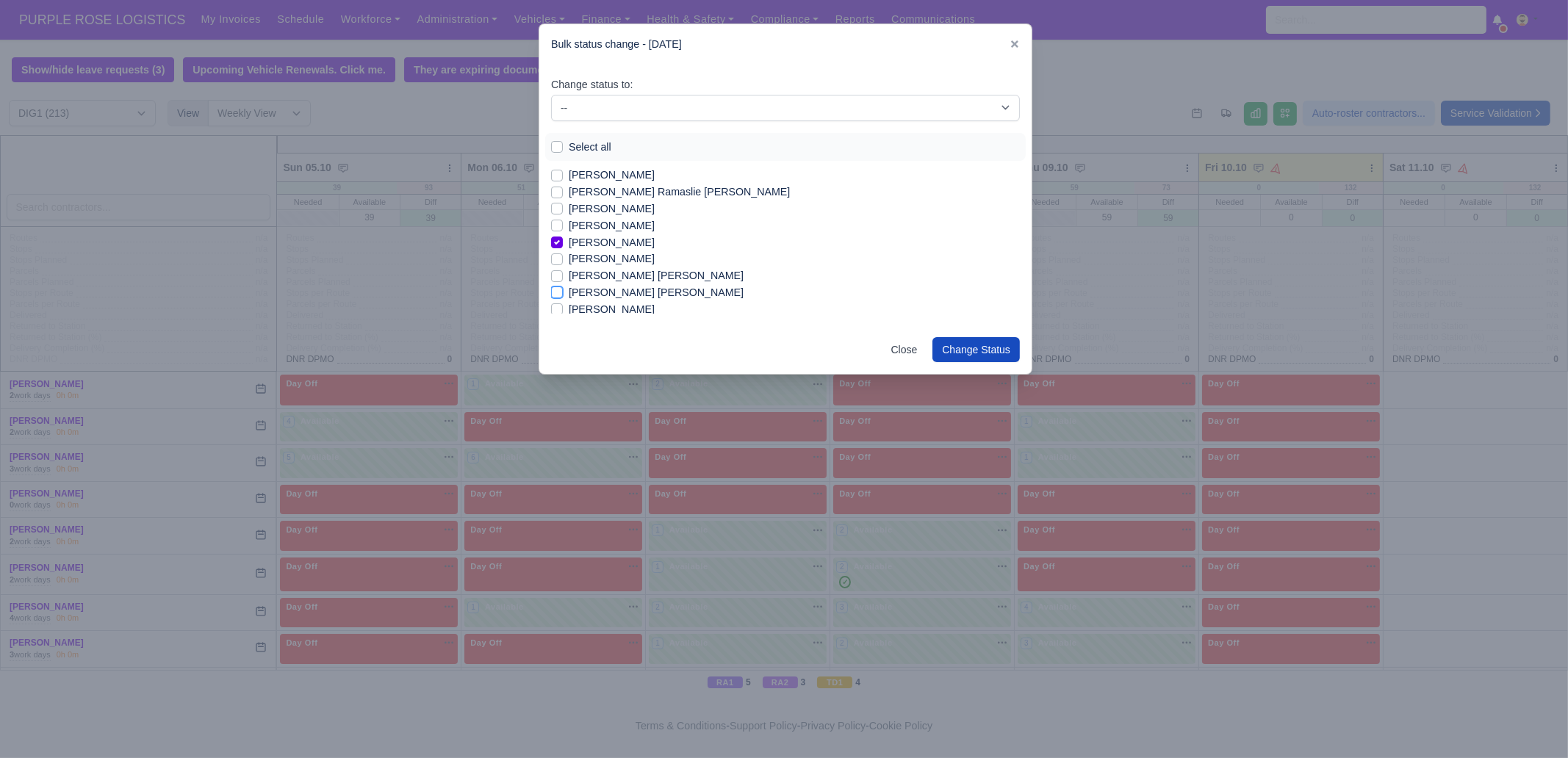
click at [563, 288] on input "[PERSON_NAME] [PERSON_NAME]" at bounding box center [557, 290] width 11 height 11
checkbox input "true"
click at [646, 296] on label "[PERSON_NAME]" at bounding box center [612, 301] width 86 height 17
click at [563, 296] on input "[PERSON_NAME]" at bounding box center [557, 298] width 11 height 11
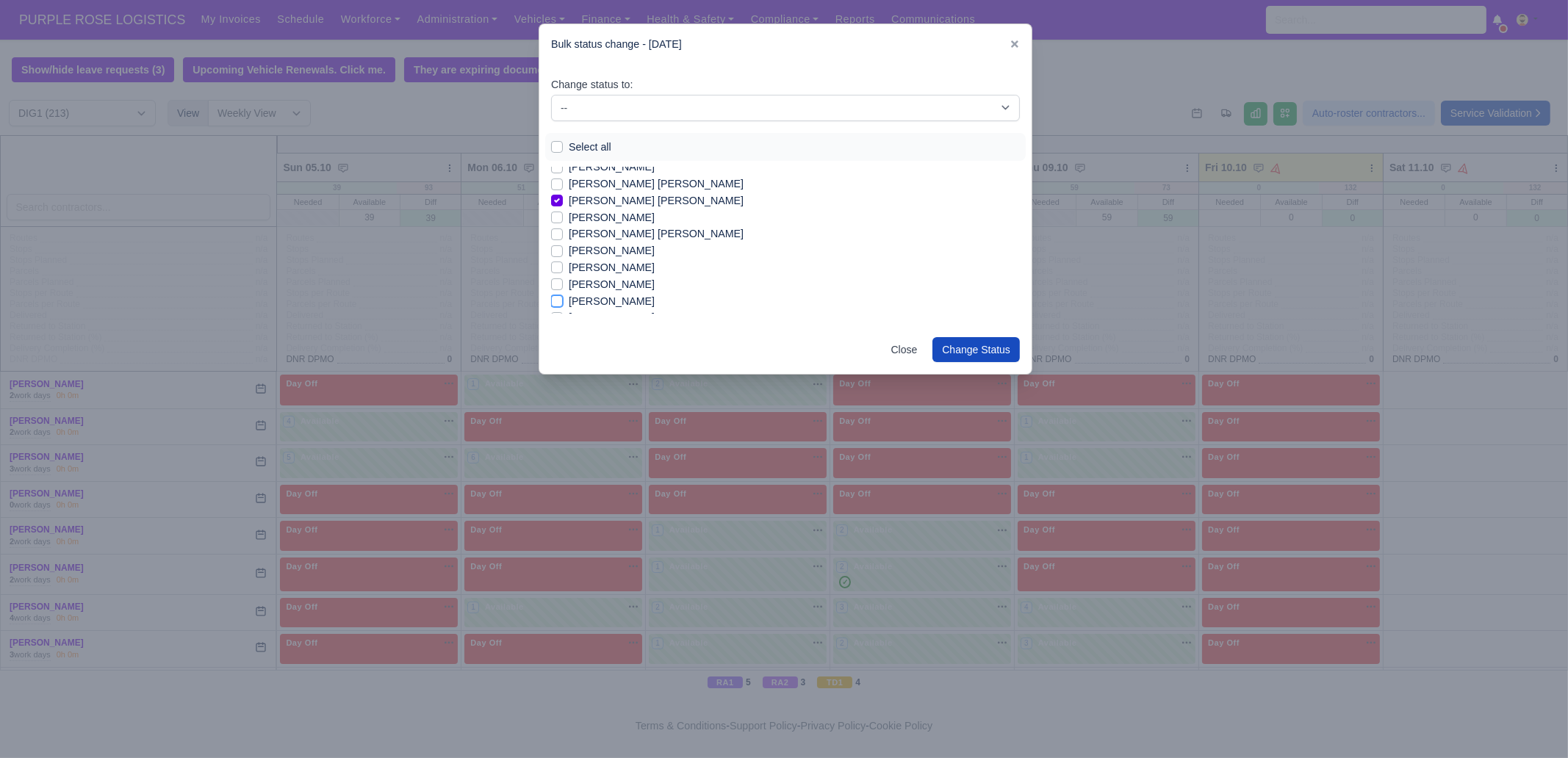
checkbox input "true"
click at [655, 227] on label "[PERSON_NAME]" at bounding box center [612, 225] width 86 height 17
click at [563, 227] on input "[PERSON_NAME]" at bounding box center [557, 223] width 11 height 11
checkbox input "true"
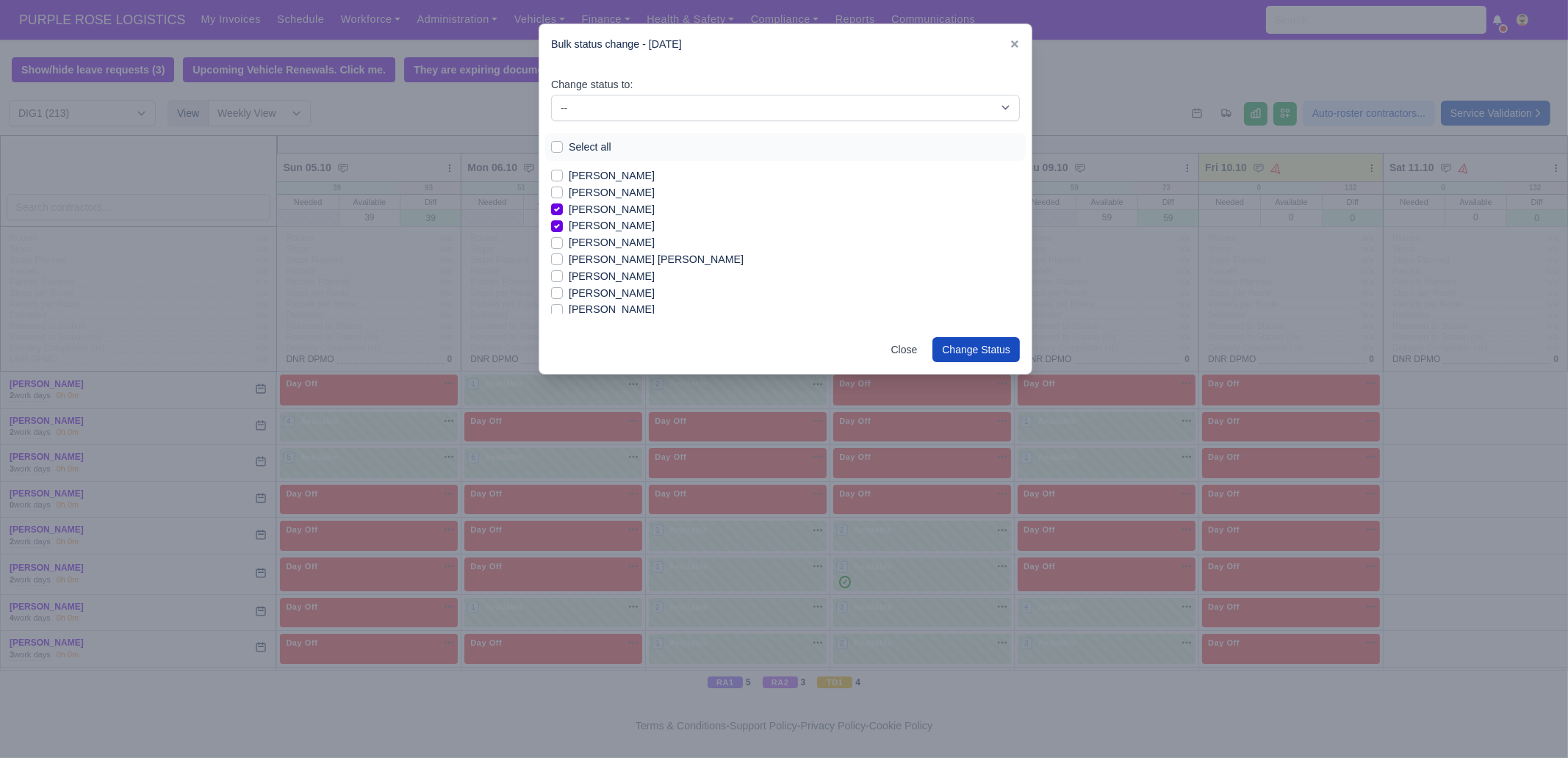
click at [655, 241] on label "[PERSON_NAME]" at bounding box center [612, 242] width 86 height 17
click at [563, 241] on input "[PERSON_NAME]" at bounding box center [557, 239] width 11 height 11
checkbox input "true"
click at [624, 272] on label "[PERSON_NAME]" at bounding box center [612, 276] width 86 height 17
click at [563, 272] on input "[PERSON_NAME]" at bounding box center [557, 273] width 11 height 11
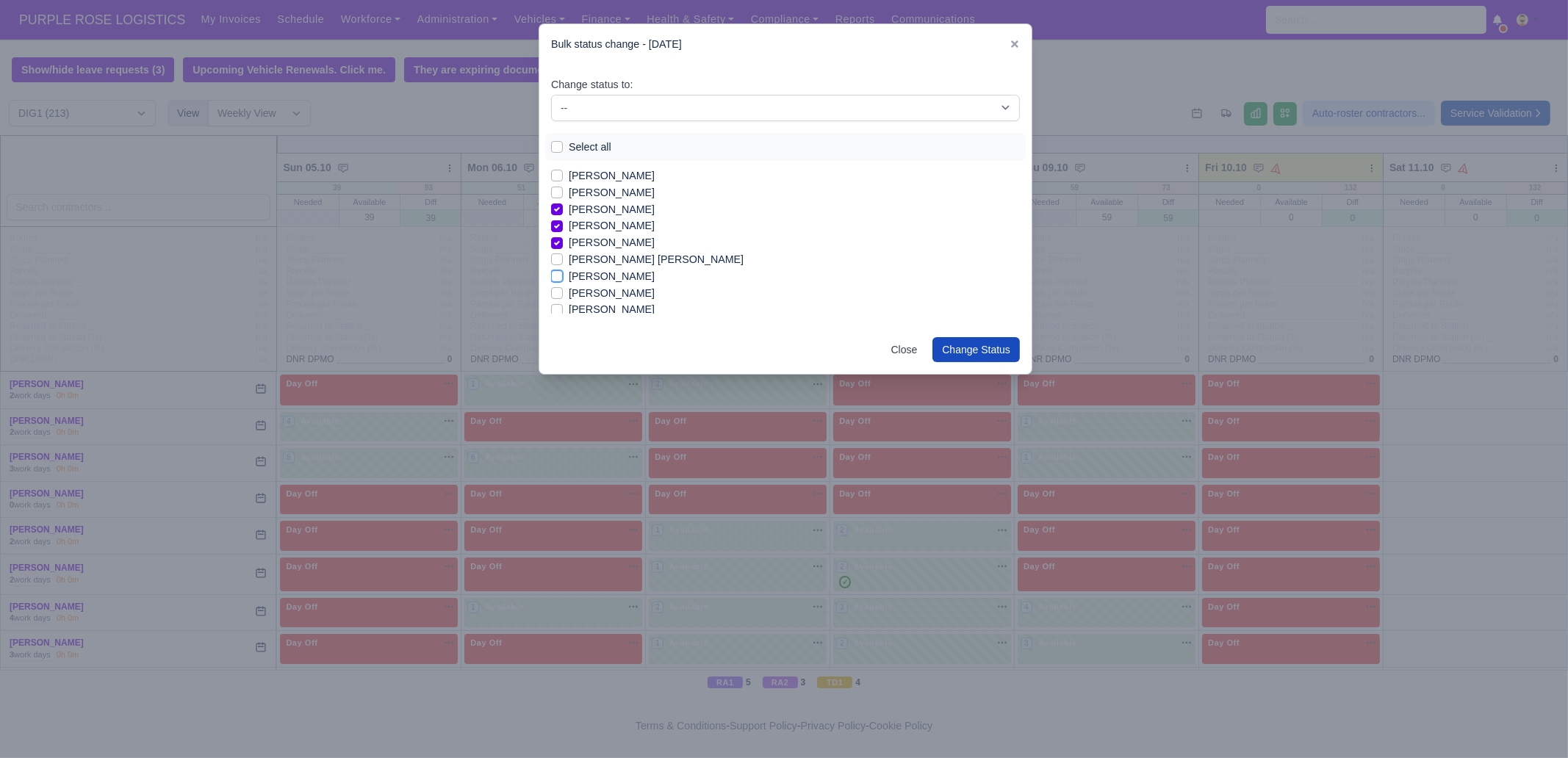
checkbox input "true"
click at [631, 305] on label "[PERSON_NAME]" at bounding box center [612, 309] width 86 height 17
click at [563, 305] on input "[PERSON_NAME]" at bounding box center [557, 306] width 11 height 11
checkbox input "true"
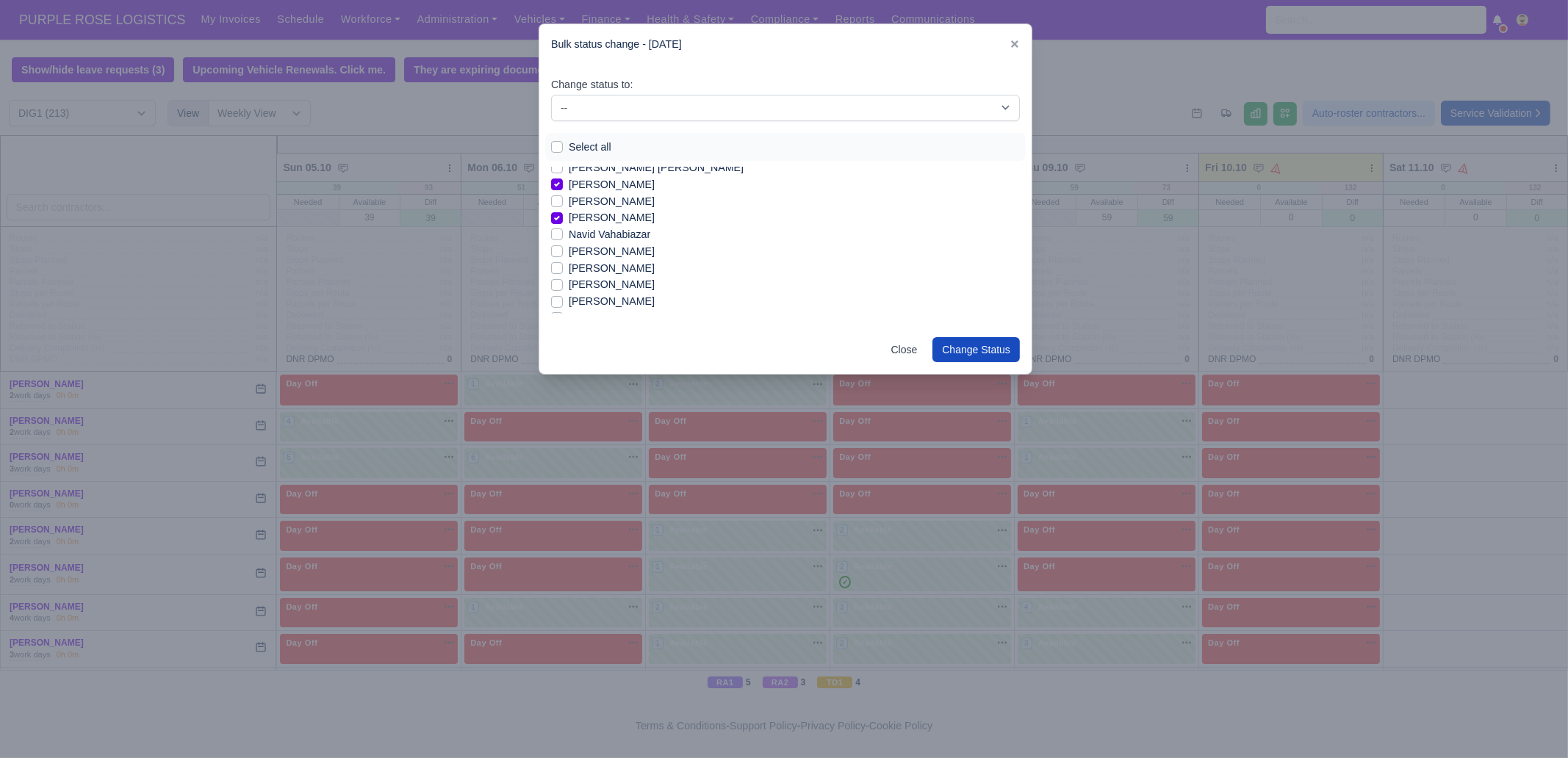
click at [628, 250] on label "[PERSON_NAME]" at bounding box center [612, 251] width 86 height 17
click at [563, 250] on input "[PERSON_NAME]" at bounding box center [557, 248] width 11 height 11
checkbox input "true"
click at [603, 276] on label "[PERSON_NAME]" at bounding box center [612, 276] width 86 height 17
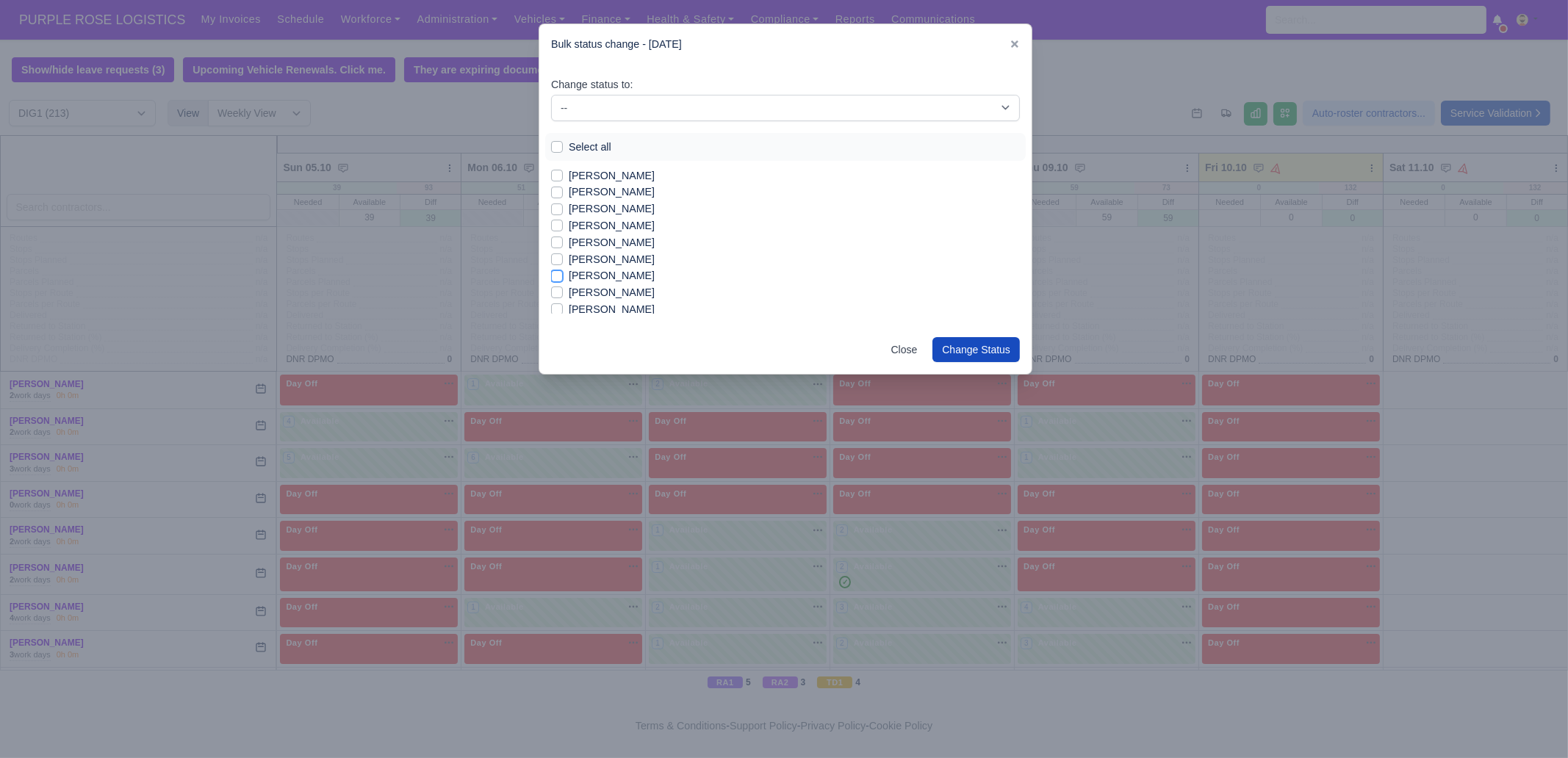
click at [563, 276] on input "[PERSON_NAME]" at bounding box center [557, 273] width 11 height 11
checkbox input "true"
click at [595, 248] on label "[PERSON_NAME]" at bounding box center [612, 250] width 86 height 17
click at [563, 248] on input "[PERSON_NAME]" at bounding box center [557, 247] width 11 height 11
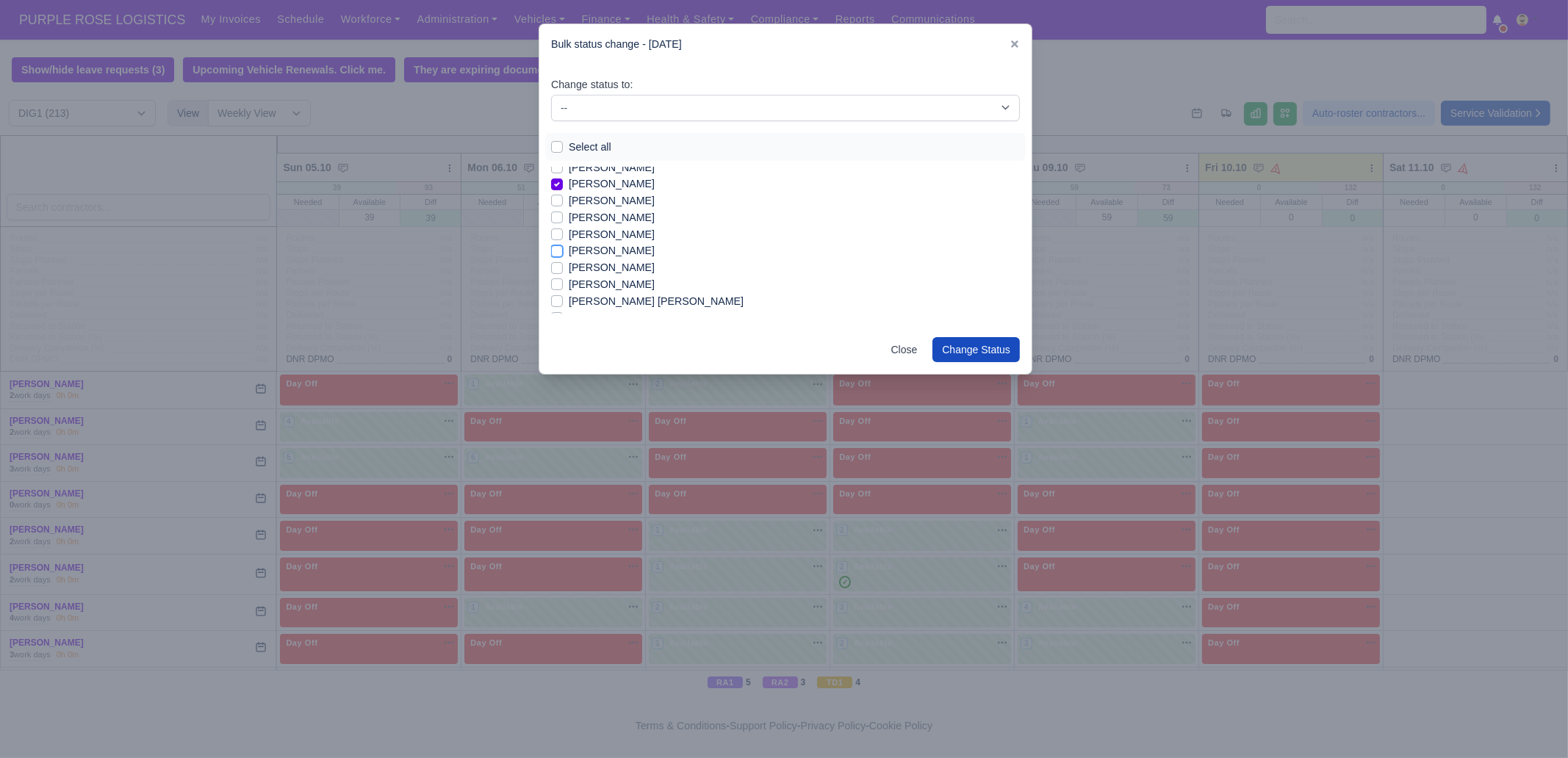
checkbox input "true"
click at [603, 283] on label "[PERSON_NAME]" at bounding box center [612, 284] width 86 height 17
click at [563, 283] on input "[PERSON_NAME]" at bounding box center [557, 282] width 11 height 11
checkbox input "true"
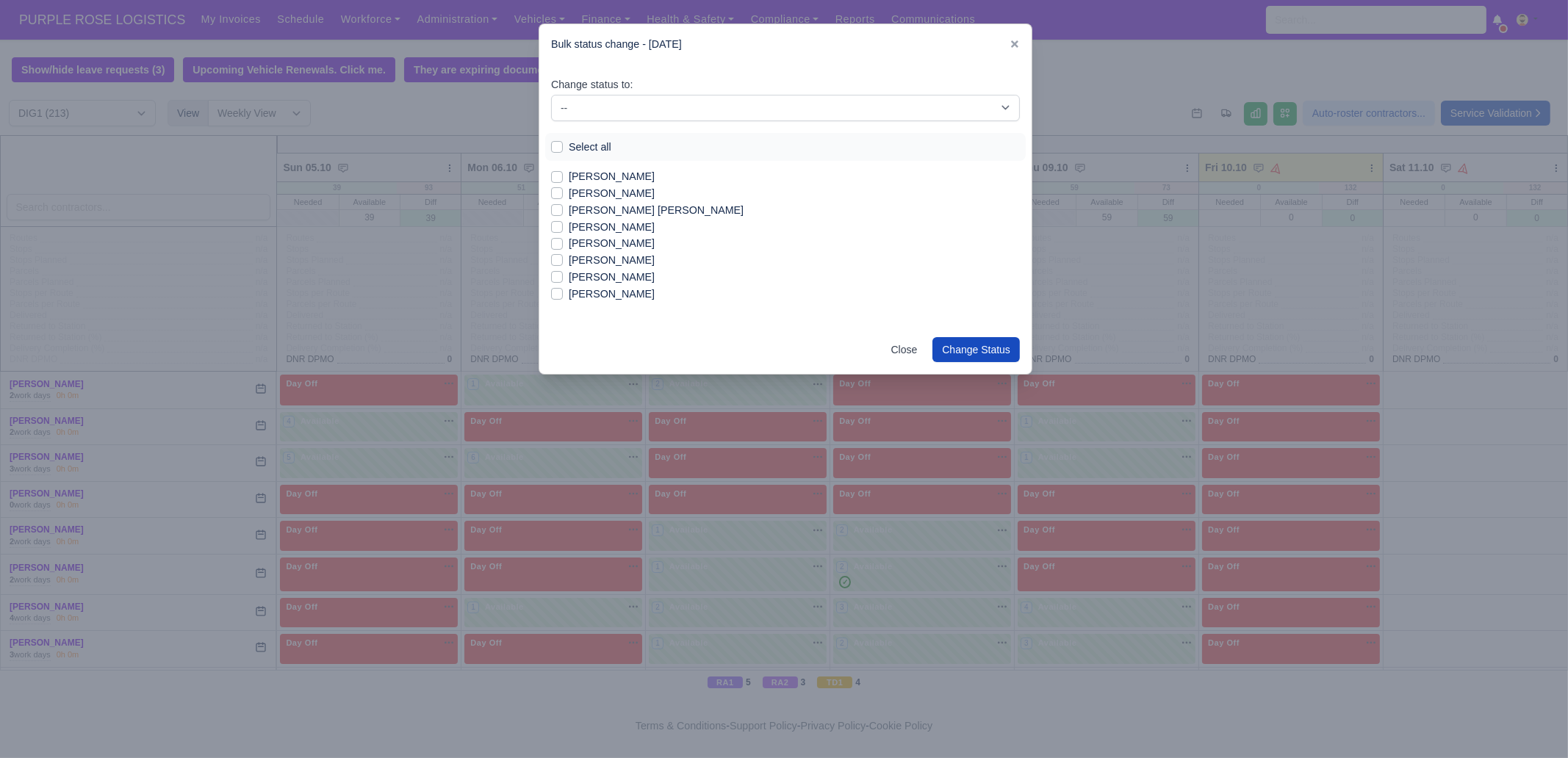
click at [606, 265] on label "[PERSON_NAME]" at bounding box center [612, 260] width 86 height 17
click at [563, 263] on input "[PERSON_NAME]" at bounding box center [557, 257] width 11 height 11
checkbox input "true"
click at [609, 228] on label "[PERSON_NAME]" at bounding box center [612, 227] width 86 height 17
click at [563, 228] on input "[PERSON_NAME]" at bounding box center [557, 224] width 11 height 11
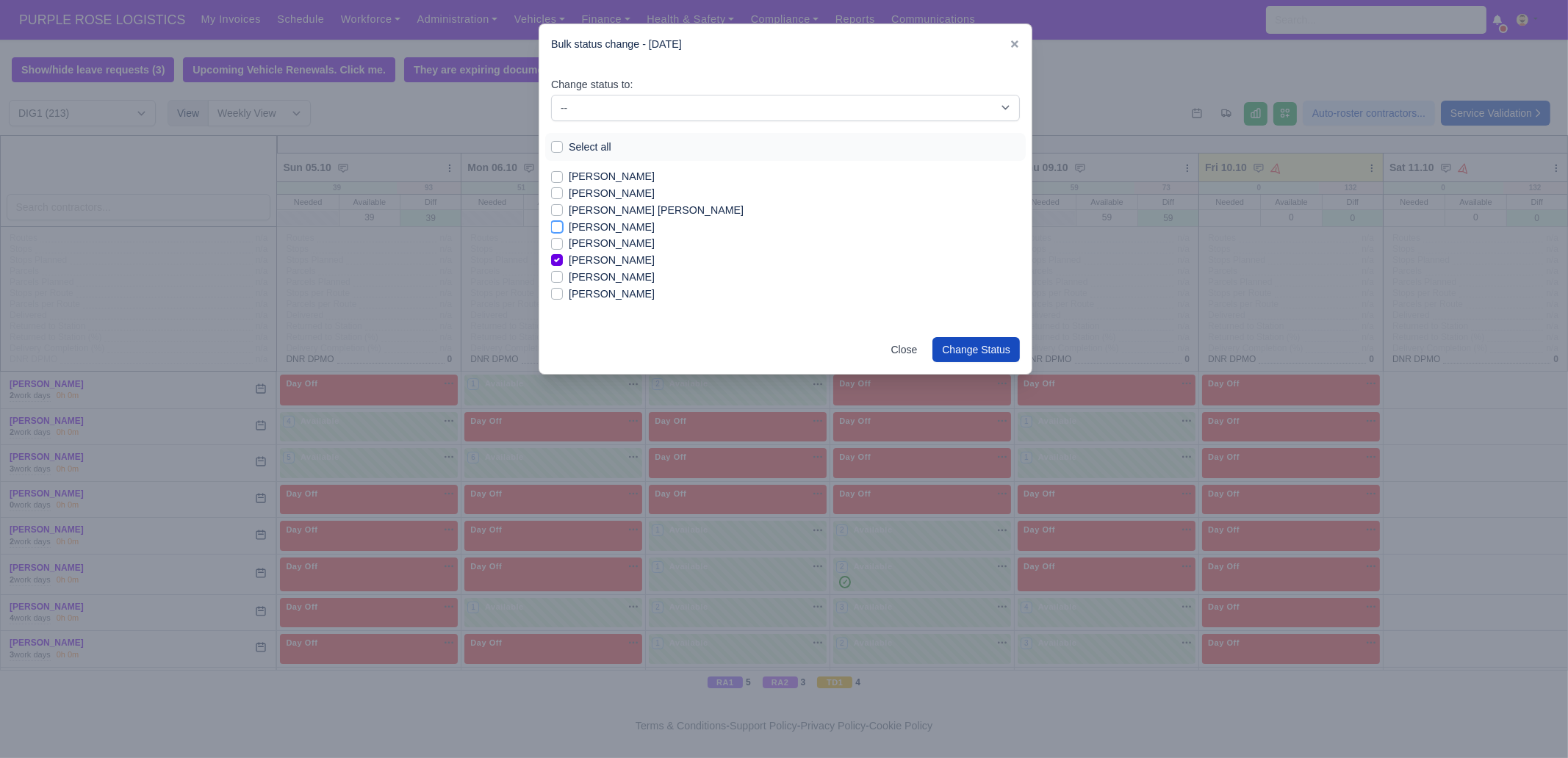
checkbox input "true"
click at [610, 214] on label "[PERSON_NAME] [PERSON_NAME]" at bounding box center [656, 210] width 175 height 17
click at [563, 214] on input "[PERSON_NAME] [PERSON_NAME]" at bounding box center [557, 207] width 11 height 11
checkbox input "true"
click at [599, 193] on label "[PERSON_NAME]" at bounding box center [612, 193] width 86 height 17
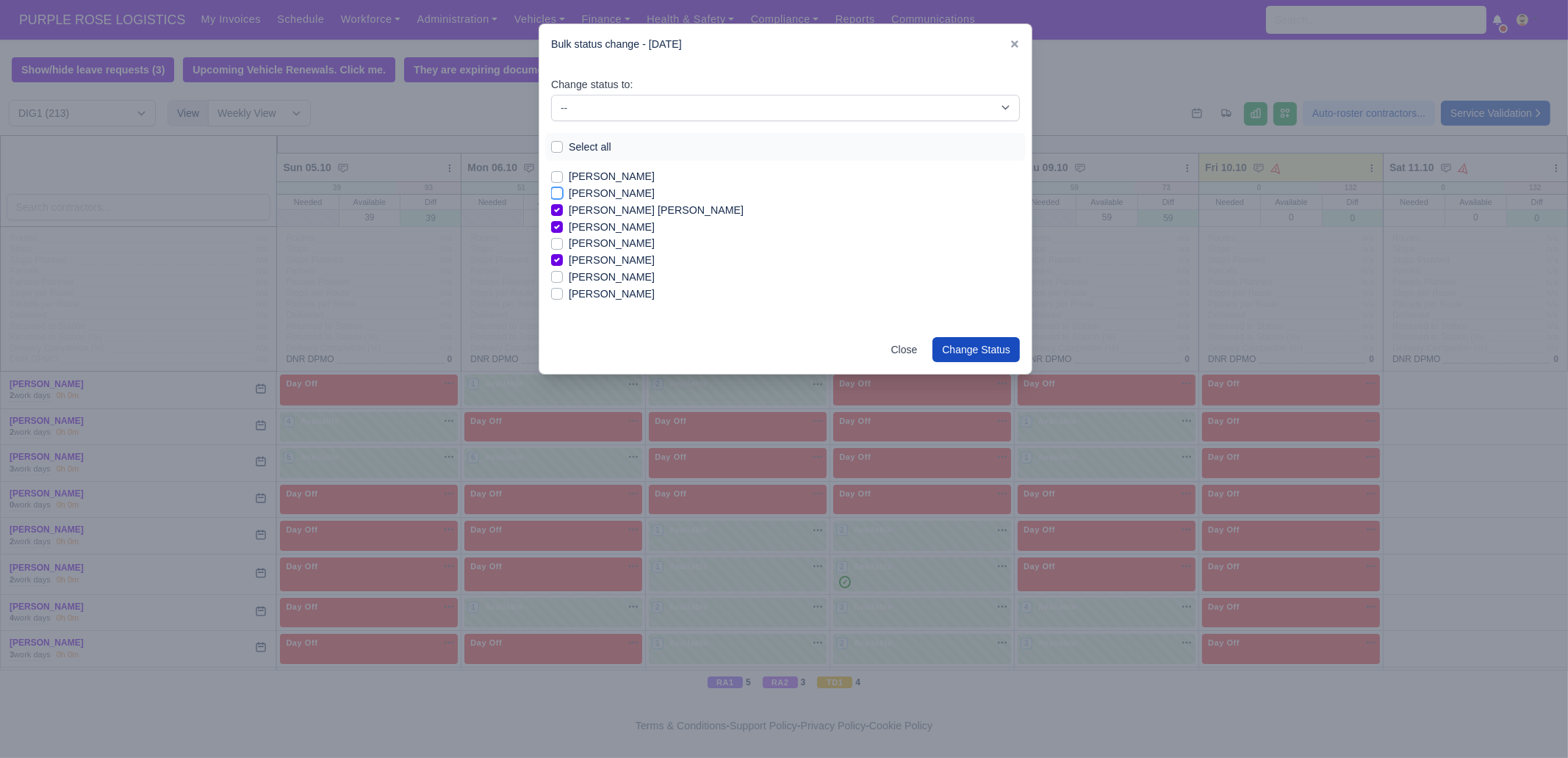
click at [563, 193] on input "[PERSON_NAME]" at bounding box center [557, 190] width 11 height 11
checkbox input "true"
click at [599, 176] on label "[PERSON_NAME]" at bounding box center [612, 176] width 86 height 17
click at [563, 176] on input "[PERSON_NAME]" at bounding box center [557, 173] width 11 height 11
checkbox input "true"
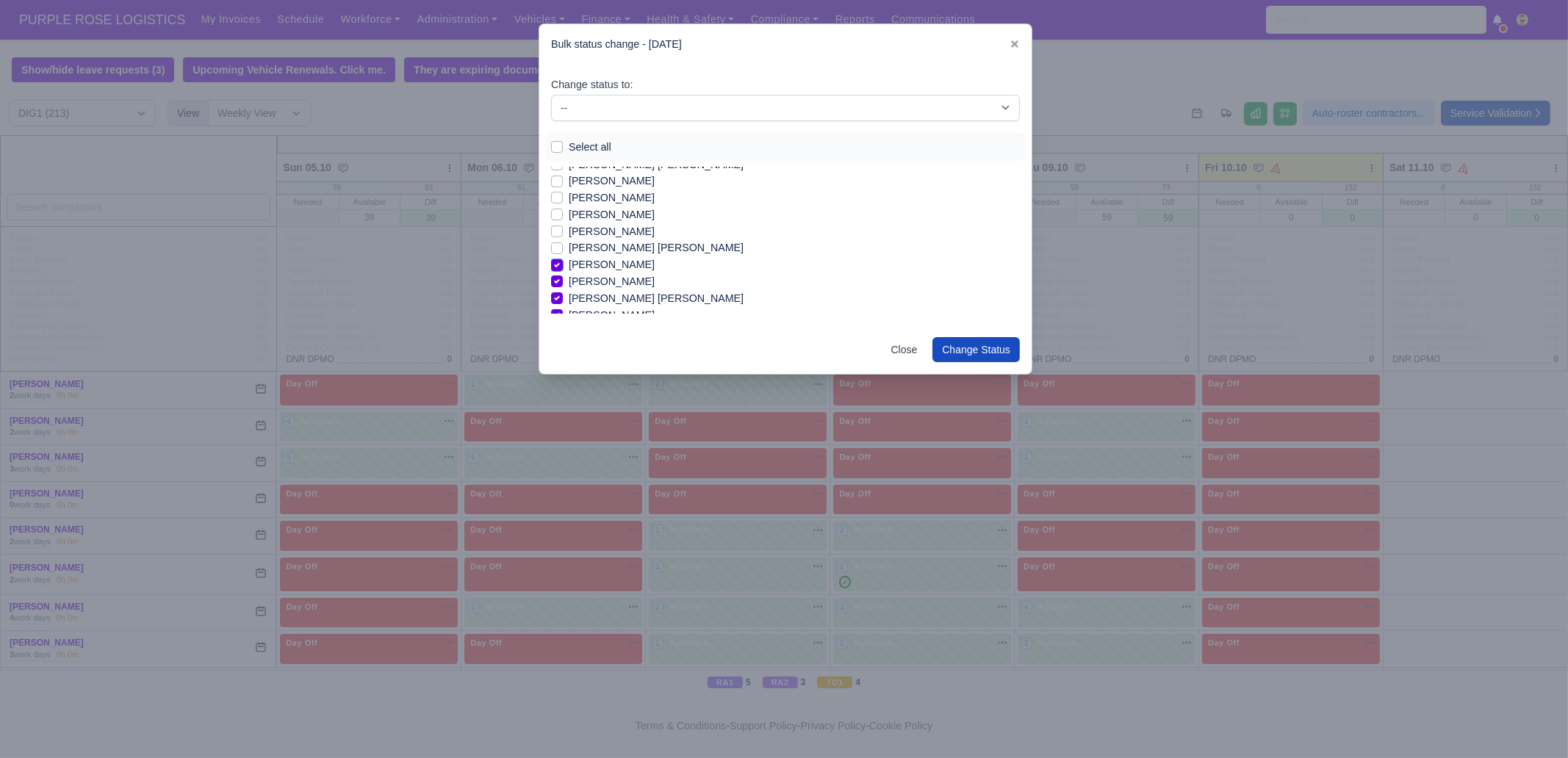
scroll to position [1981, 0]
click at [599, 221] on label "[PERSON_NAME]" at bounding box center [612, 218] width 86 height 17
click at [563, 221] on input "[PERSON_NAME]" at bounding box center [557, 216] width 11 height 11
checkbox input "true"
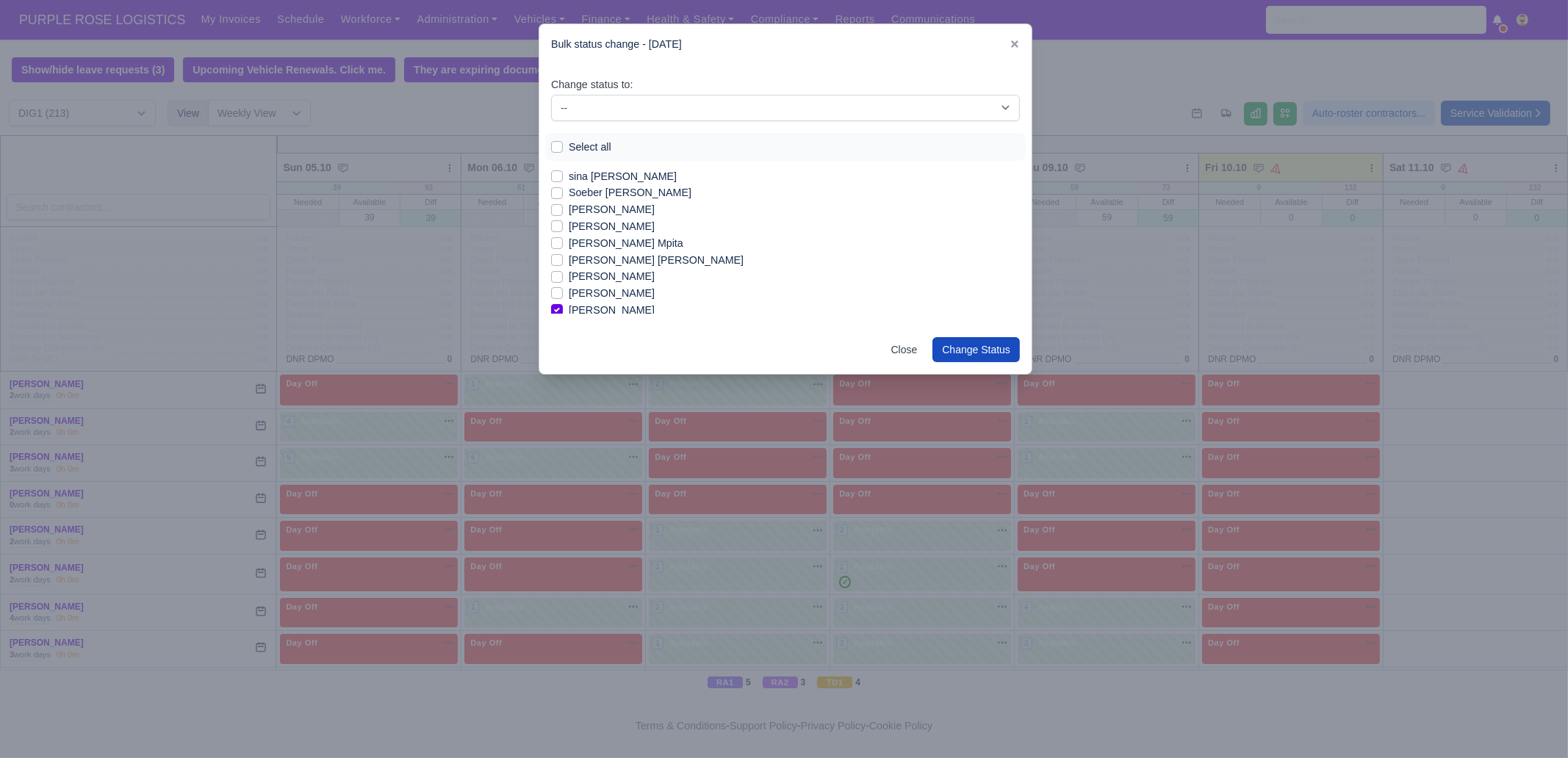
click at [613, 206] on label "[PERSON_NAME]" at bounding box center [612, 210] width 86 height 17
click at [563, 206] on input "[PERSON_NAME]" at bounding box center [557, 207] width 11 height 11
checkbox input "true"
click at [595, 269] on label "sina [PERSON_NAME]" at bounding box center [623, 268] width 108 height 17
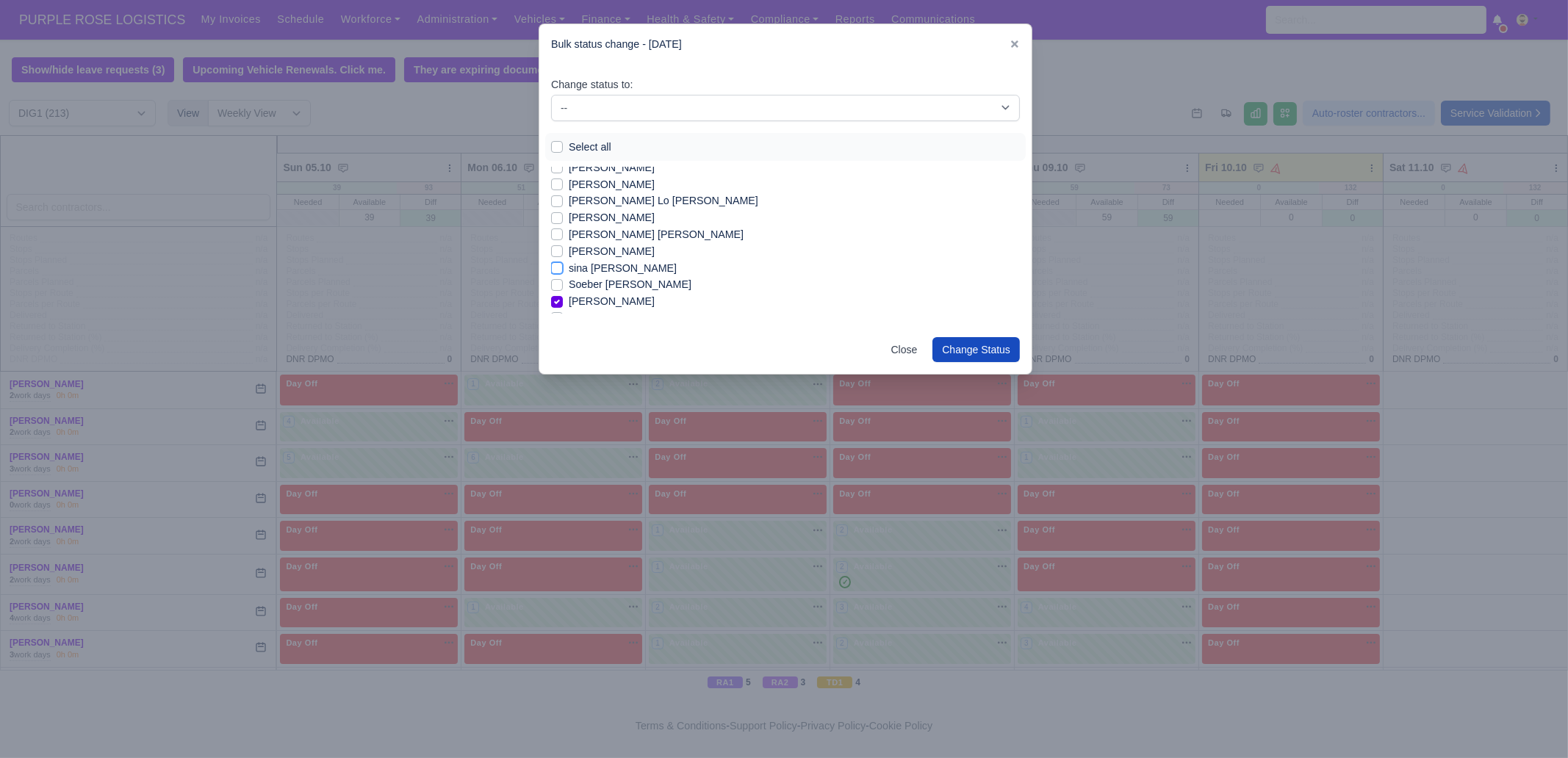
click at [563, 269] on input "sina [PERSON_NAME]" at bounding box center [557, 265] width 11 height 11
checkbox input "true"
click at [607, 249] on label "[PERSON_NAME]" at bounding box center [612, 251] width 86 height 17
click at [592, 247] on label "[PERSON_NAME]" at bounding box center [612, 251] width 86 height 17
click at [563, 247] on input "[PERSON_NAME]" at bounding box center [557, 248] width 11 height 11
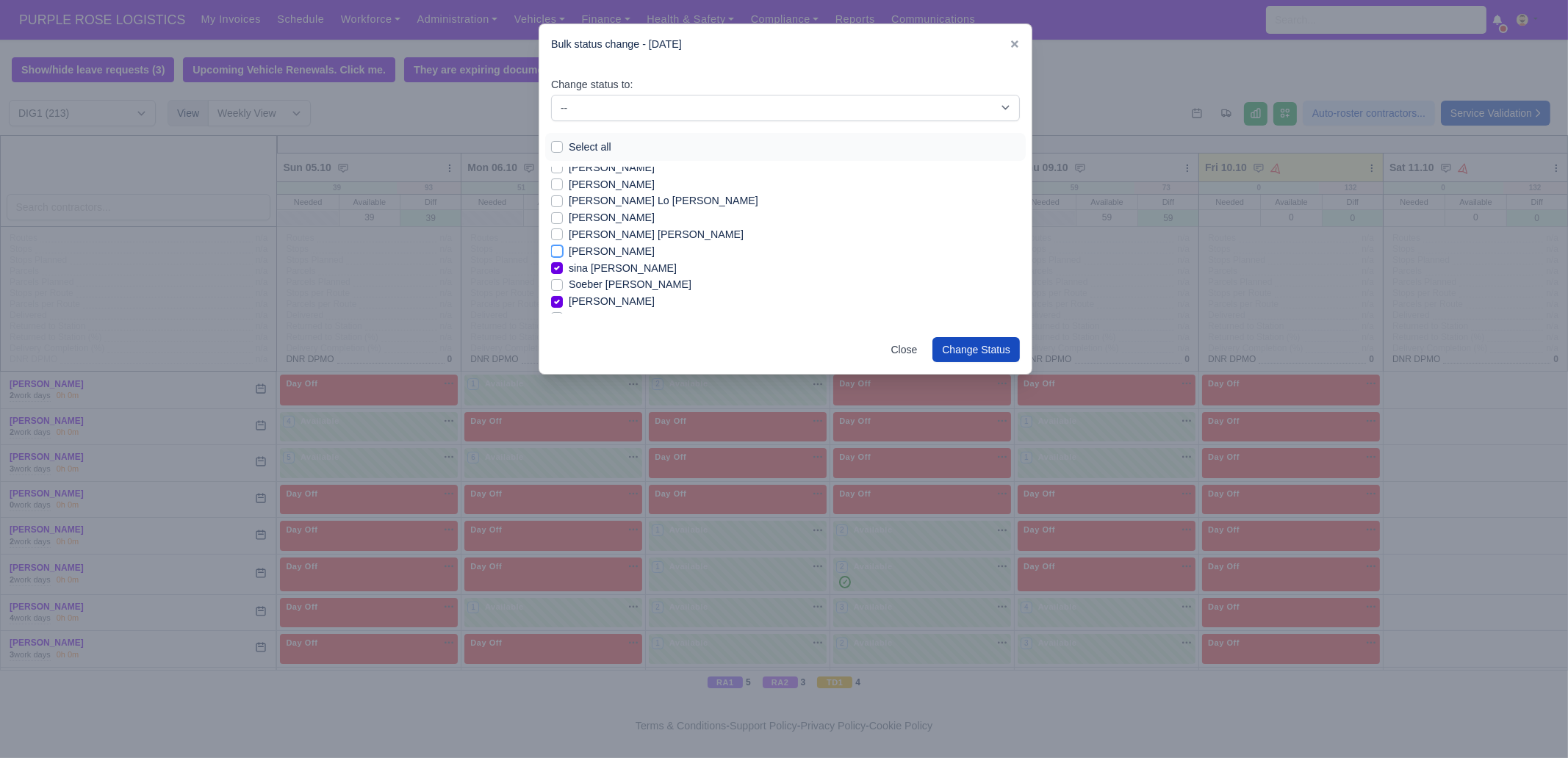
checkbox input "true"
click at [603, 215] on label "[PERSON_NAME]" at bounding box center [612, 217] width 86 height 17
click at [563, 215] on input "[PERSON_NAME]" at bounding box center [557, 215] width 11 height 11
checkbox input "true"
click at [610, 197] on label "[PERSON_NAME] Lo [PERSON_NAME]" at bounding box center [663, 201] width 189 height 17
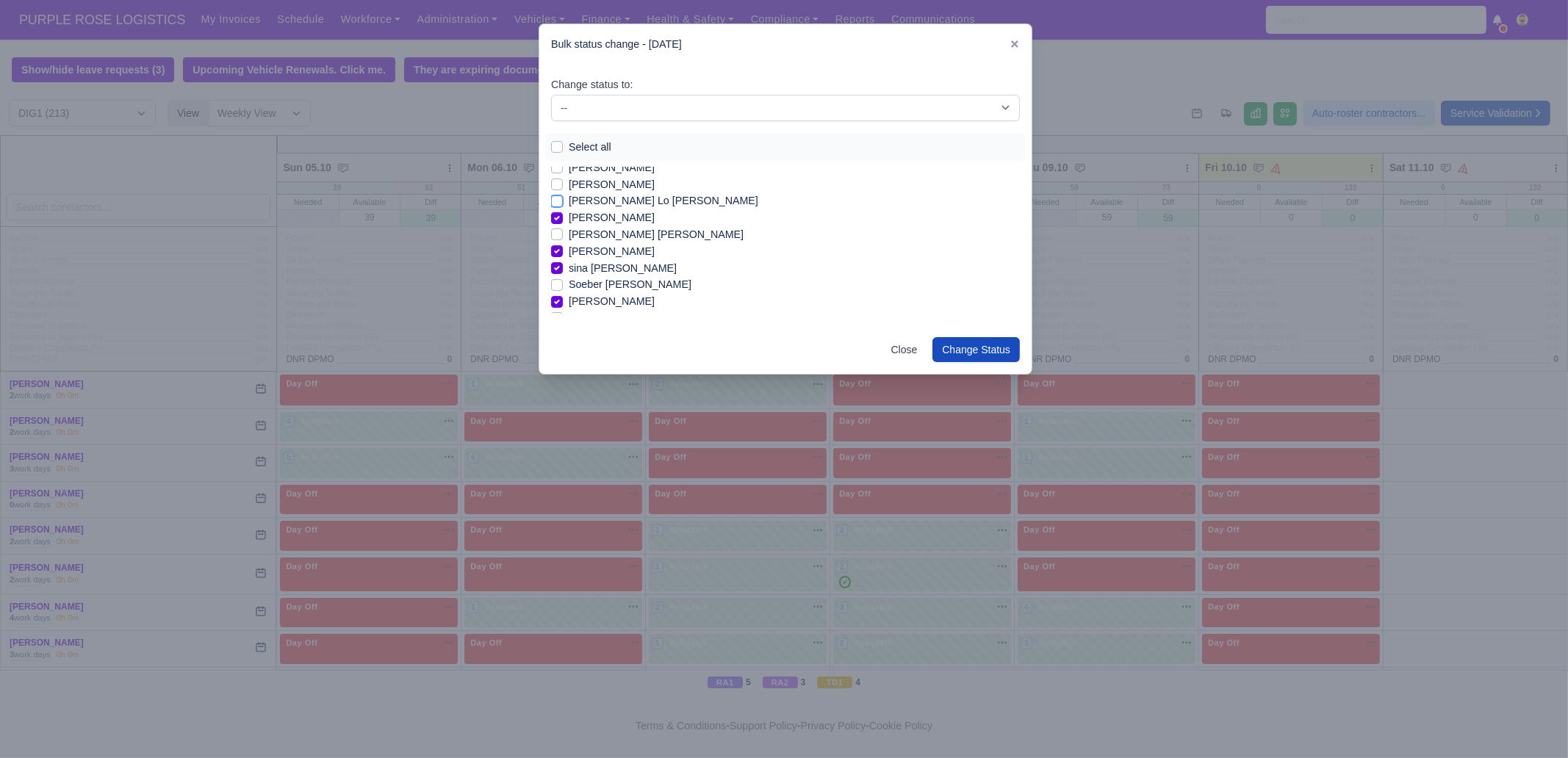
click at [563, 197] on input "[PERSON_NAME] Lo [PERSON_NAME]" at bounding box center [557, 198] width 11 height 11
checkbox input "true"
click at [604, 259] on label "[PERSON_NAME]" at bounding box center [612, 259] width 86 height 17
click at [563, 259] on input "[PERSON_NAME]" at bounding box center [557, 256] width 11 height 11
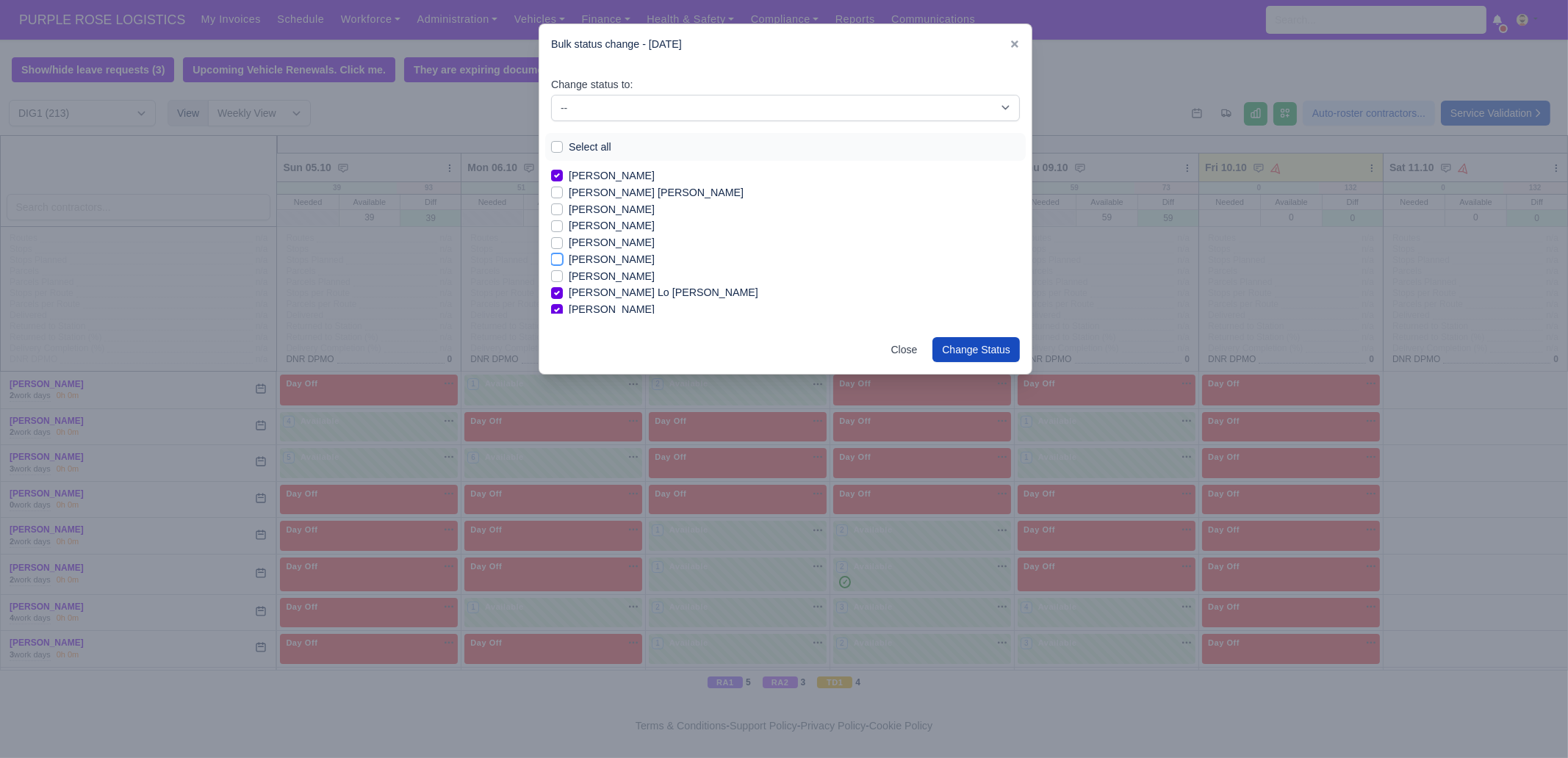
checkbox input "true"
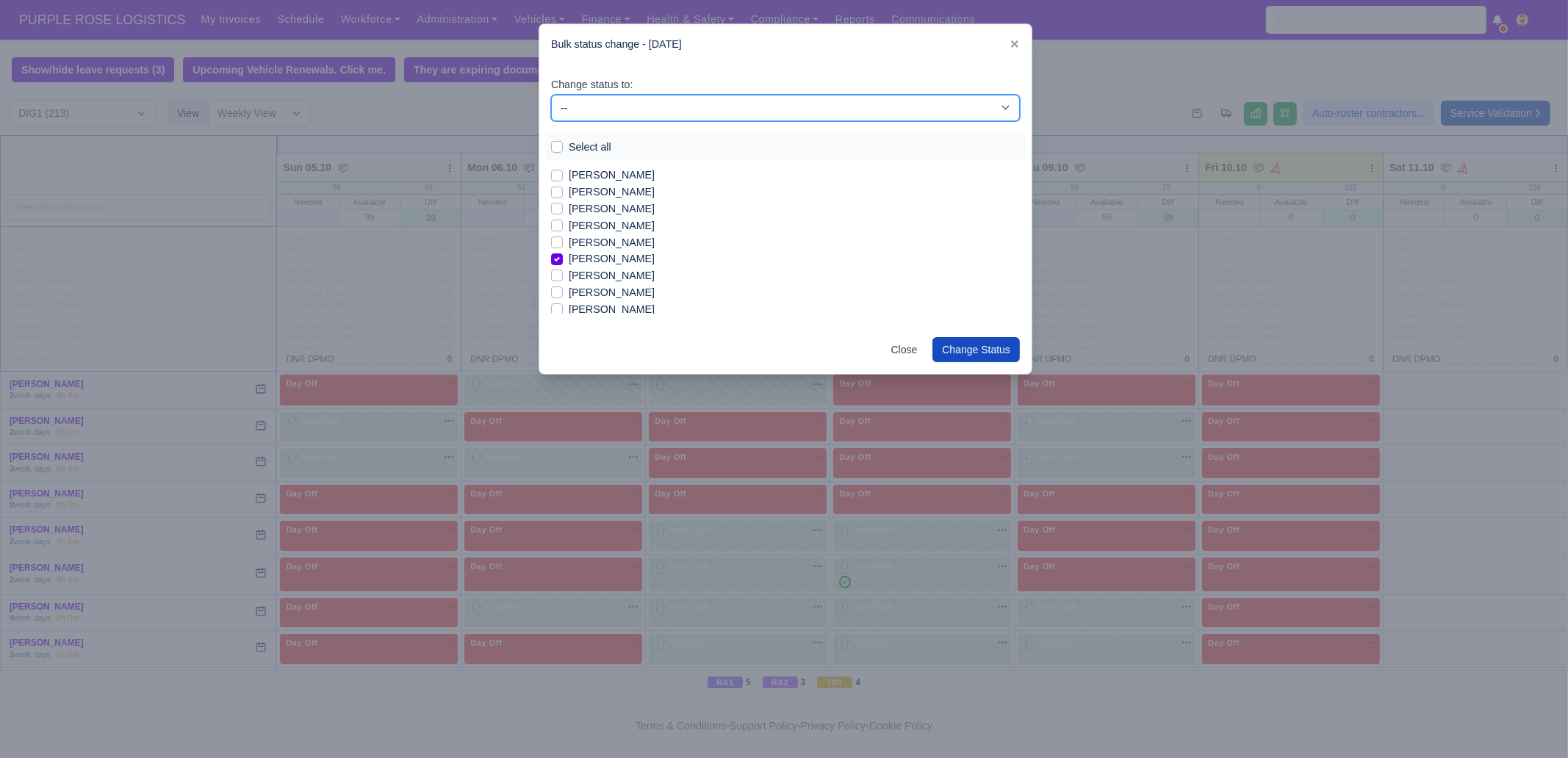
click at [637, 114] on select "-- Unasigned Available Day Off Stand By Other Depot" at bounding box center [786, 108] width 469 height 26
select select "Available"
click at [551, 95] on select "-- Unasigned Available Day Off Stand By Other Depot" at bounding box center [786, 108] width 469 height 26
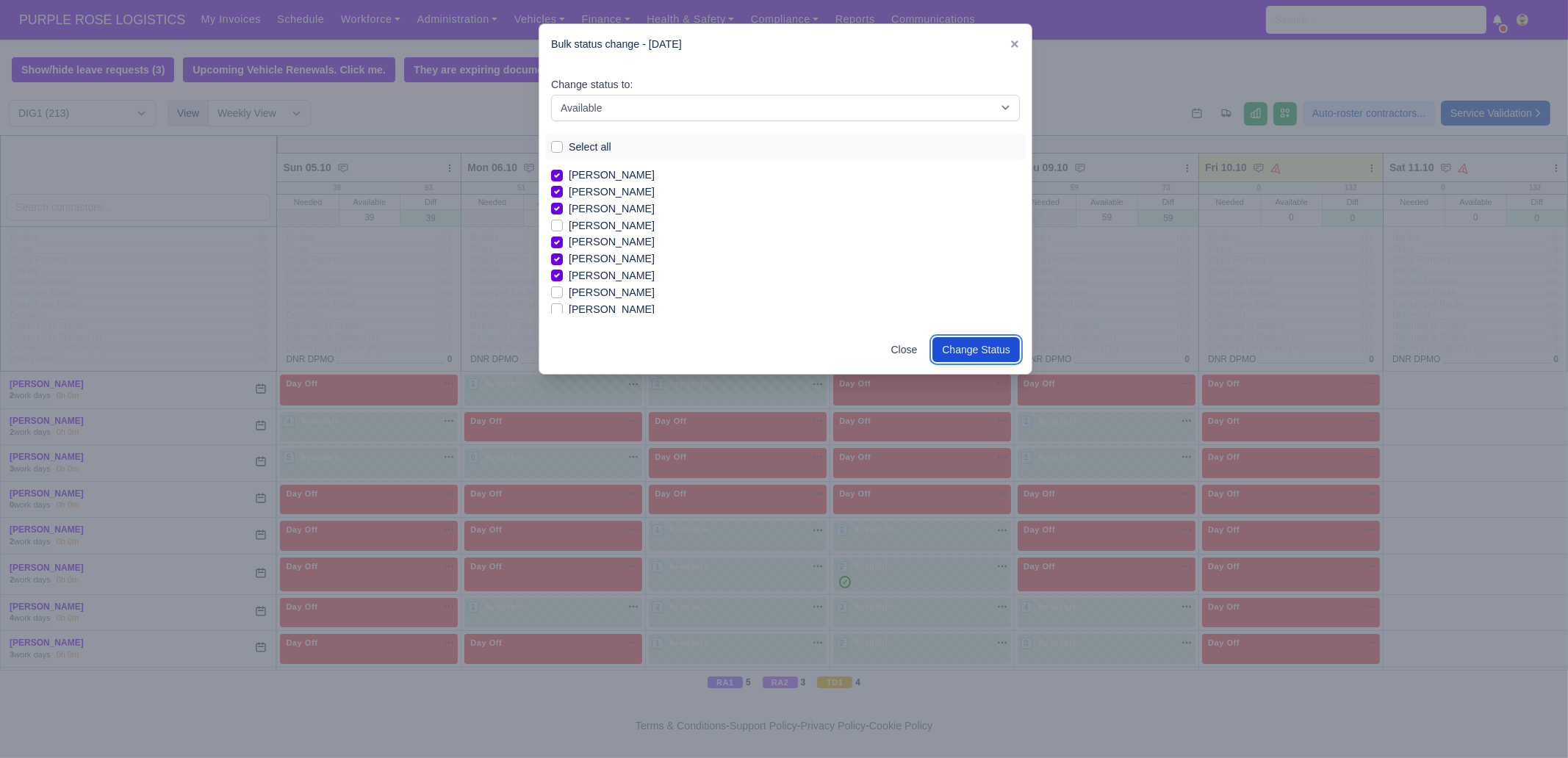
click at [995, 343] on button "Change Status" at bounding box center [975, 350] width 87 height 25
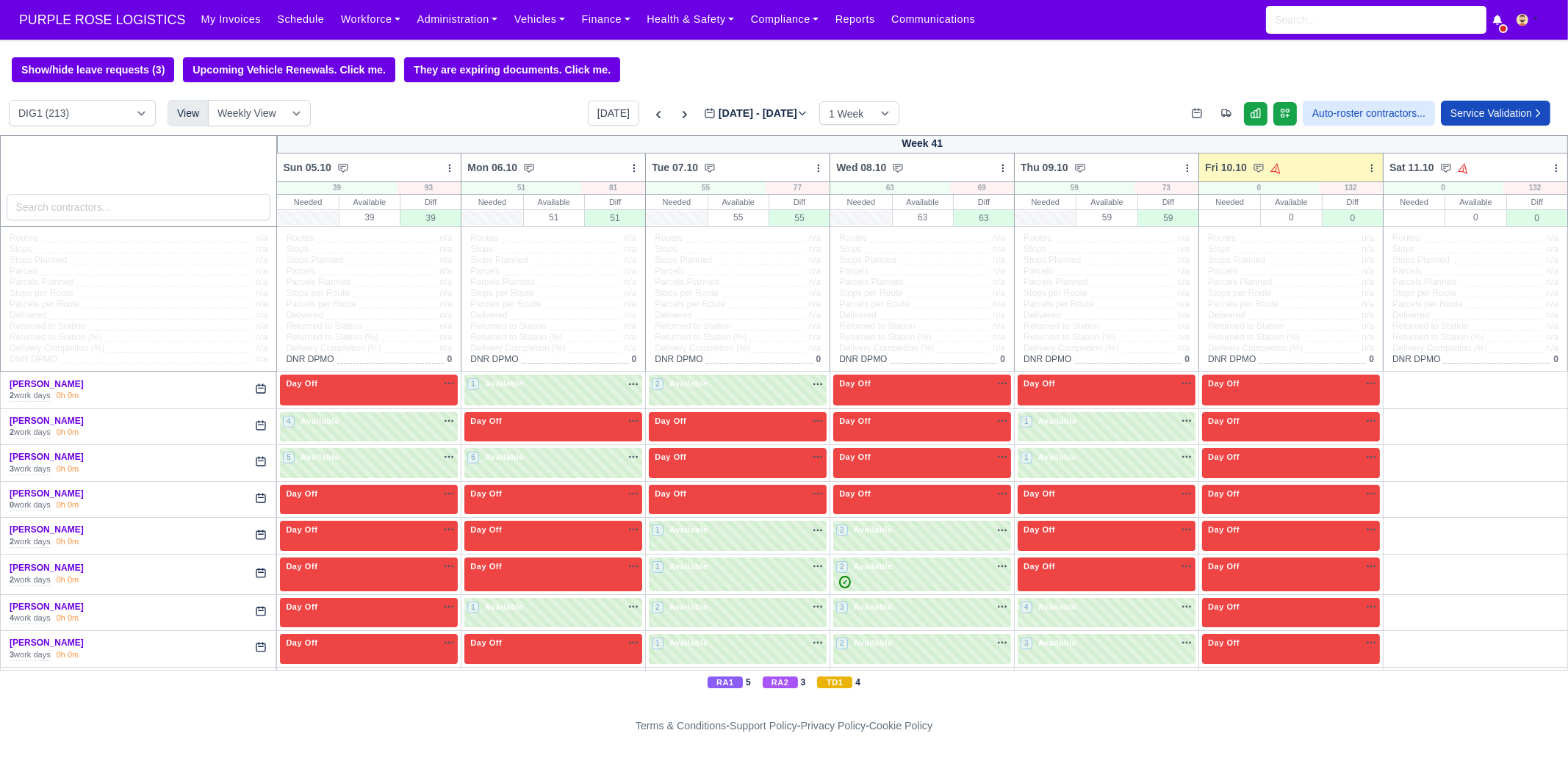
select select "1"
